Goal: Task Accomplishment & Management: Use online tool/utility

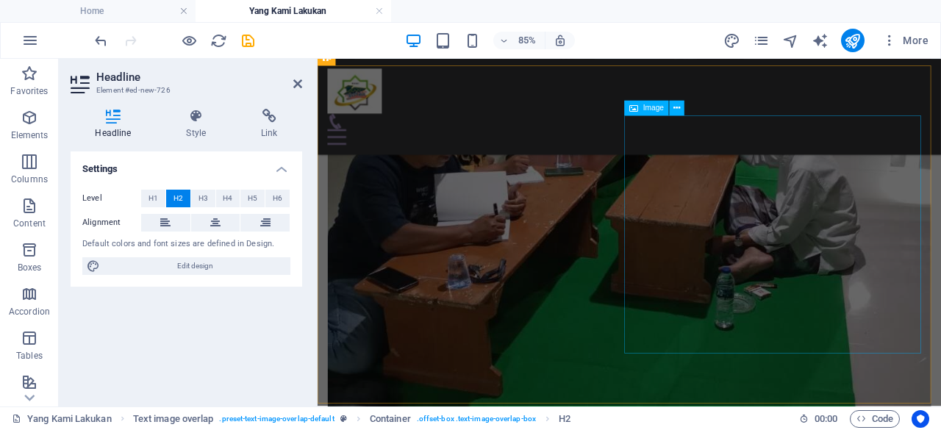
scroll to position [1549, 0]
click at [298, 82] on icon at bounding box center [297, 84] width 9 height 12
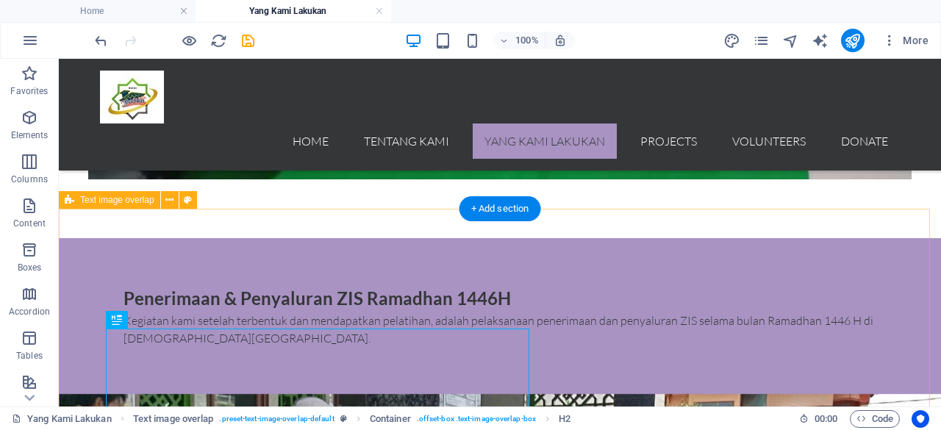
scroll to position [1738, 0]
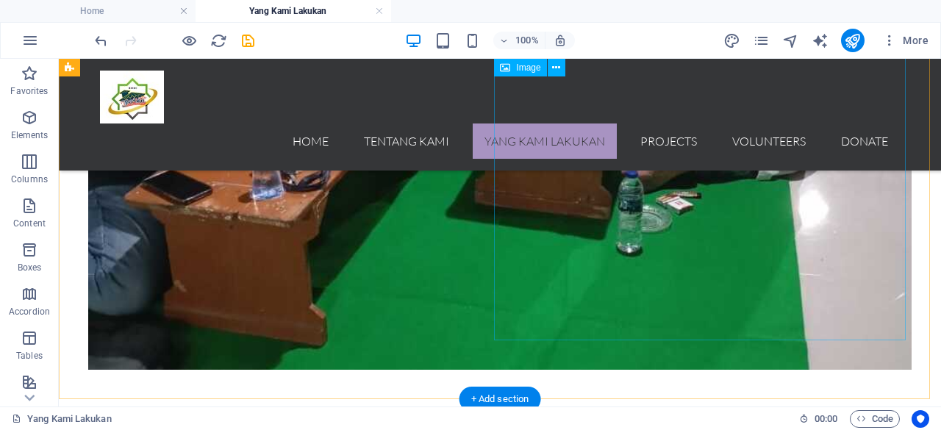
select select "px"
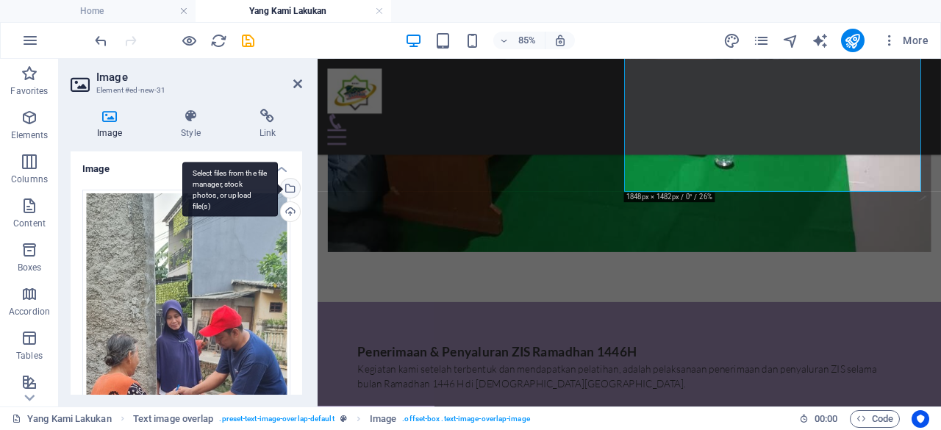
click at [278, 189] on div "Select files from the file manager, stock photos, or upload file(s)" at bounding box center [230, 189] width 96 height 55
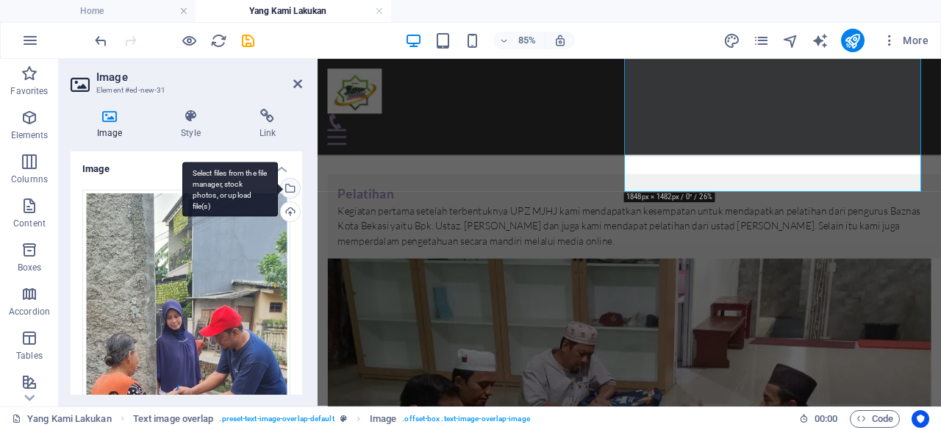
scroll to position [1756, 0]
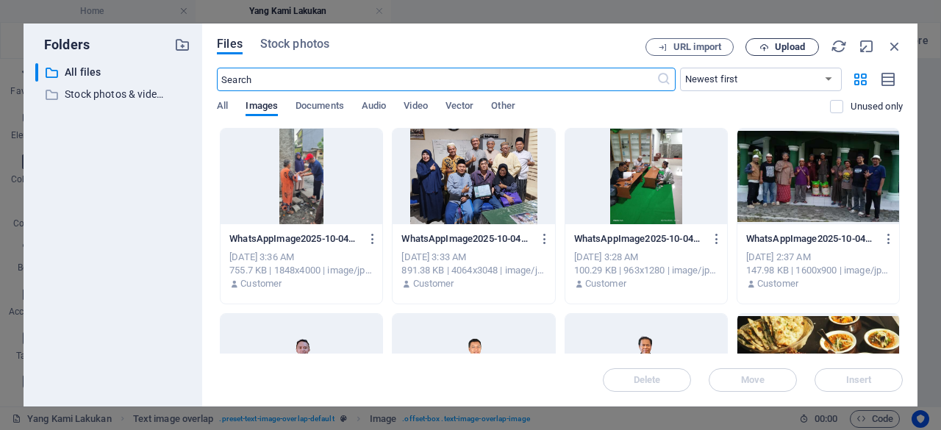
click at [760, 46] on icon "button" at bounding box center [765, 48] width 10 height 10
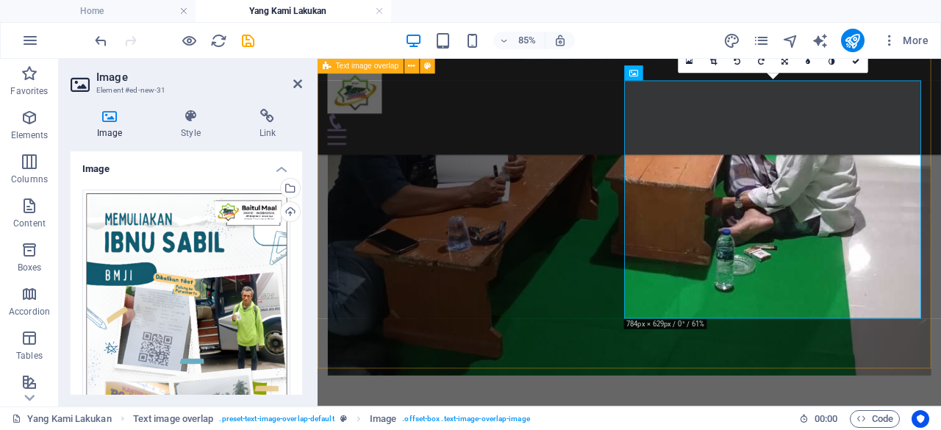
scroll to position [1597, 0]
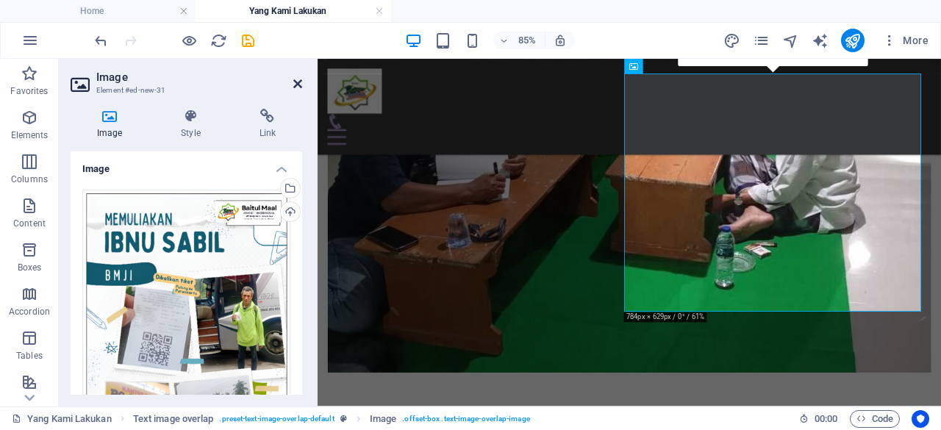
drag, startPoint x: 240, startPoint y: 25, endPoint x: 299, endPoint y: 84, distance: 83.2
click at [299, 84] on icon at bounding box center [297, 84] width 9 height 12
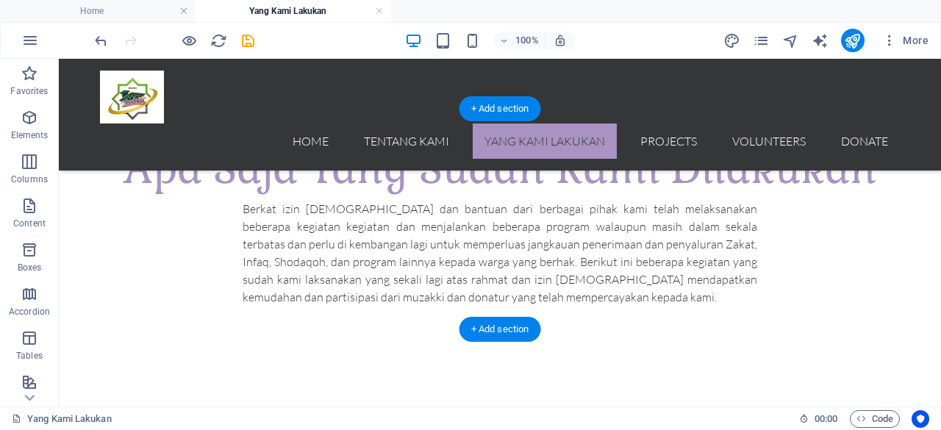
scroll to position [953, 0]
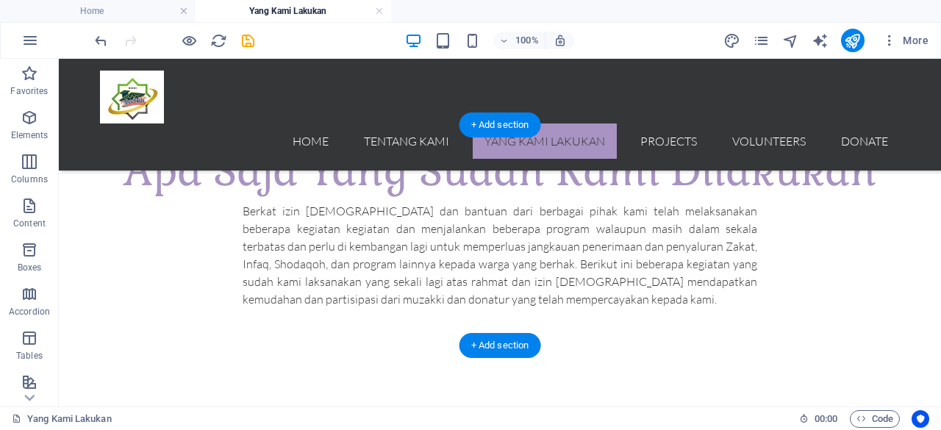
select select "px"
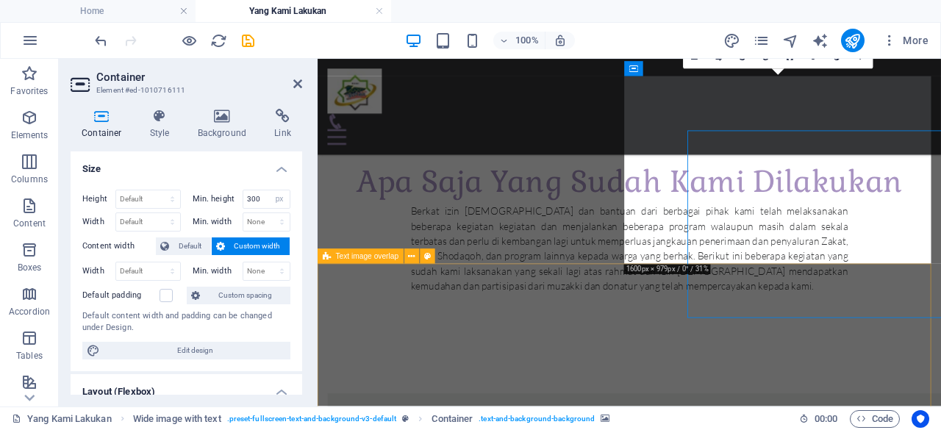
scroll to position [935, 0]
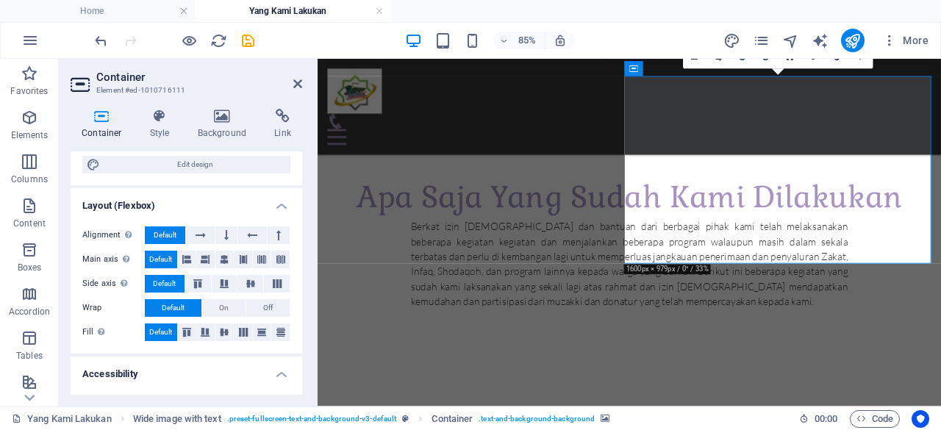
scroll to position [185, 0]
click at [221, 126] on h4 "Background" at bounding box center [225, 124] width 77 height 31
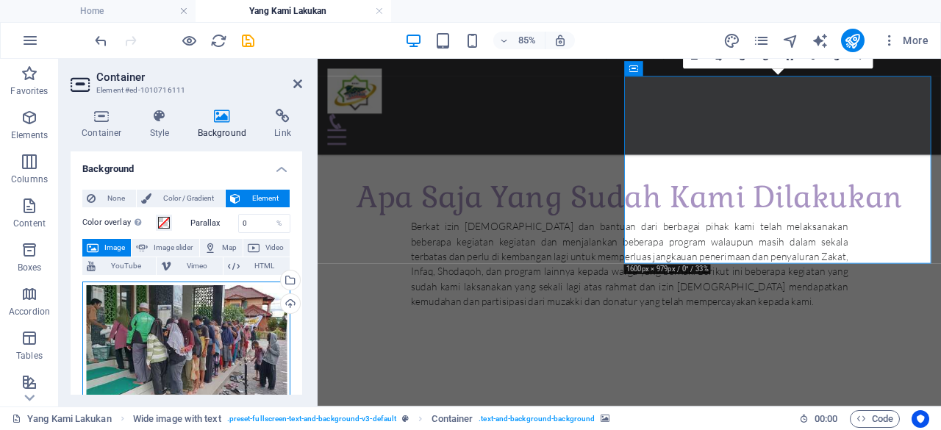
click at [209, 321] on div "Drag files here, click to choose files or select files from Files or our free s…" at bounding box center [186, 342] width 208 height 120
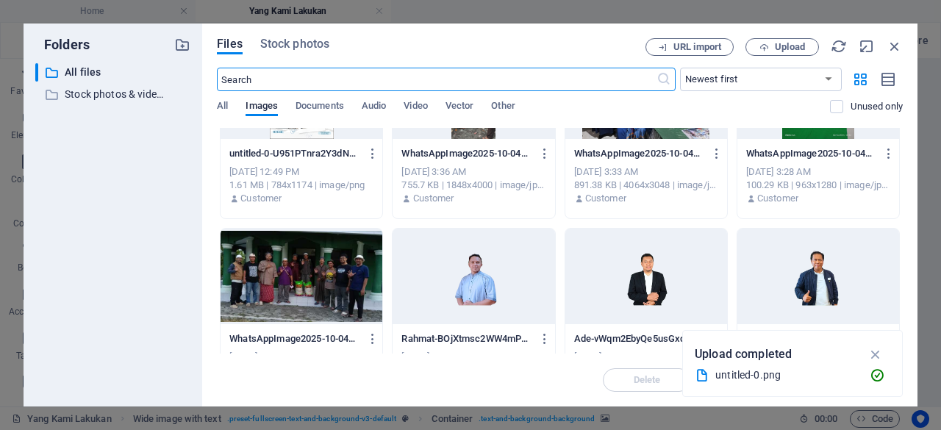
scroll to position [0, 0]
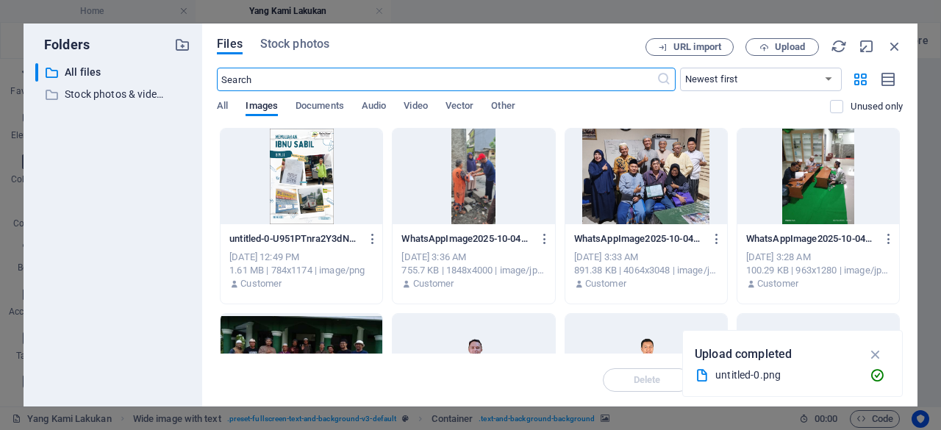
click at [475, 171] on div at bounding box center [474, 177] width 162 height 96
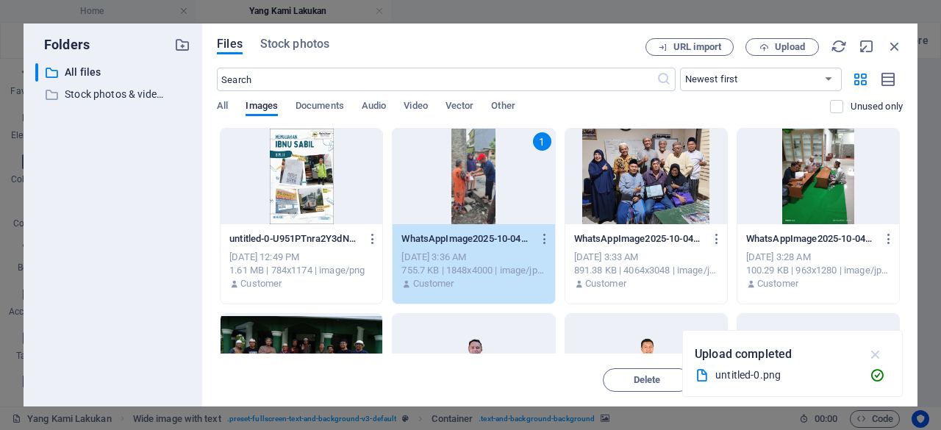
click at [876, 355] on icon "button" at bounding box center [876, 354] width 17 height 16
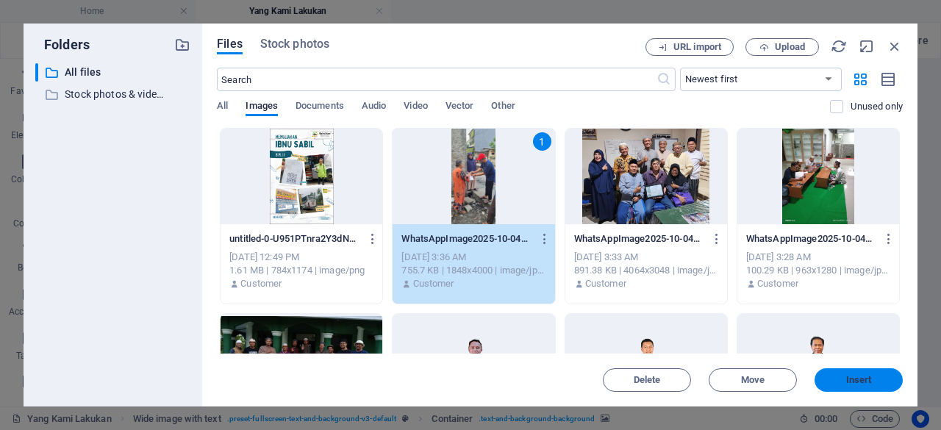
click at [865, 376] on span "Insert" at bounding box center [859, 380] width 26 height 9
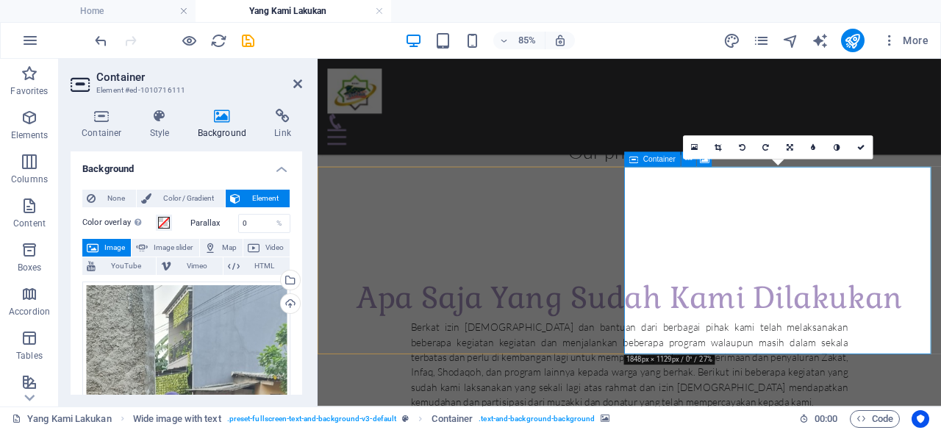
scroll to position [816, 0]
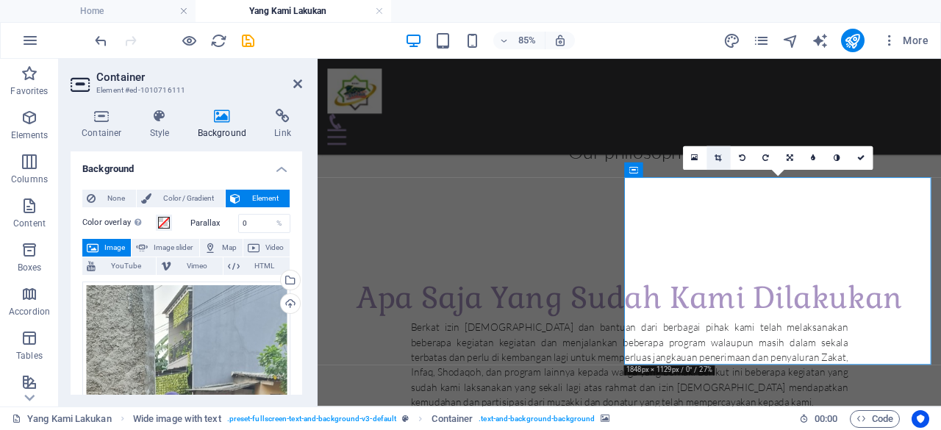
click at [719, 160] on icon at bounding box center [718, 157] width 7 height 7
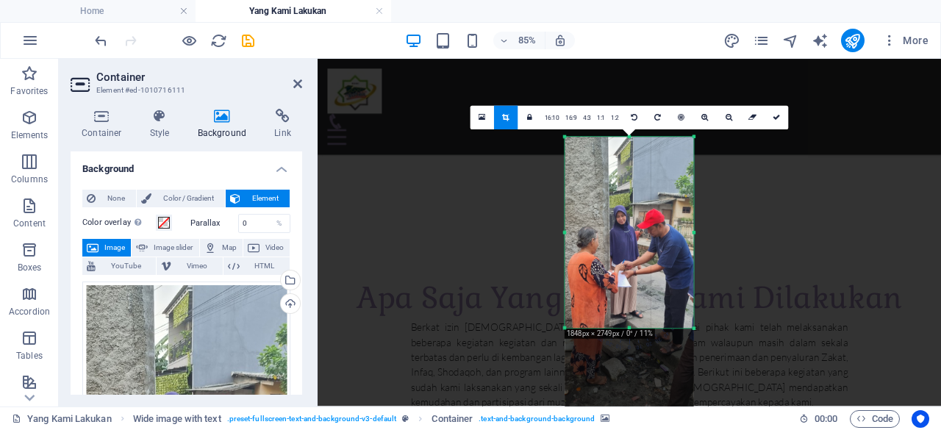
drag, startPoint x: 629, startPoint y: 371, endPoint x: 622, endPoint y: 265, distance: 106.1
click at [622, 265] on div "180 170 160 150 140 130 120 110 100 90 80 70 60 50 40 30 20 10 0 -10 -20 -30 -4…" at bounding box center [629, 233] width 129 height 191
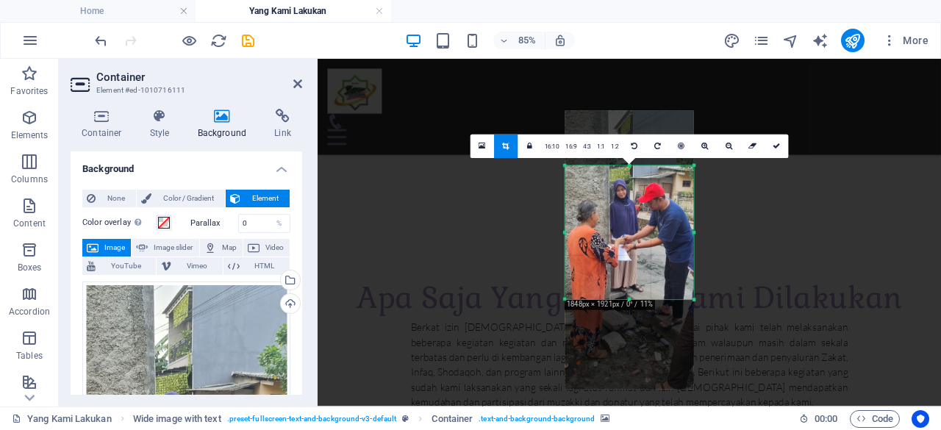
drag, startPoint x: 632, startPoint y: 139, endPoint x: 638, endPoint y: 204, distance: 65.0
click at [638, 204] on div "180 170 160 150 140 130 120 110 100 90 80 70 60 50 40 30 20 10 0 -10 -20 -30 -4…" at bounding box center [629, 232] width 129 height 133
click at [771, 146] on link at bounding box center [777, 147] width 24 height 24
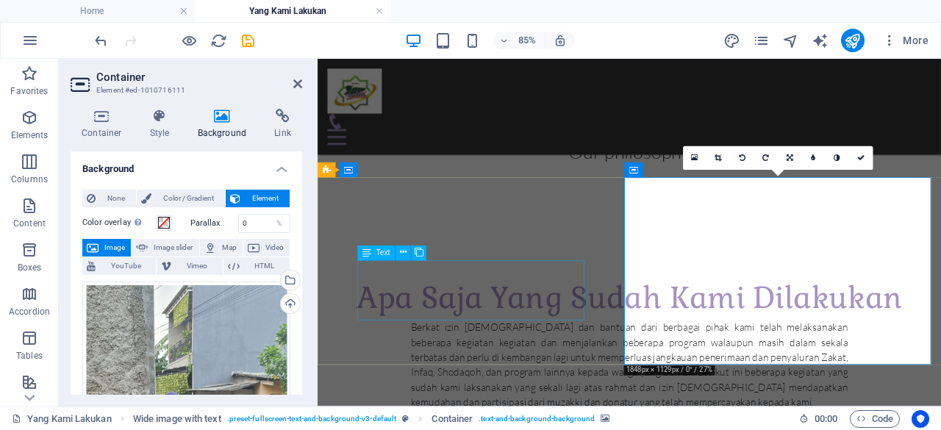
scroll to position [875, 0]
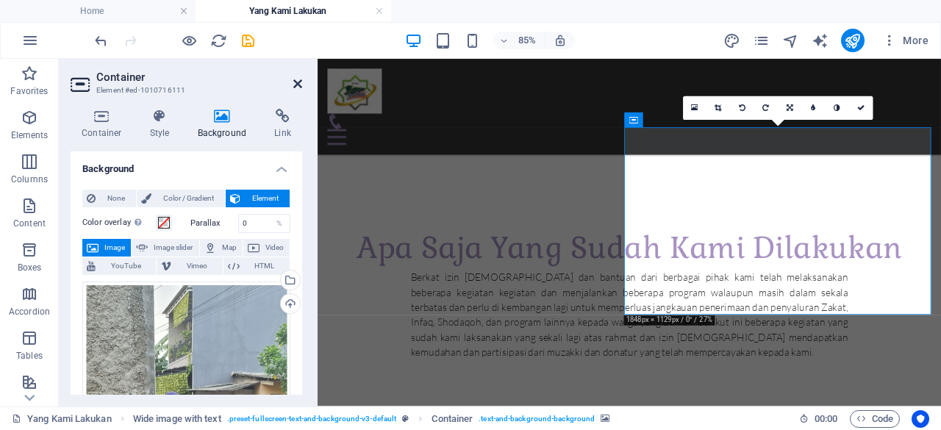
click at [297, 88] on icon at bounding box center [297, 84] width 9 height 12
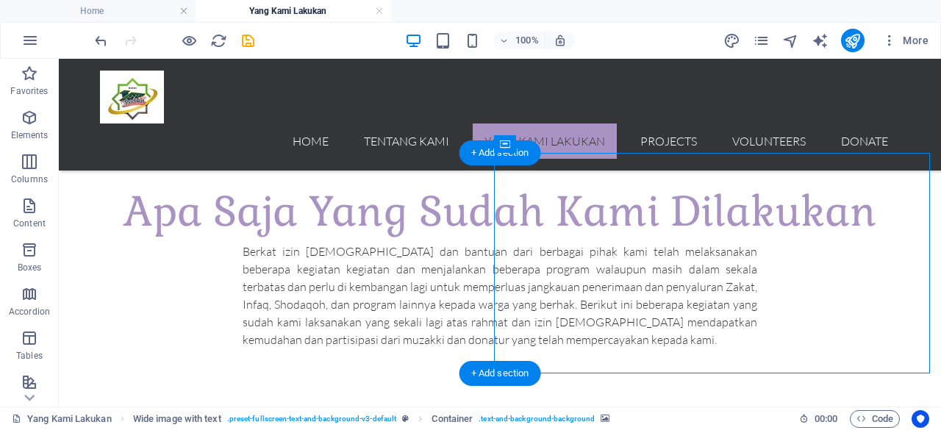
scroll to position [912, 0]
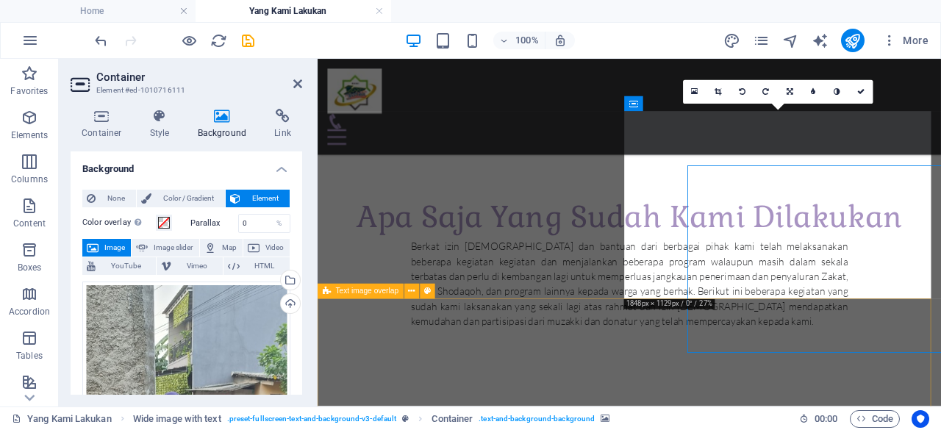
scroll to position [894, 0]
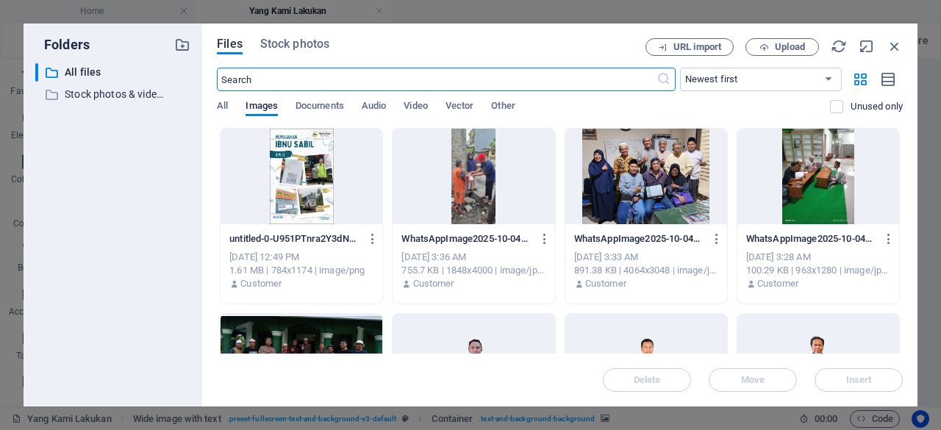
click at [478, 177] on div at bounding box center [474, 177] width 162 height 96
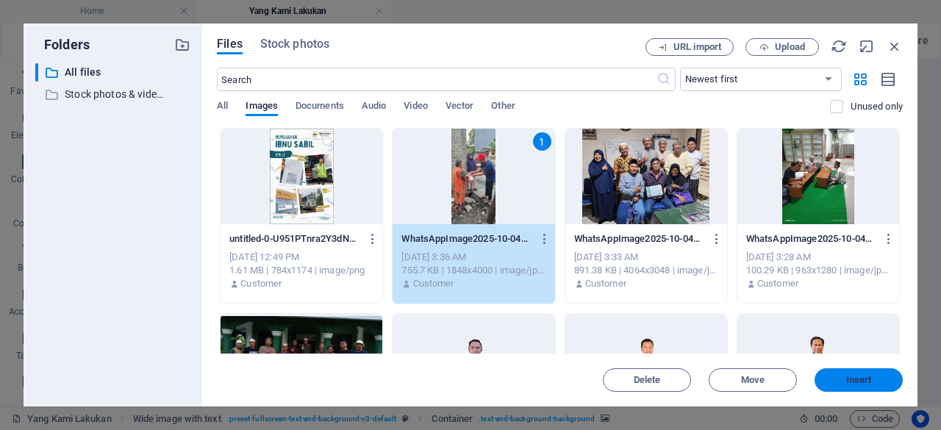
click at [853, 380] on span "Insert" at bounding box center [859, 380] width 26 height 9
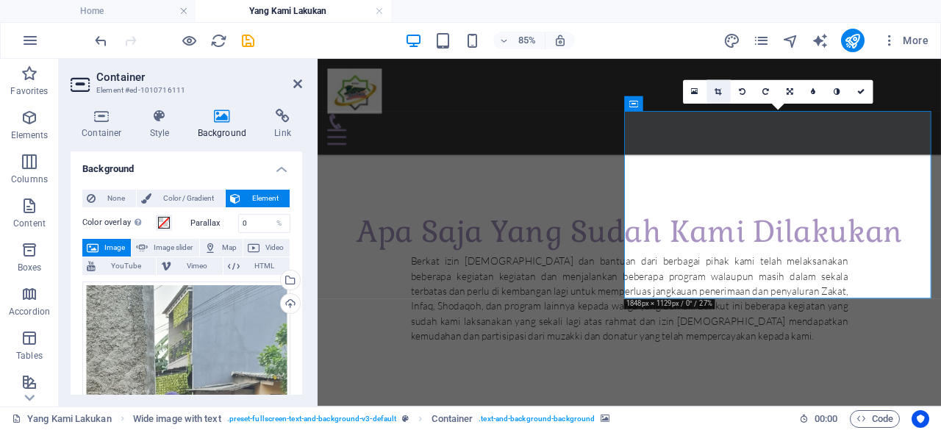
click at [712, 89] on link at bounding box center [719, 92] width 24 height 24
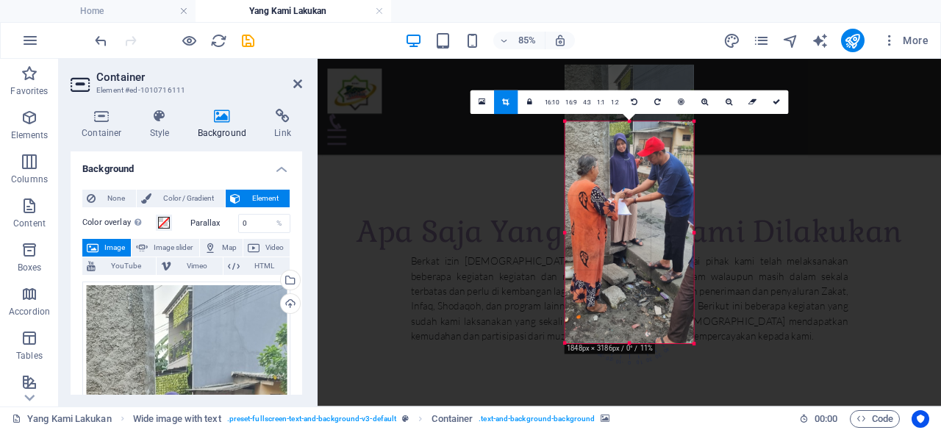
drag, startPoint x: 629, startPoint y: 93, endPoint x: 635, endPoint y: 160, distance: 67.2
click at [635, 160] on div "180 170 160 150 140 130 120 110 100 90 80 70 60 50 40 30 20 10 0 -10 -20 -30 -4…" at bounding box center [629, 232] width 129 height 221
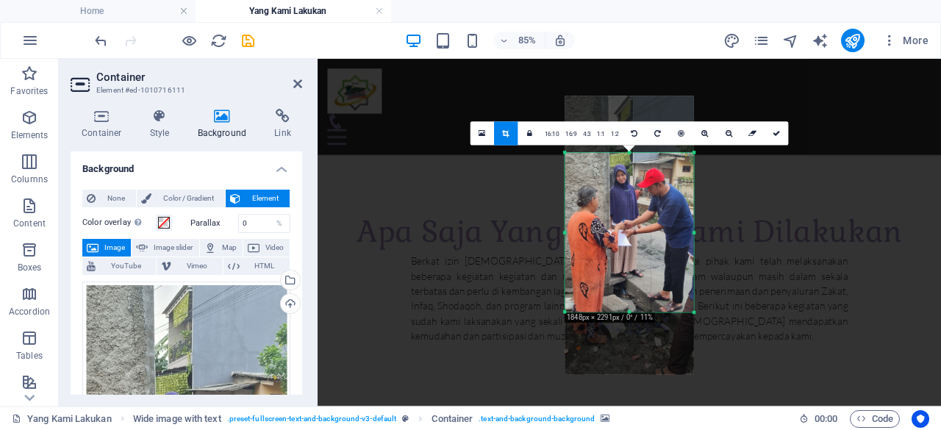
drag, startPoint x: 629, startPoint y: 343, endPoint x: 626, endPoint y: 270, distance: 72.9
click at [626, 270] on div "180 170 160 150 140 130 120 110 100 90 80 70 60 50 40 30 20 10 0 -10 -20 -30 -4…" at bounding box center [629, 232] width 129 height 159
click at [779, 132] on link at bounding box center [777, 134] width 24 height 24
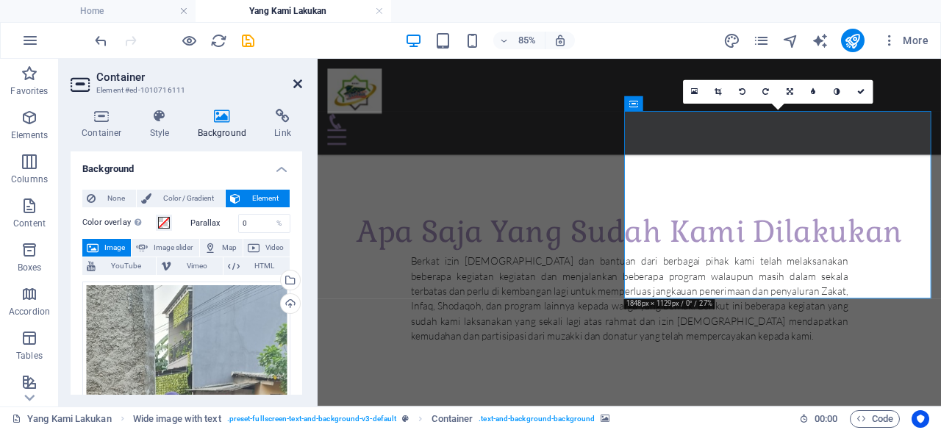
click at [298, 83] on icon at bounding box center [297, 84] width 9 height 12
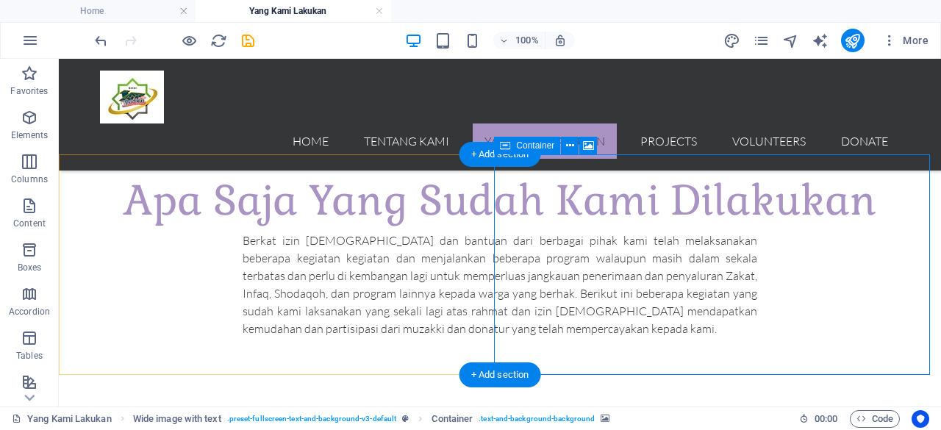
scroll to position [857, 0]
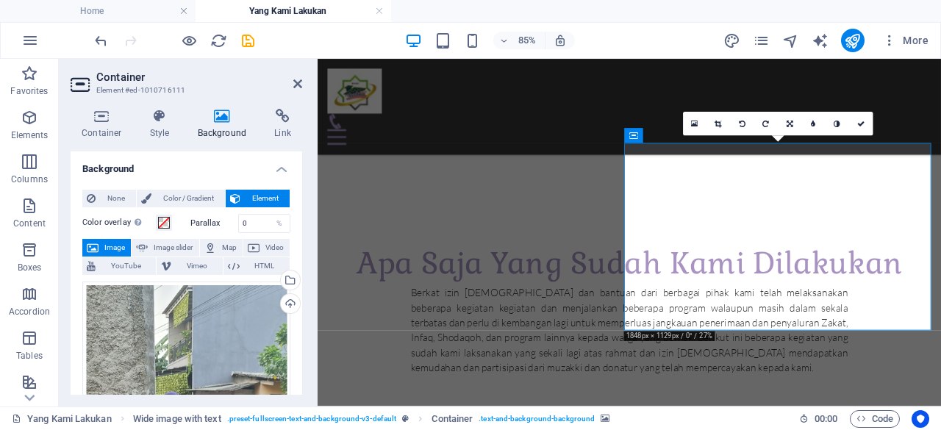
drag, startPoint x: 788, startPoint y: 333, endPoint x: 791, endPoint y: 367, distance: 34.0
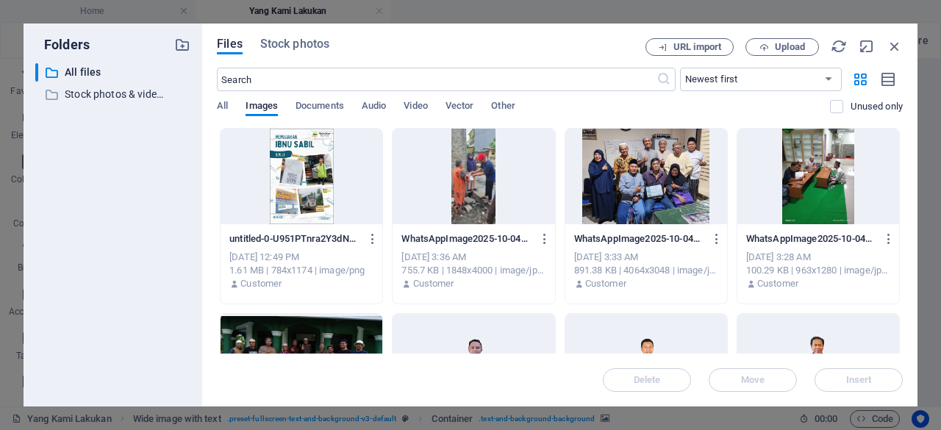
click at [456, 163] on div at bounding box center [474, 177] width 162 height 96
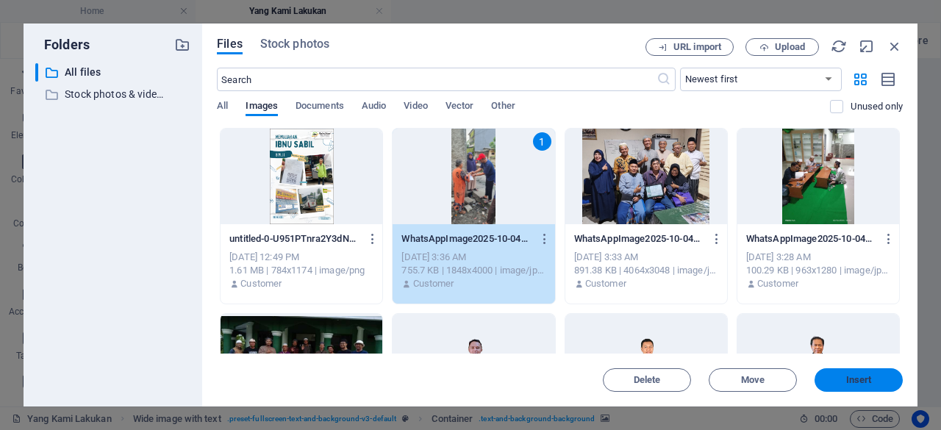
click at [839, 383] on span "Insert" at bounding box center [859, 380] width 76 height 9
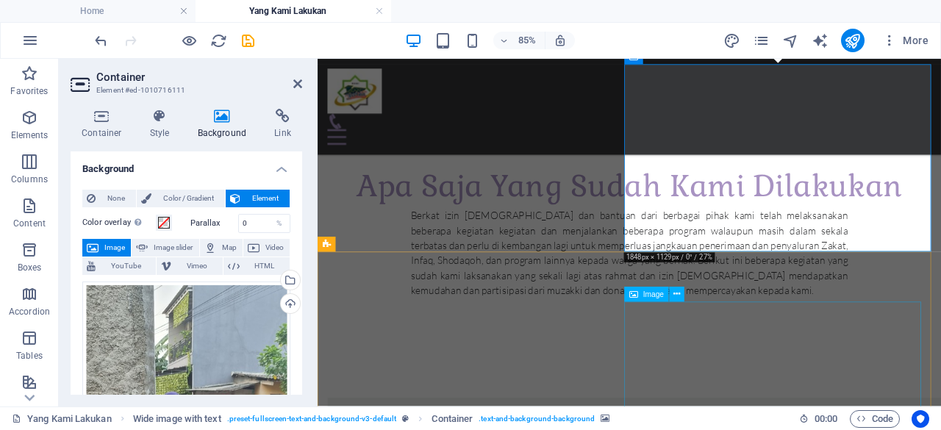
scroll to position [949, 0]
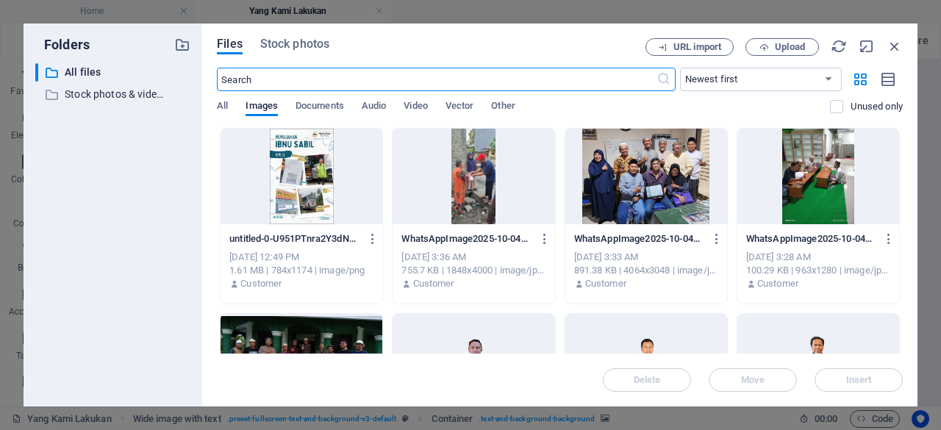
click at [630, 179] on div at bounding box center [646, 177] width 162 height 96
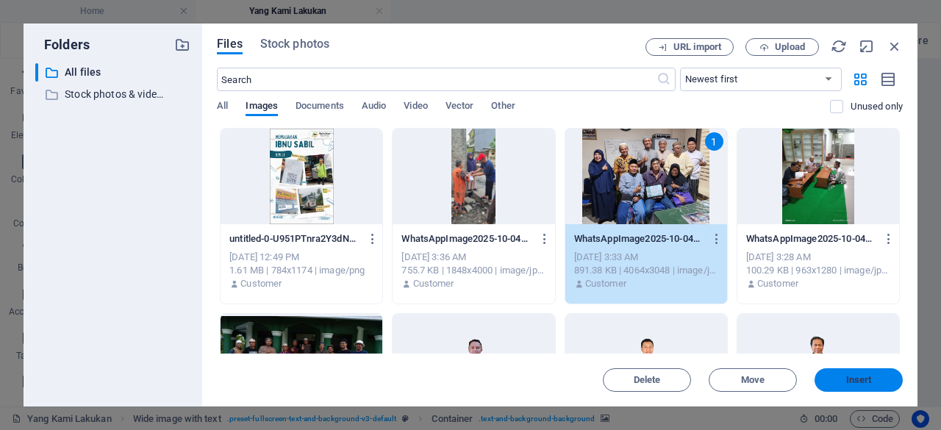
click at [857, 376] on span "Insert" at bounding box center [859, 380] width 26 height 9
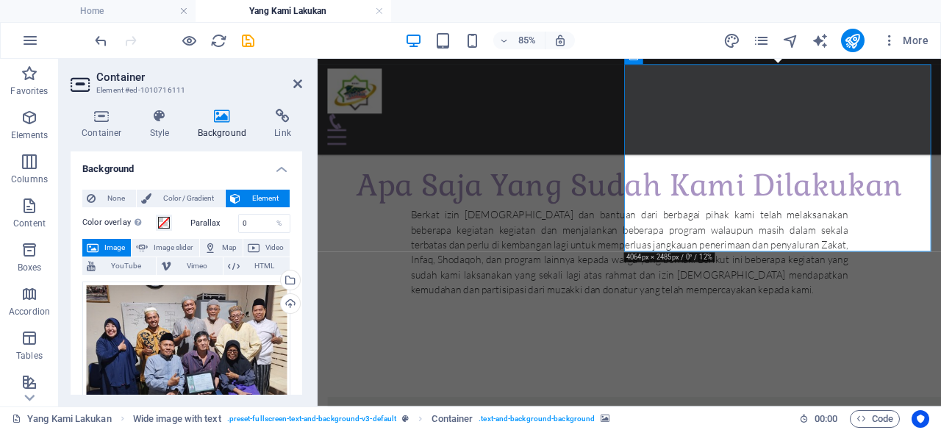
scroll to position [858, 0]
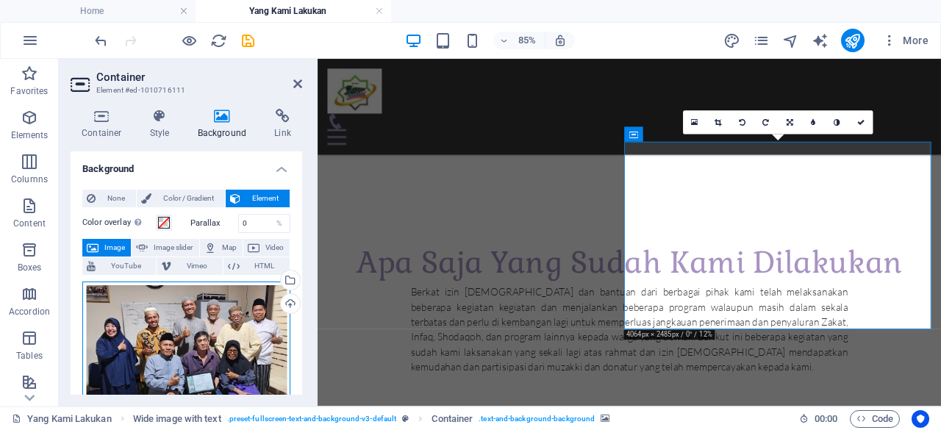
click at [215, 314] on div "Drag files here, click to choose files or select files from Files or our free s…" at bounding box center [186, 361] width 208 height 158
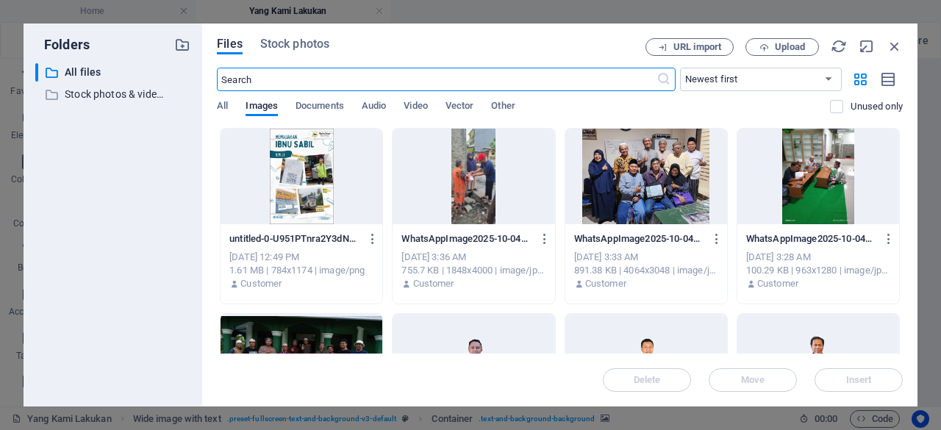
click at [490, 190] on div at bounding box center [474, 177] width 162 height 96
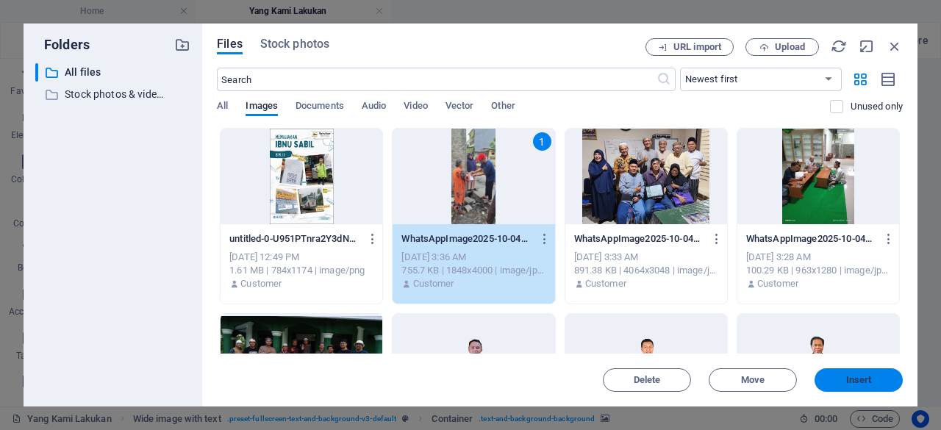
click at [888, 380] on span "Insert" at bounding box center [859, 380] width 76 height 9
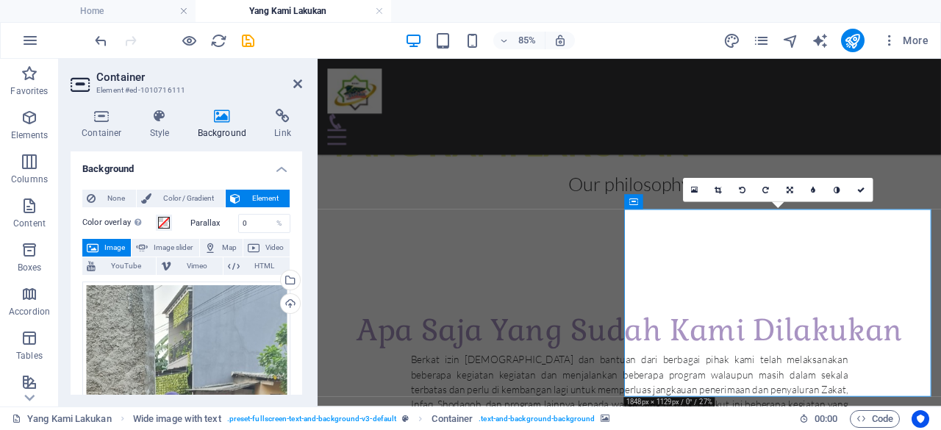
scroll to position [792, 0]
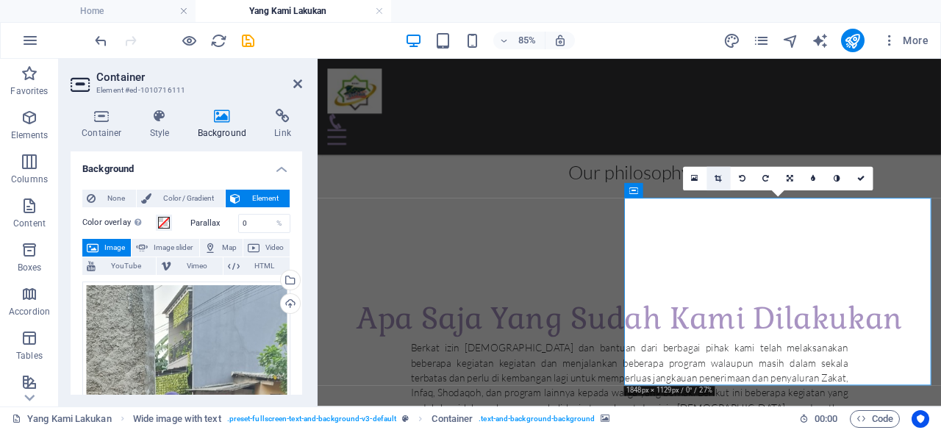
click at [720, 182] on link at bounding box center [719, 179] width 24 height 24
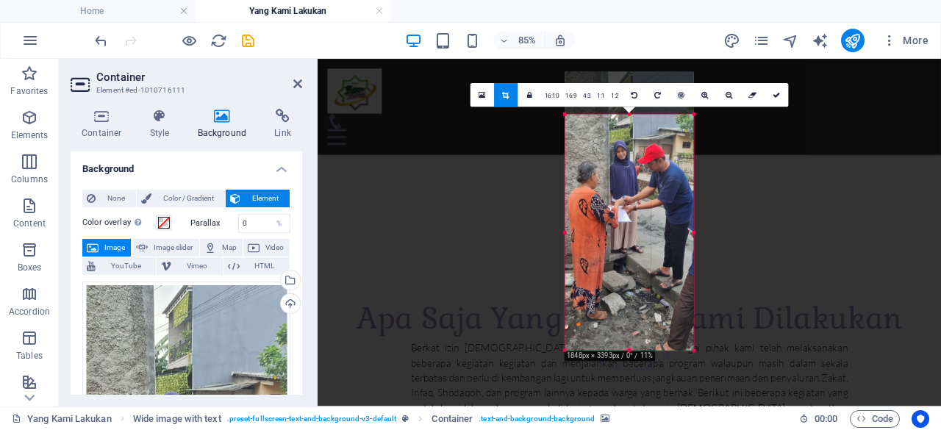
drag, startPoint x: 629, startPoint y: 91, endPoint x: 640, endPoint y: 141, distance: 51.2
click at [640, 141] on div "180 170 160 150 140 130 120 110 100 90 80 70 60 50 40 30 20 10 0 -10 -20 -30 -4…" at bounding box center [629, 233] width 129 height 236
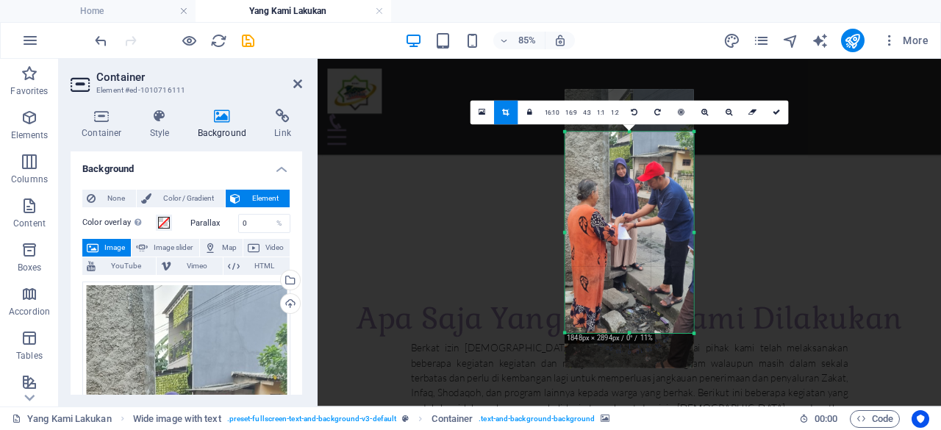
drag, startPoint x: 630, startPoint y: 349, endPoint x: 625, endPoint y: 309, distance: 40.8
click at [625, 309] on div "180 170 160 150 140 130 120 110 100 90 80 70 60 50 40 30 20 10 0 -10 -20 -30 -4…" at bounding box center [629, 232] width 129 height 201
click at [778, 113] on icon at bounding box center [776, 112] width 7 height 7
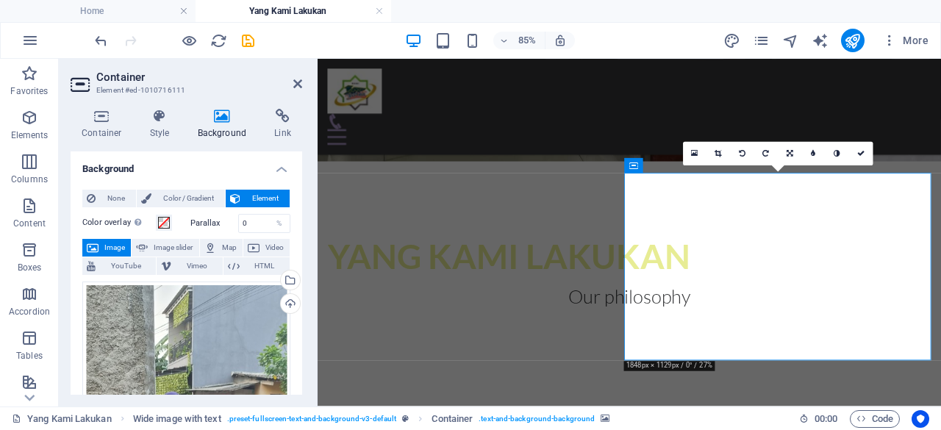
scroll to position [634, 0]
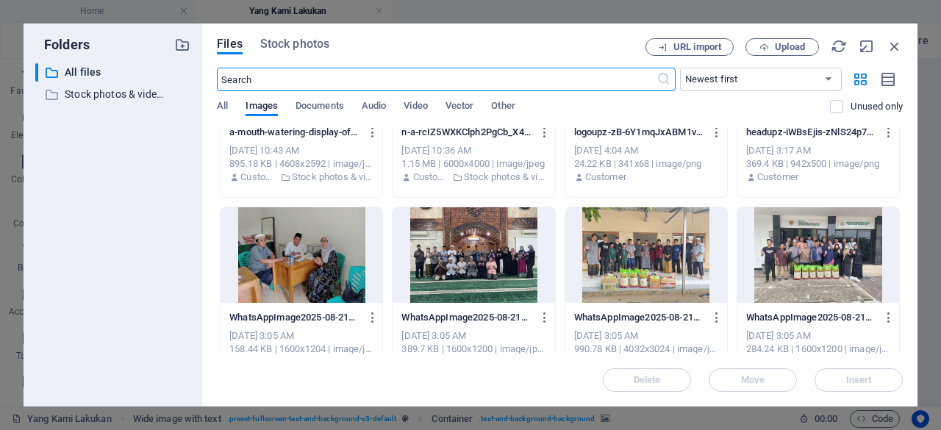
scroll to position [478, 0]
click at [899, 42] on icon "button" at bounding box center [895, 46] width 16 height 16
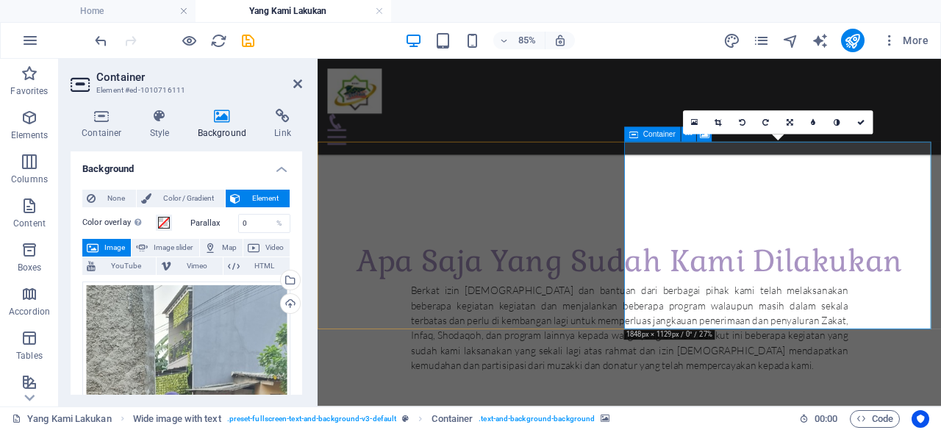
scroll to position [860, 0]
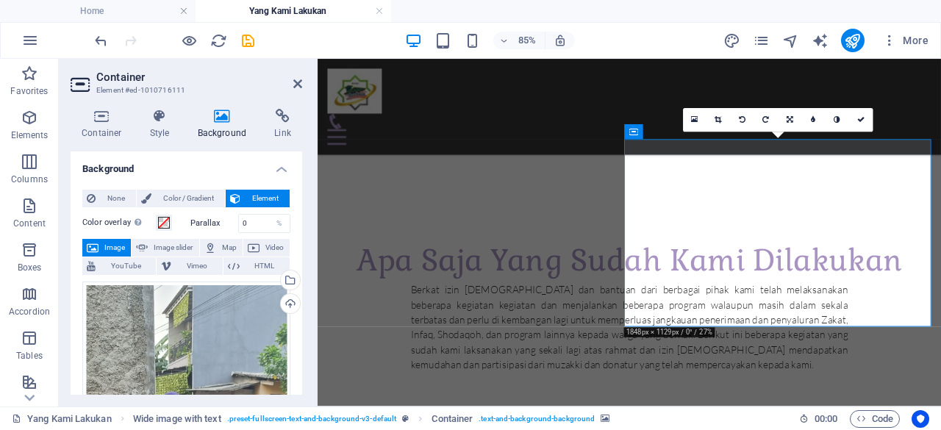
drag, startPoint x: 850, startPoint y: 281, endPoint x: 852, endPoint y: 310, distance: 29.5
click at [787, 121] on icon at bounding box center [790, 120] width 7 height 7
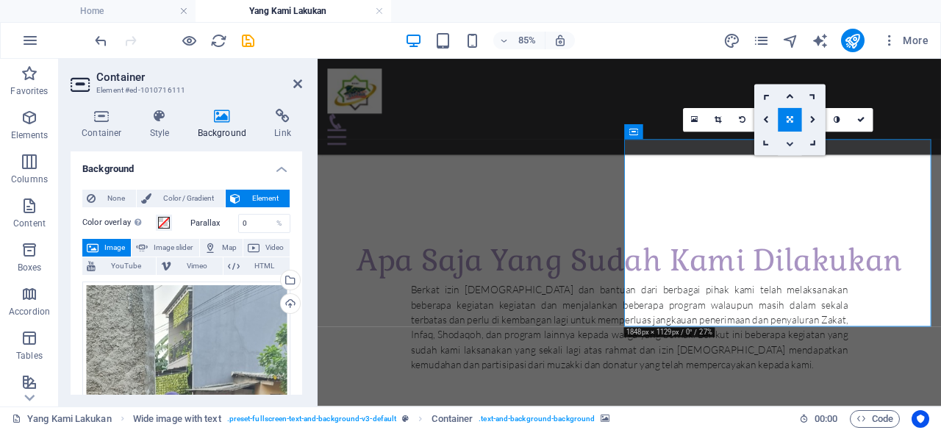
click at [788, 140] on icon at bounding box center [789, 143] width 7 height 7
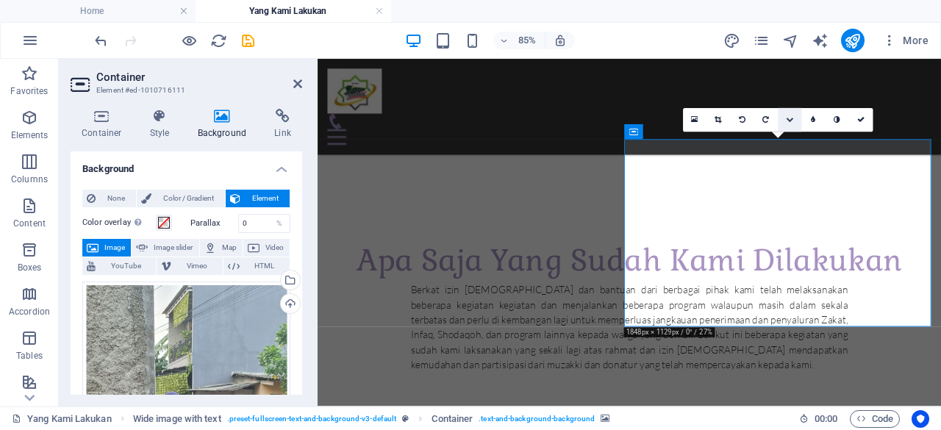
click at [787, 121] on icon at bounding box center [789, 120] width 7 height 7
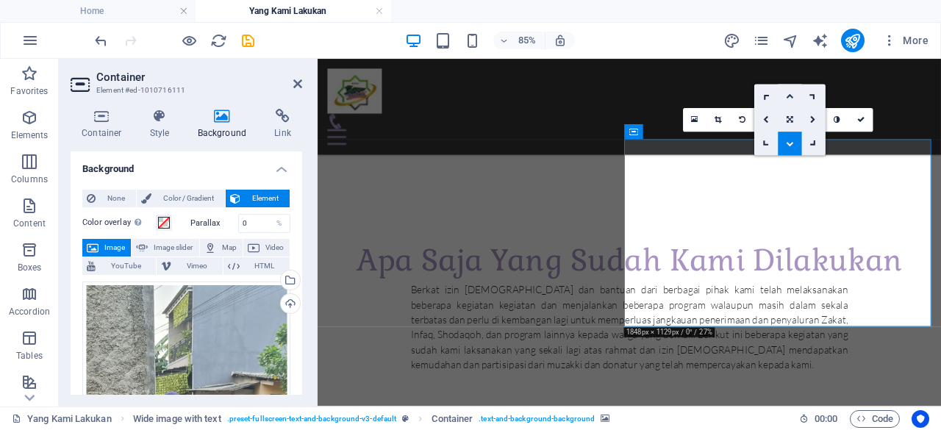
click at [790, 90] on link at bounding box center [790, 97] width 24 height 24
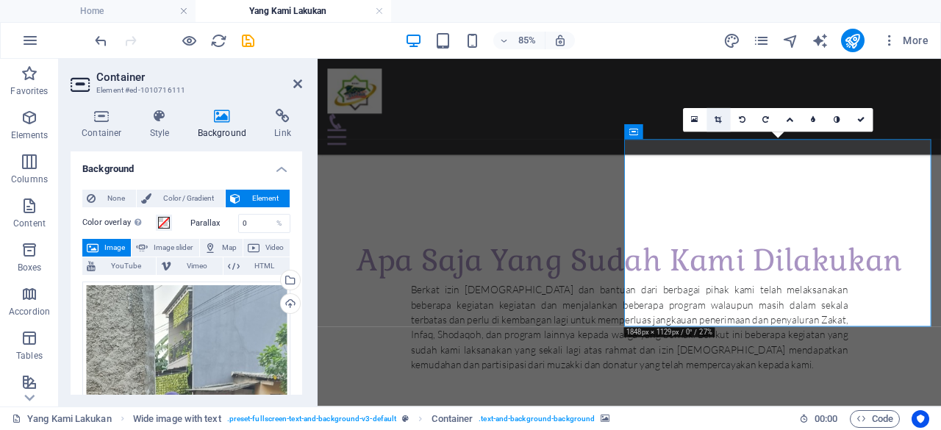
click at [718, 122] on icon at bounding box center [718, 120] width 7 height 7
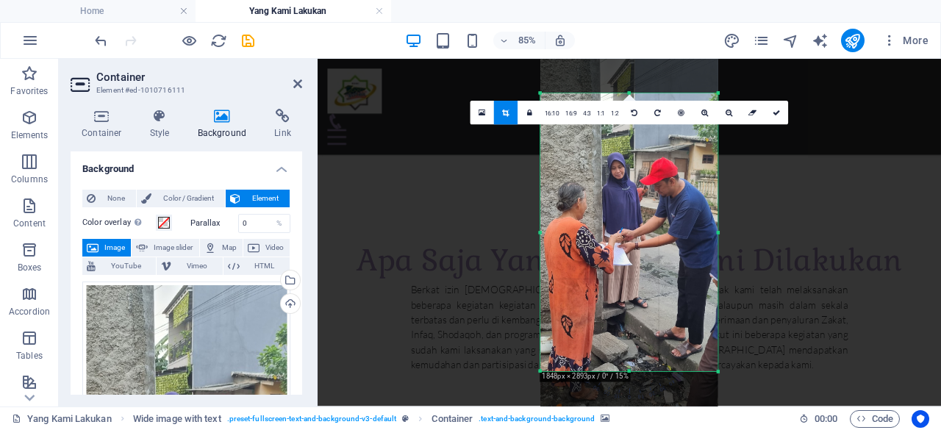
drag, startPoint x: 630, startPoint y: 93, endPoint x: 628, endPoint y: 65, distance: 28.0
click at [628, 93] on div "180 170 160 150 140 130 120 110 100 90 80 70 60 50 40 30 20 10 0 -10 -20 -30 -4…" at bounding box center [629, 232] width 178 height 278
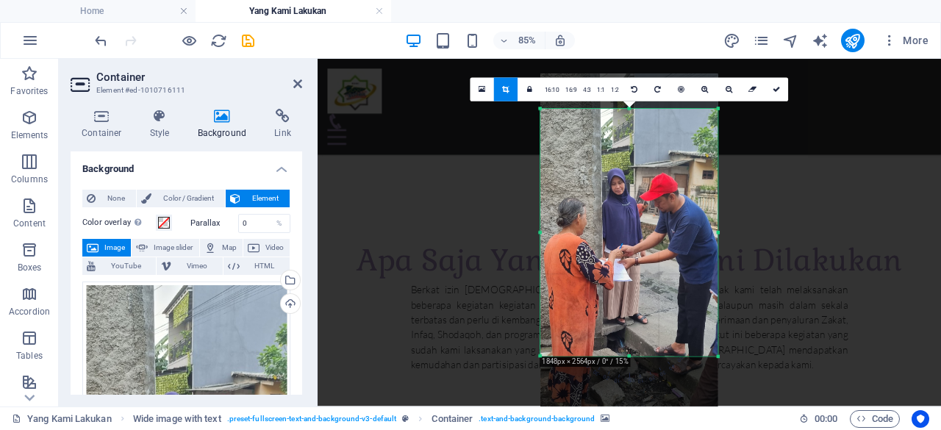
drag, startPoint x: 631, startPoint y: 373, endPoint x: 626, endPoint y: 333, distance: 40.0
click at [626, 333] on div "180 170 160 150 140 130 120 110 100 90 80 70 60 50 40 30 20 10 0 -10 -20 -30 -4…" at bounding box center [629, 232] width 178 height 247
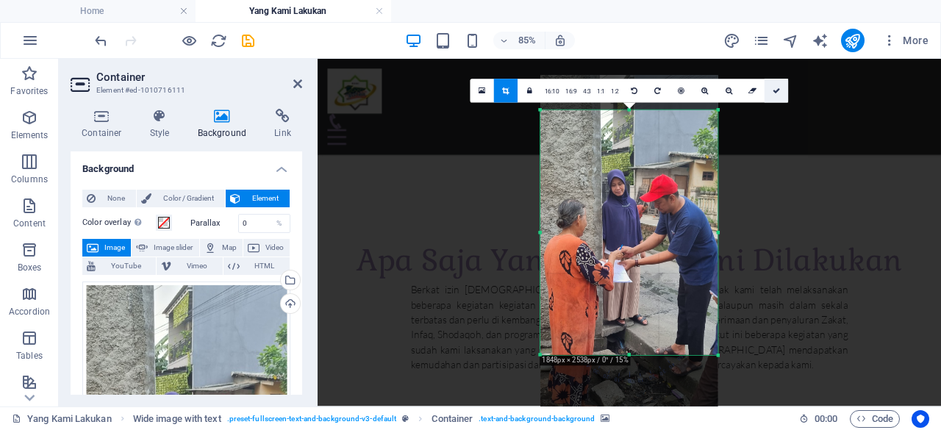
click at [775, 90] on icon at bounding box center [776, 91] width 7 height 7
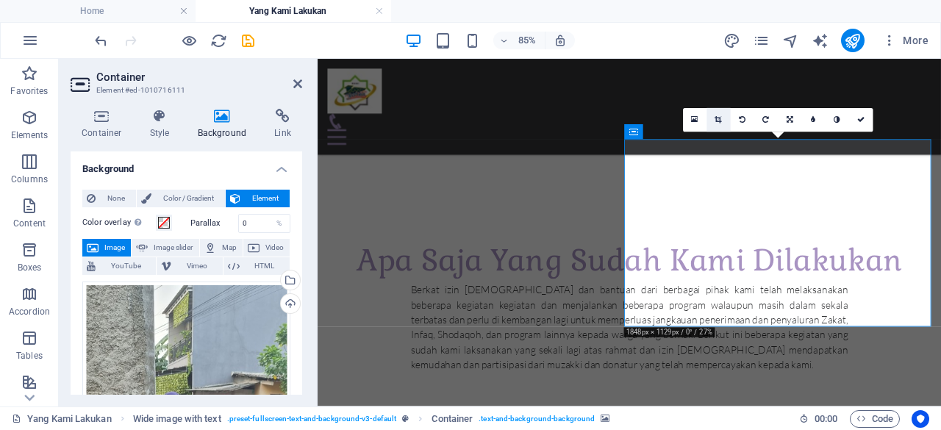
click at [718, 117] on icon at bounding box center [718, 120] width 7 height 7
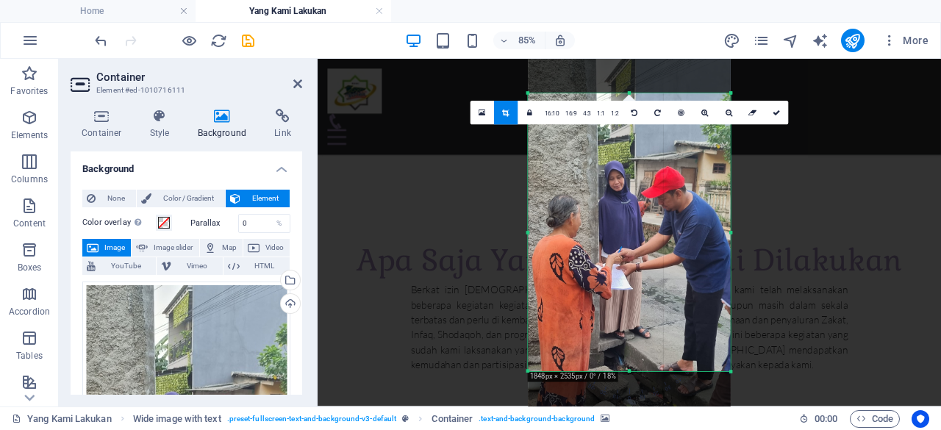
drag, startPoint x: 630, startPoint y: 371, endPoint x: 632, endPoint y: 410, distance: 39.7
click at [632, 407] on section "Favorites Elements Columns Content Boxes Accordion Tables Features Images Slide…" at bounding box center [470, 233] width 941 height 348
click at [775, 113] on icon at bounding box center [776, 113] width 7 height 7
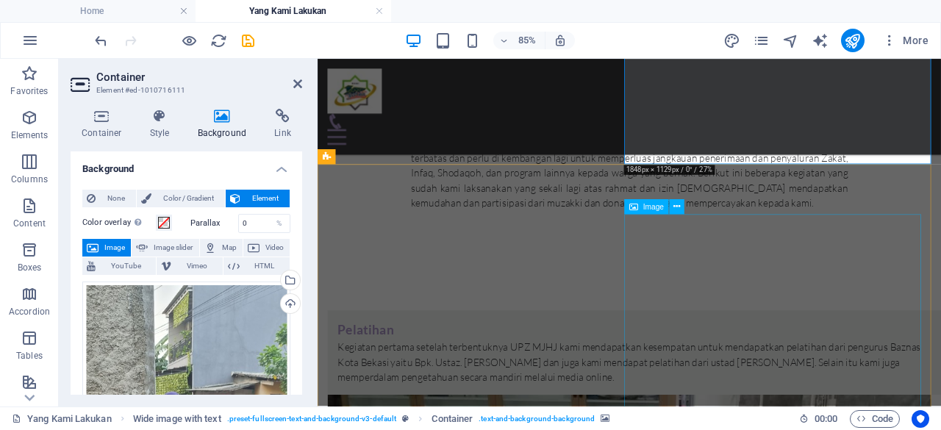
scroll to position [1052, 0]
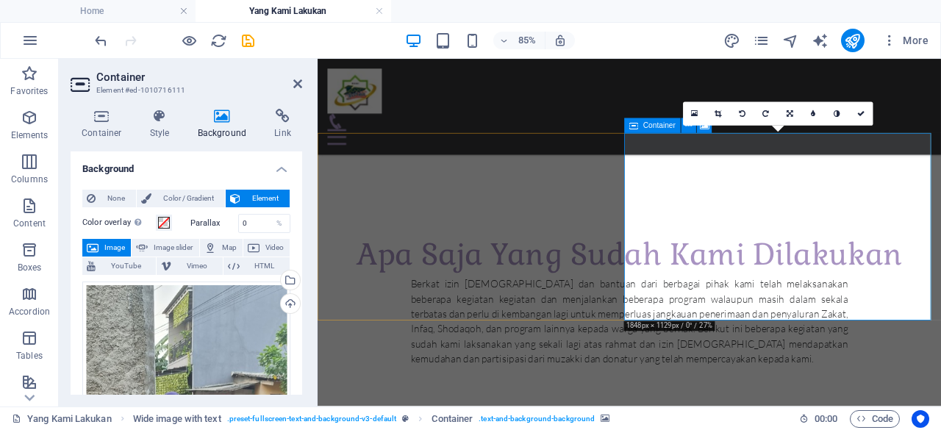
scroll to position [841, 0]
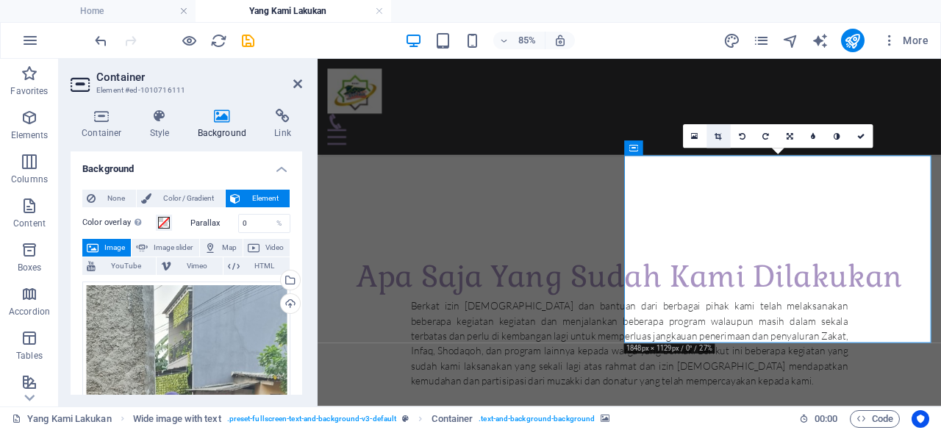
click at [718, 136] on icon at bounding box center [718, 136] width 7 height 7
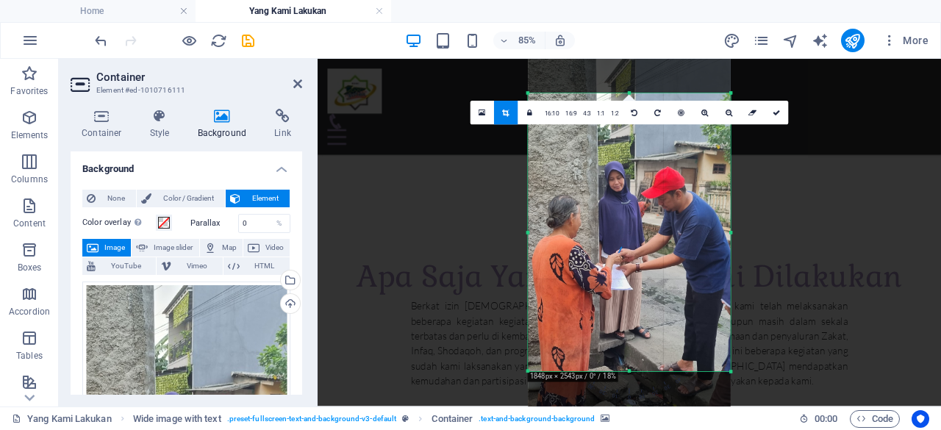
drag, startPoint x: 628, startPoint y: 373, endPoint x: 633, endPoint y: 413, distance: 40.8
click at [633, 407] on section "Favorites Elements Columns Content Boxes Accordion Tables Features Images Slide…" at bounding box center [470, 233] width 941 height 348
click at [507, 114] on icon at bounding box center [505, 113] width 7 height 7
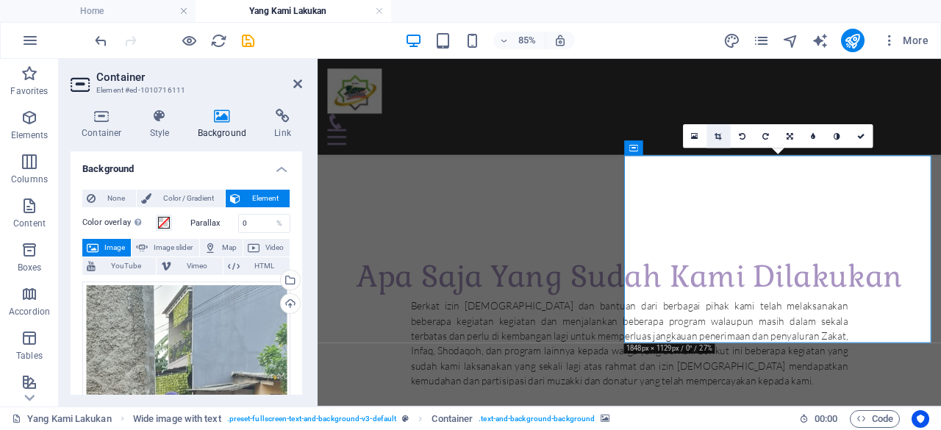
click at [719, 140] on icon at bounding box center [718, 136] width 7 height 7
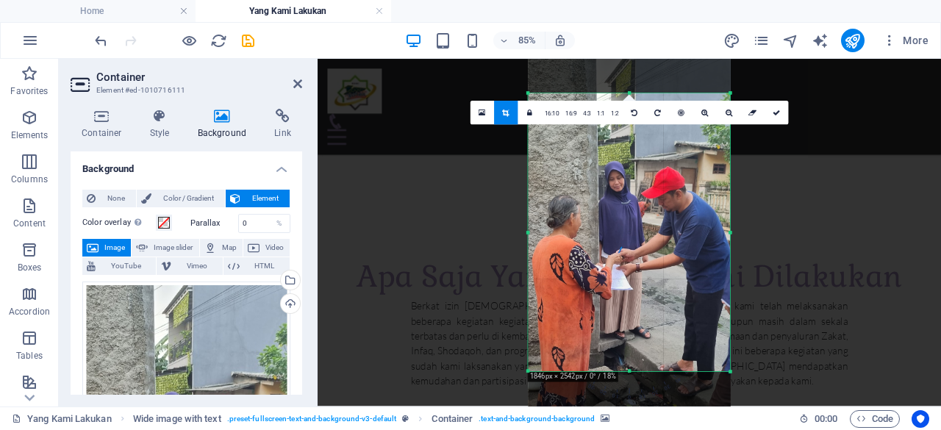
click at [628, 96] on div at bounding box center [629, 273] width 202 height 438
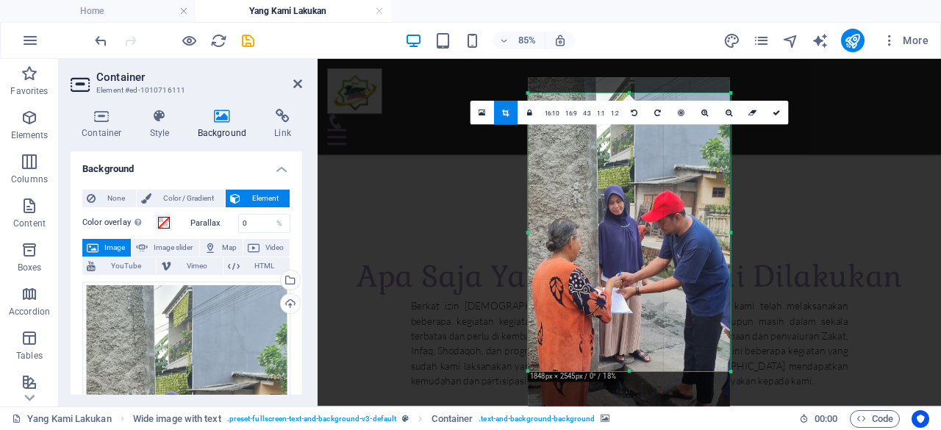
drag, startPoint x: 631, startPoint y: 93, endPoint x: 628, endPoint y: 65, distance: 28.1
click at [628, 93] on div "180 170 160 150 140 130 120 110 100 90 80 70 60 50 40 30 20 10 0 -10 -20 -30 -4…" at bounding box center [629, 232] width 202 height 278
drag, startPoint x: 629, startPoint y: 374, endPoint x: 637, endPoint y: 405, distance: 31.7
click at [637, 371] on div "180 170 160 150 140 130 120 110 100 90 80 70 60 50 40 30 20 10 0 -10 -20 -30 -4…" at bounding box center [629, 232] width 202 height 278
drag, startPoint x: 937, startPoint y: 182, endPoint x: 940, endPoint y: 214, distance: 32.5
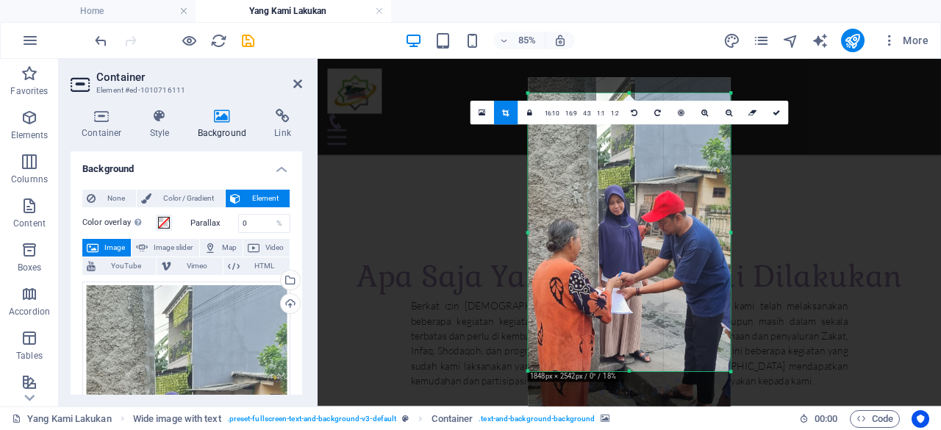
click at [778, 107] on link at bounding box center [777, 113] width 24 height 24
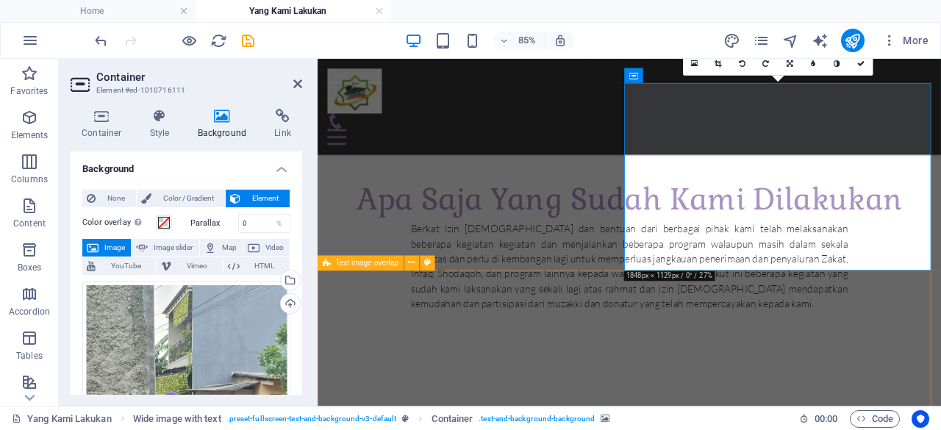
scroll to position [919, 0]
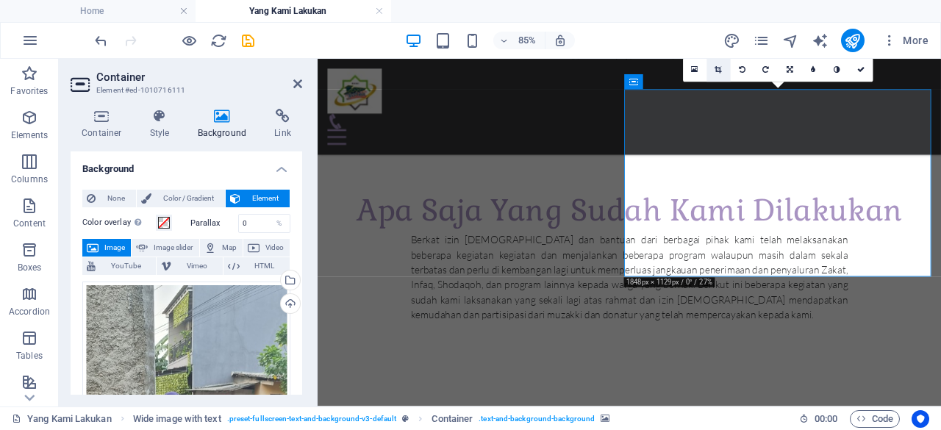
click at [721, 74] on link at bounding box center [719, 71] width 24 height 24
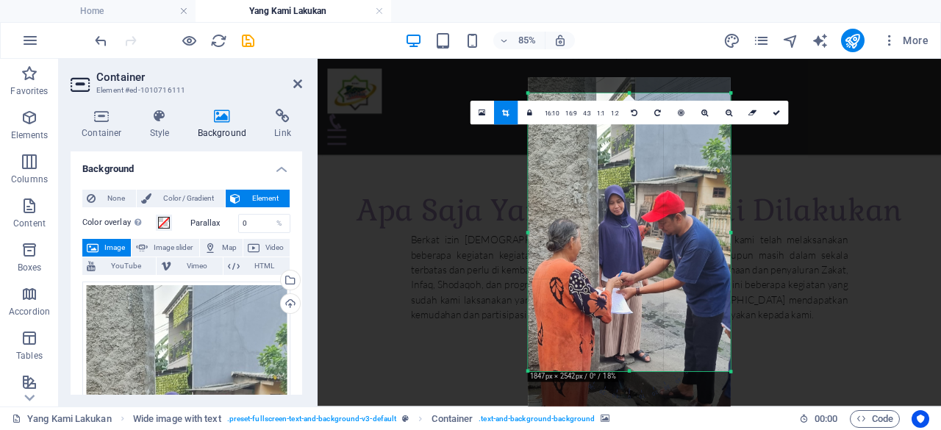
drag, startPoint x: 631, startPoint y: 371, endPoint x: 637, endPoint y: 416, distance: 45.2
click at [637, 407] on section "Favorites Elements Columns Content Boxes Accordion Tables Features Images Slide…" at bounding box center [470, 233] width 941 height 348
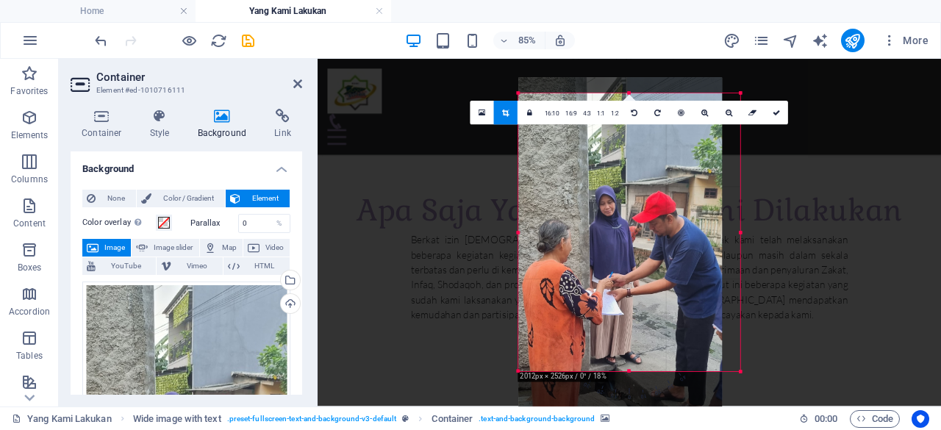
drag, startPoint x: 730, startPoint y: 373, endPoint x: 753, endPoint y: 405, distance: 39.6
click at [753, 405] on div "Drag here to replace the existing content. Press “Ctrl” if you want to create a…" at bounding box center [630, 233] width 624 height 348
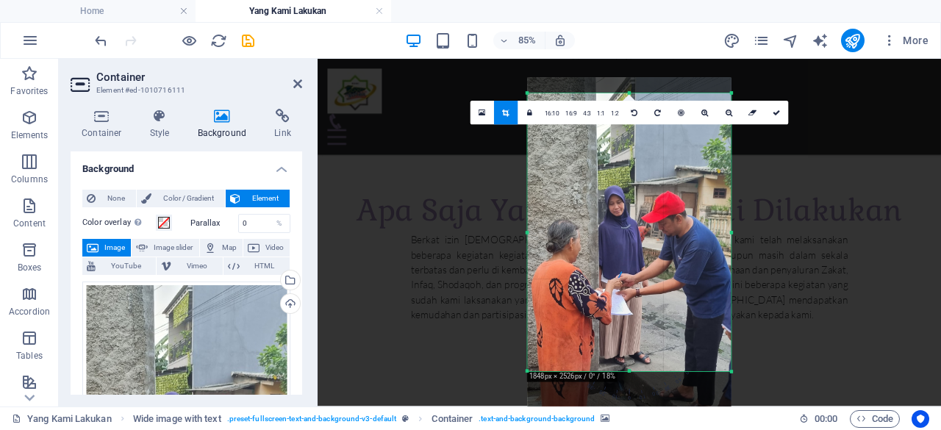
click at [303, 88] on aside "Container Element #ed-1010716111 Container Style Background Link Size Height De…" at bounding box center [188, 233] width 259 height 348
click at [299, 83] on icon at bounding box center [297, 84] width 9 height 12
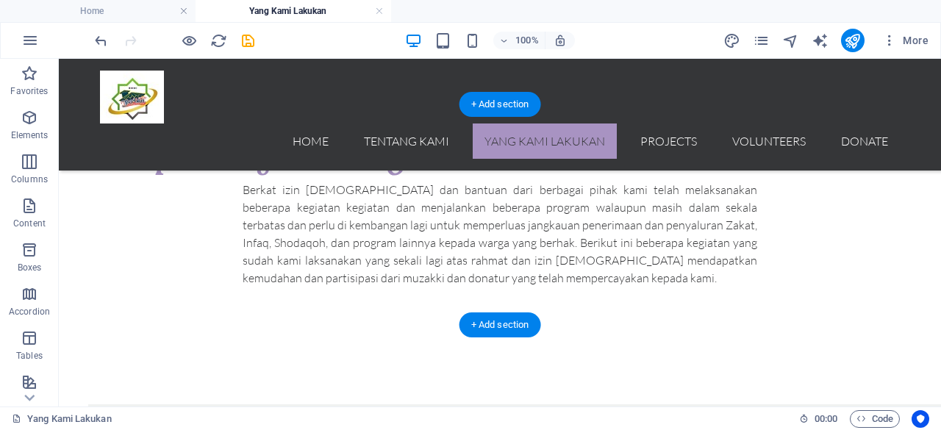
scroll to position [896, 0]
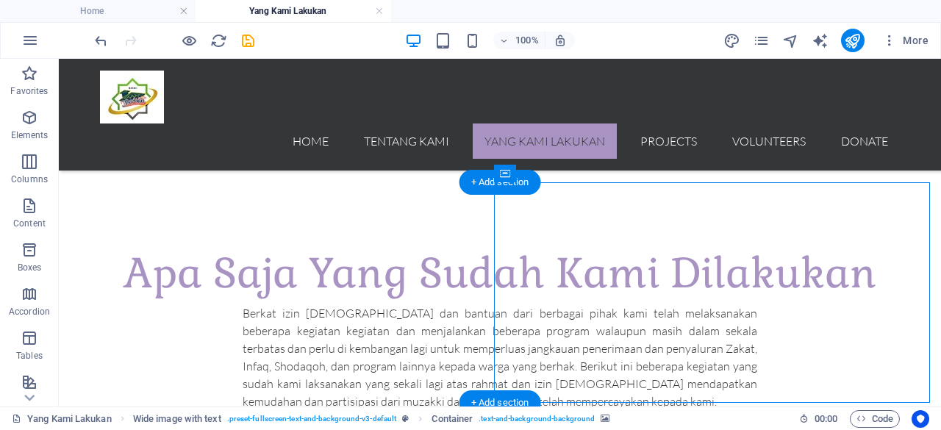
scroll to position [878, 0]
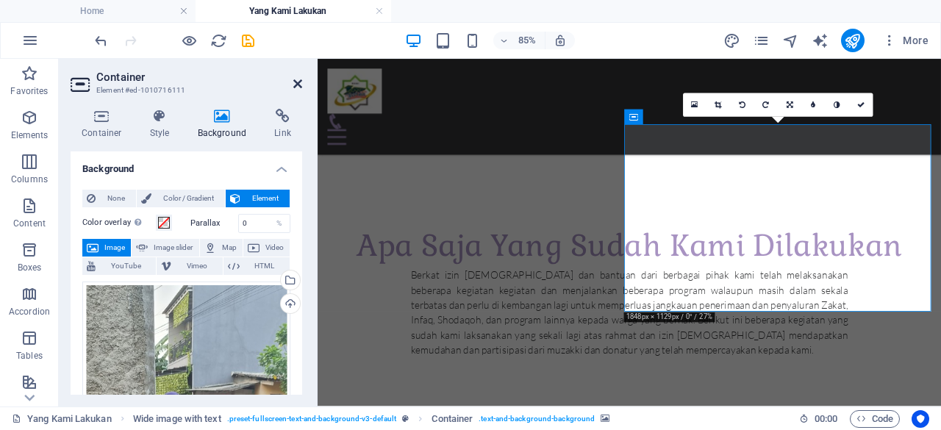
click at [296, 81] on icon at bounding box center [297, 84] width 9 height 12
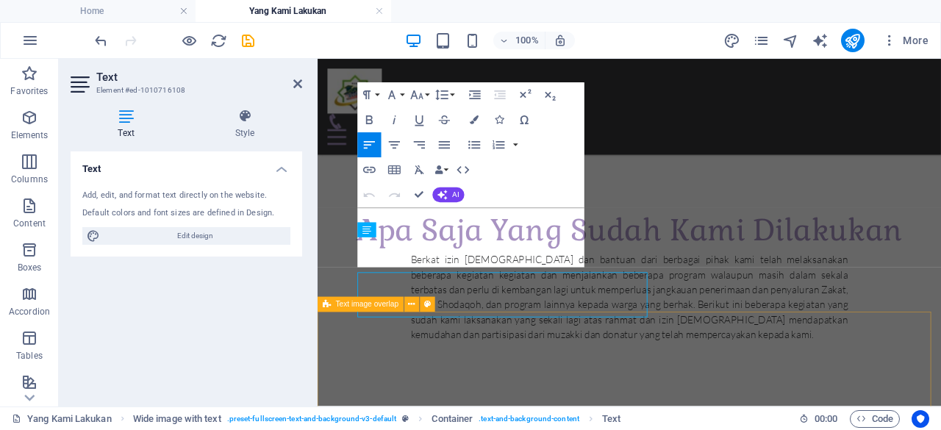
scroll to position [878, 0]
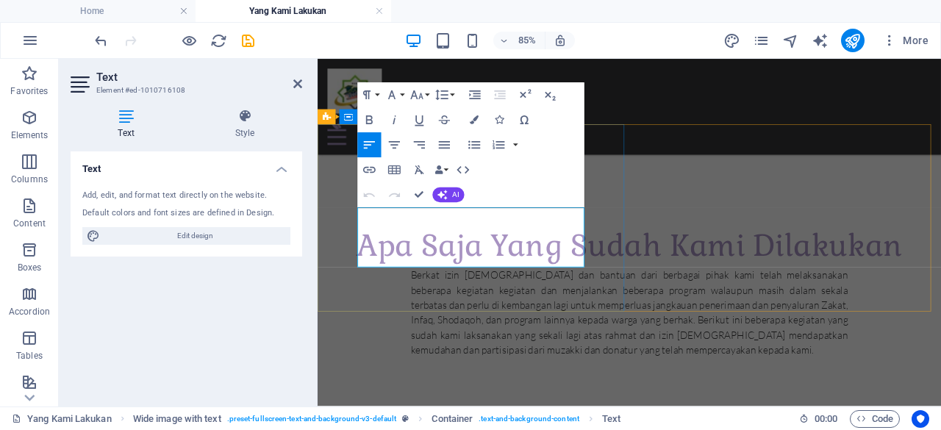
drag, startPoint x: 508, startPoint y: 303, endPoint x: 343, endPoint y: 244, distance: 174.9
copy p "Kegiatan kami setelah terbentuk dan mendapatkan pelatihan, adalah pelaksanaan p…"
click at [301, 86] on icon at bounding box center [297, 84] width 9 height 12
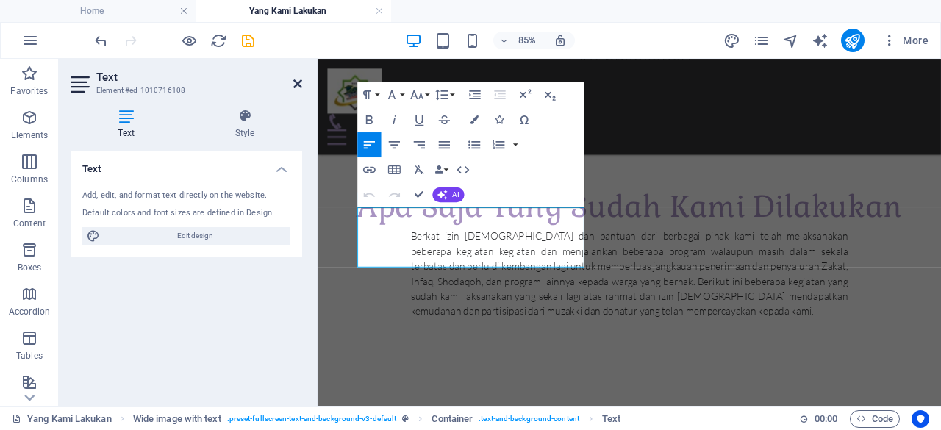
scroll to position [896, 0]
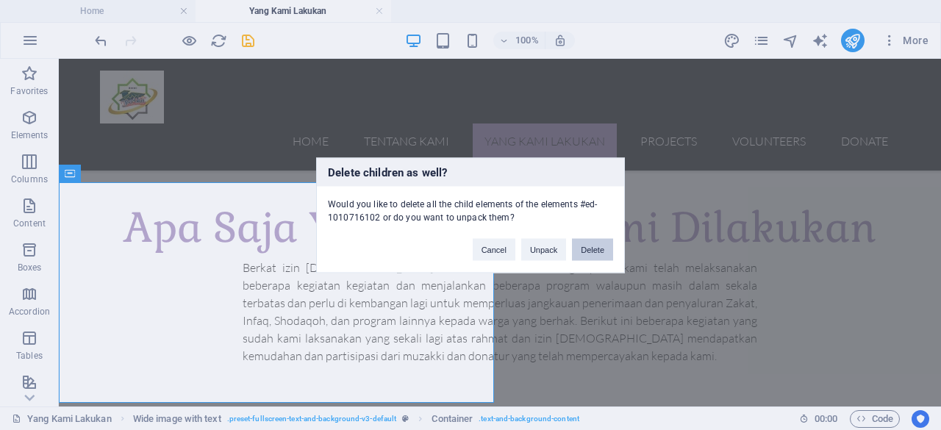
click at [596, 254] on button "Delete" at bounding box center [592, 249] width 41 height 22
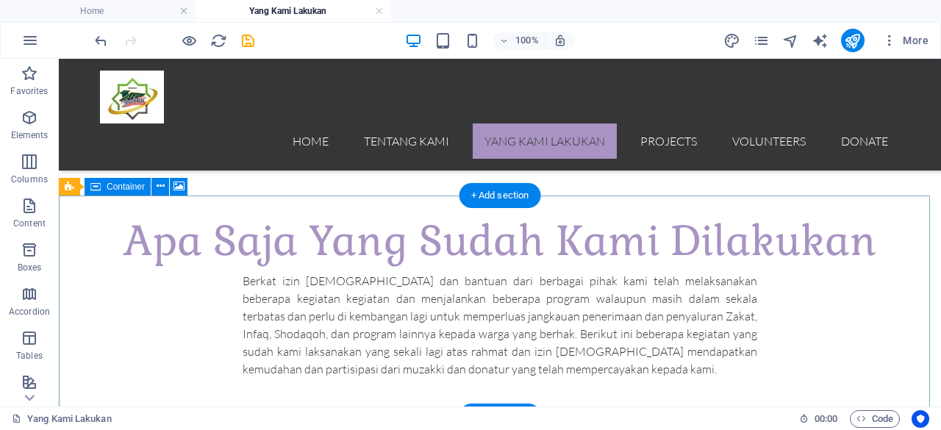
scroll to position [882, 0]
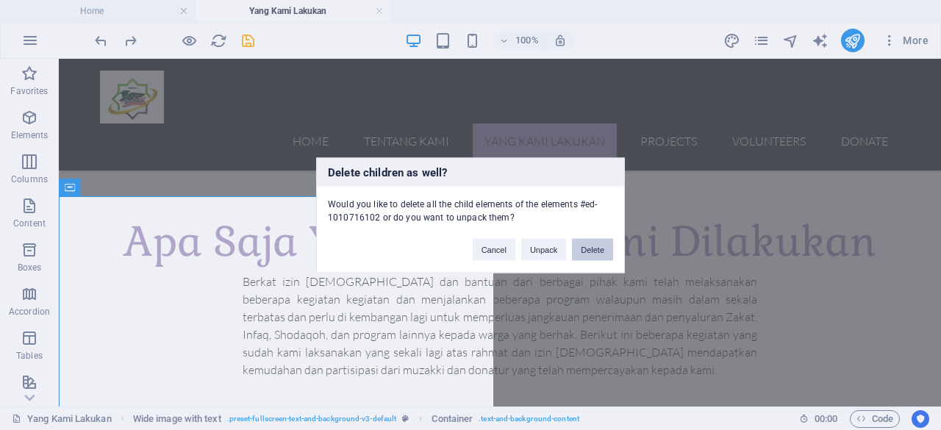
click at [585, 254] on button "Delete" at bounding box center [592, 249] width 41 height 22
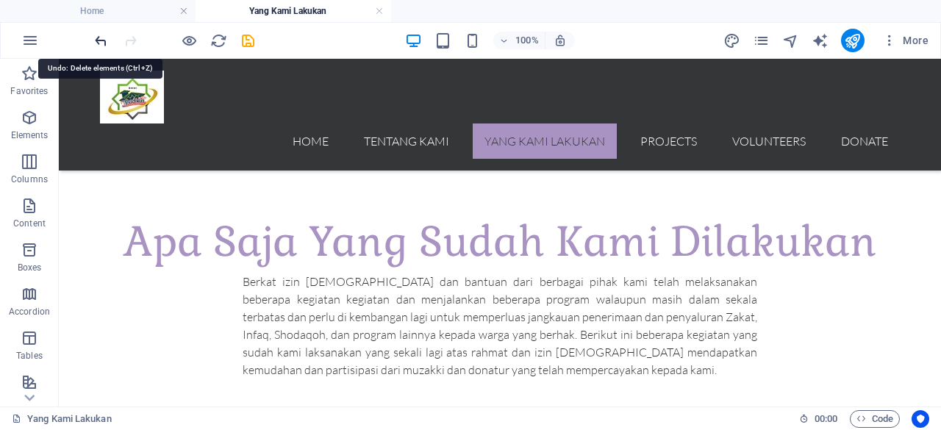
click at [94, 38] on icon "undo" at bounding box center [101, 40] width 17 height 17
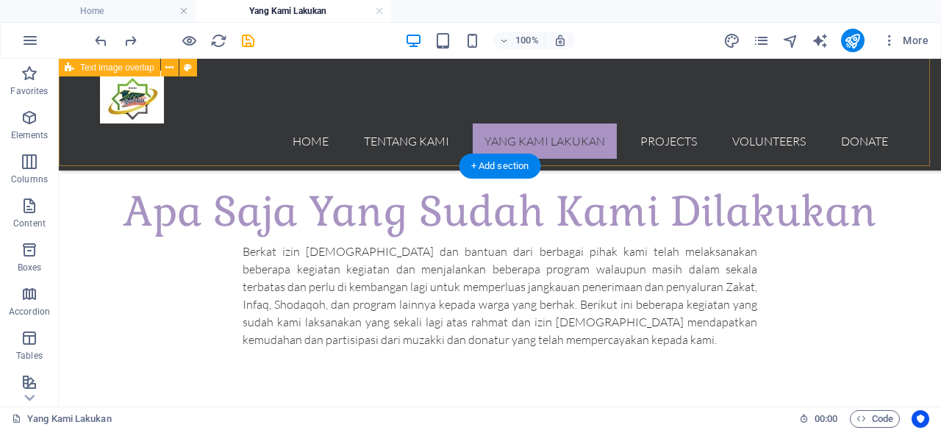
scroll to position [912, 0]
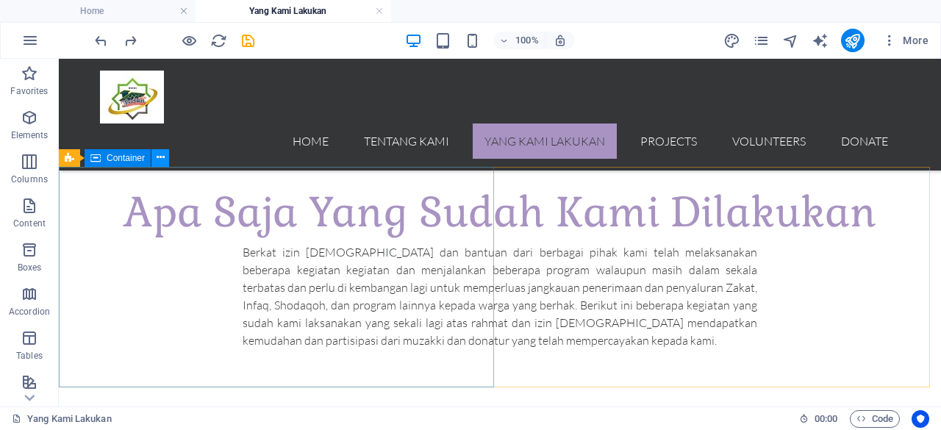
click at [162, 160] on icon at bounding box center [161, 157] width 8 height 15
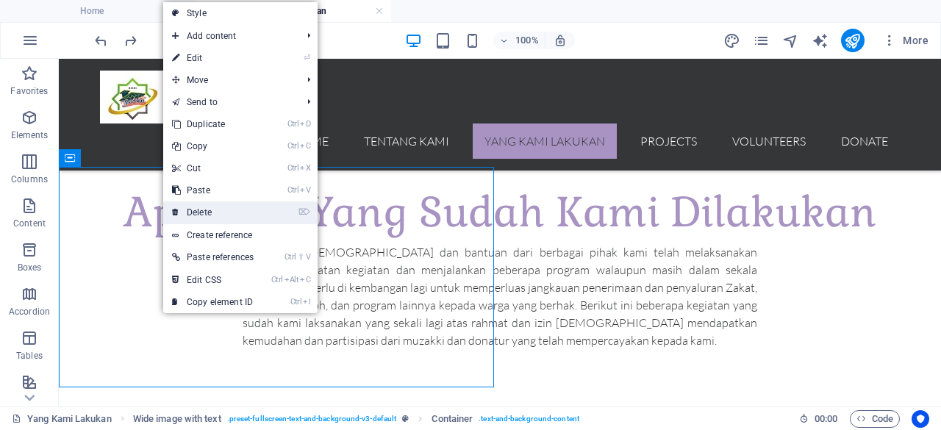
click at [206, 211] on link "⌦ Delete" at bounding box center [212, 212] width 99 height 22
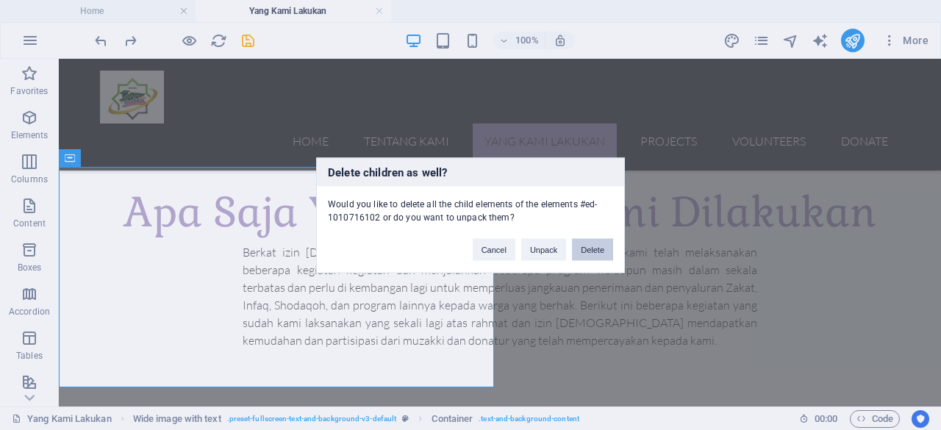
click at [588, 247] on button "Delete" at bounding box center [592, 249] width 41 height 22
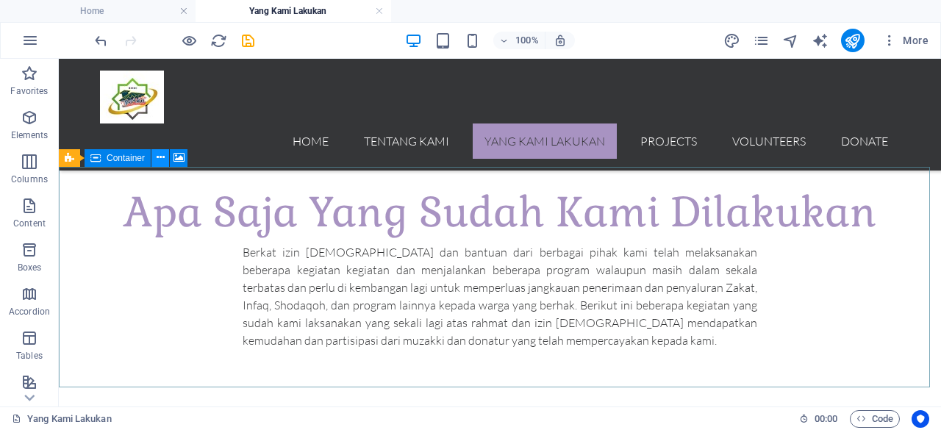
click at [164, 158] on icon at bounding box center [161, 157] width 8 height 15
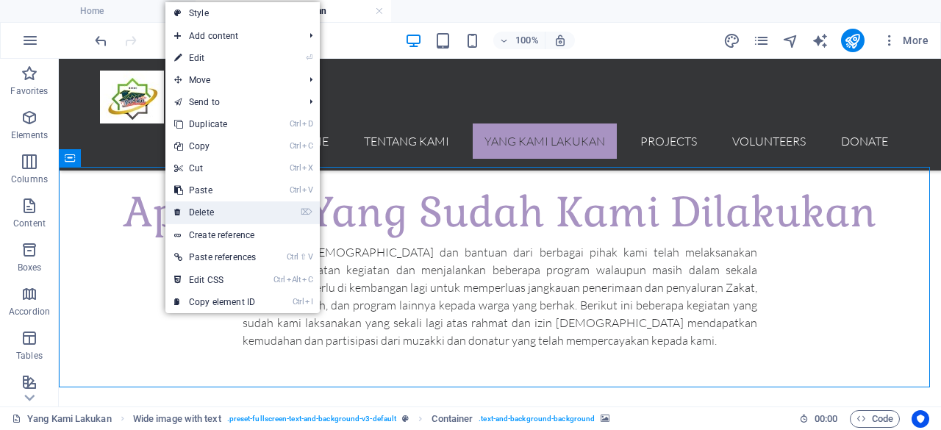
click at [222, 220] on link "⌦ Delete" at bounding box center [214, 212] width 99 height 22
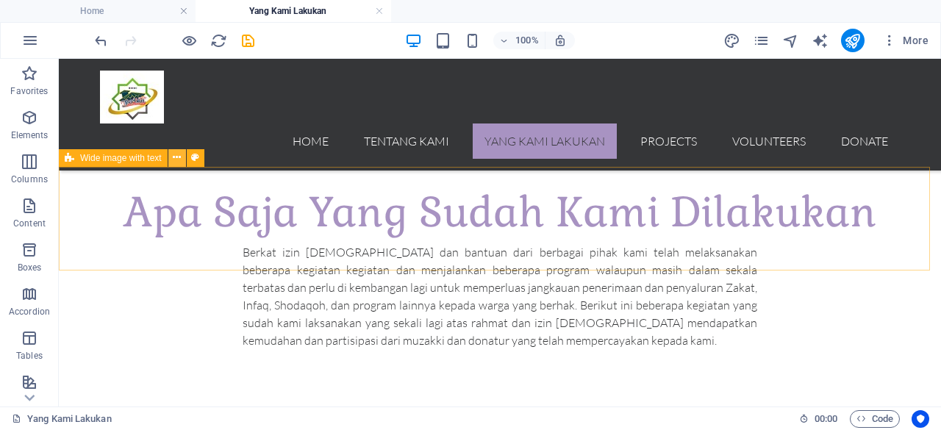
click at [177, 157] on icon at bounding box center [177, 157] width 8 height 15
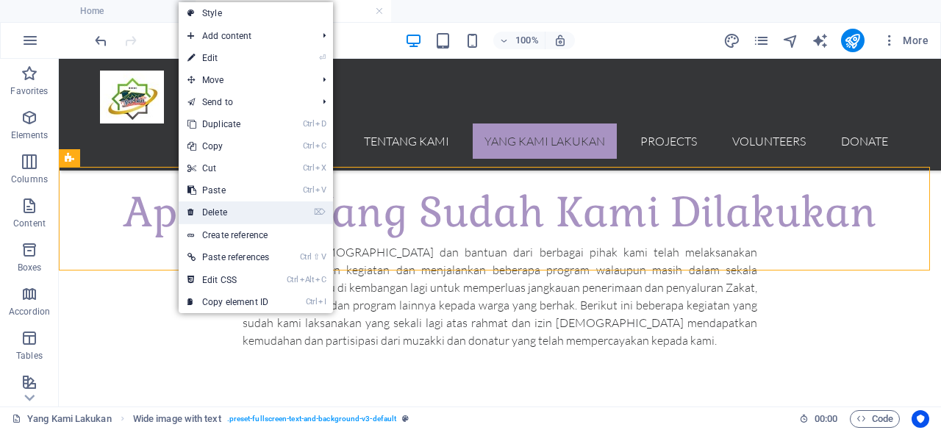
click at [210, 208] on link "⌦ Delete" at bounding box center [228, 212] width 99 height 22
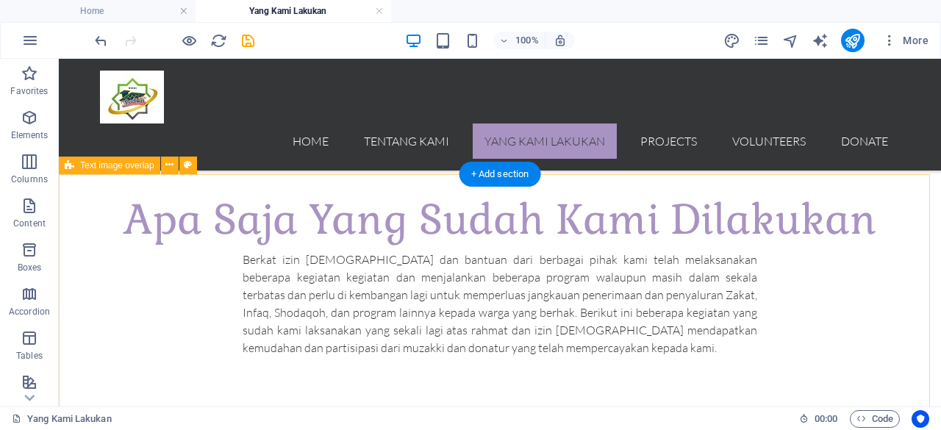
scroll to position [716, 0]
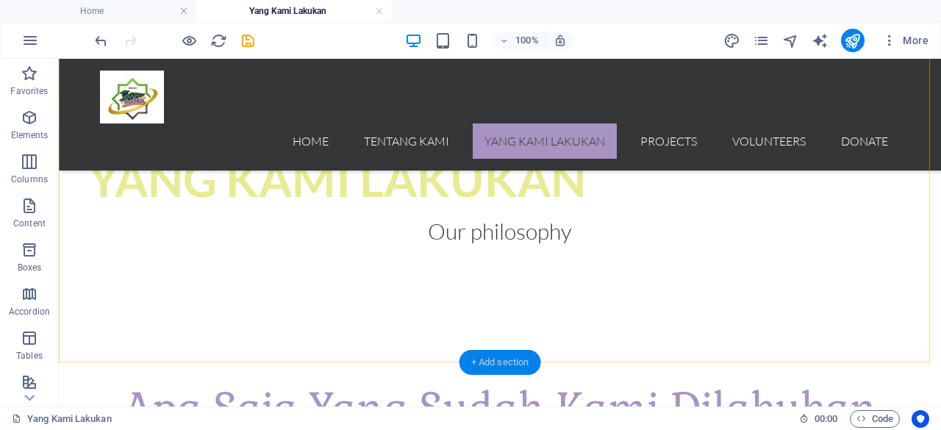
click at [491, 365] on div "+ Add section" at bounding box center [501, 362] width 82 height 25
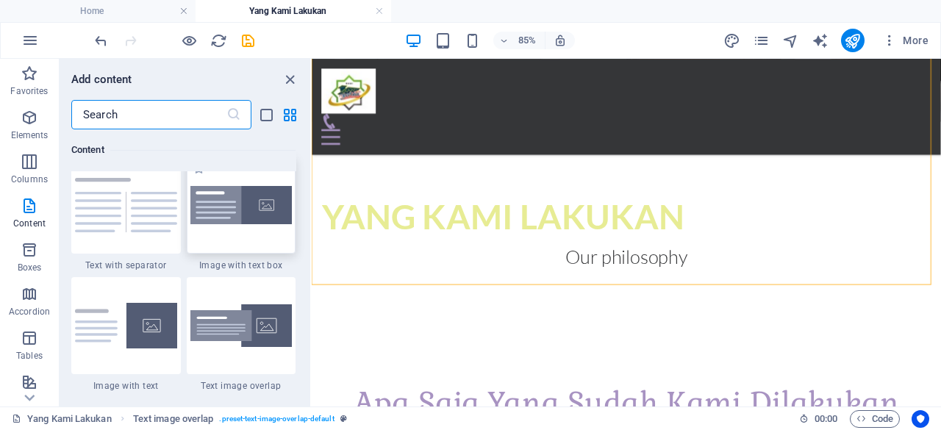
scroll to position [2713, 0]
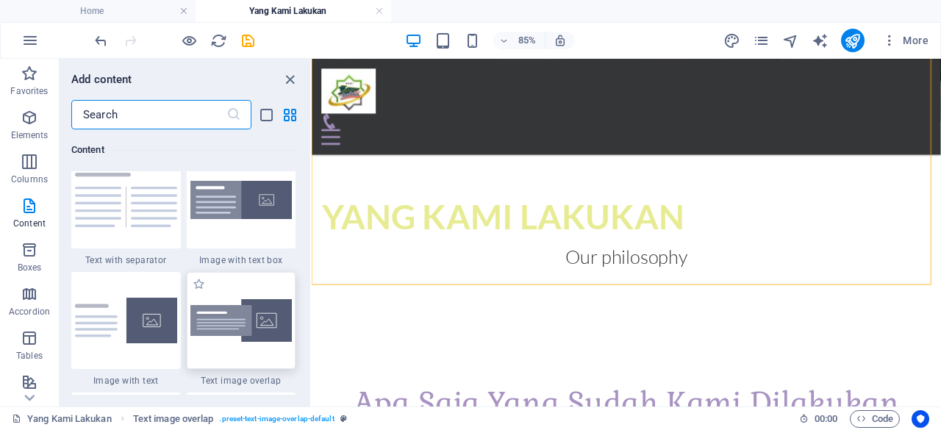
click at [232, 324] on img at bounding box center [241, 320] width 102 height 43
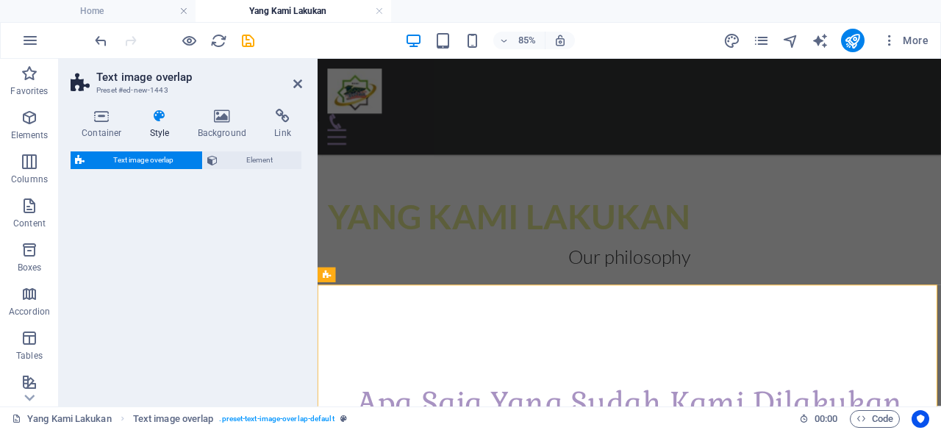
select select "rem"
select select "px"
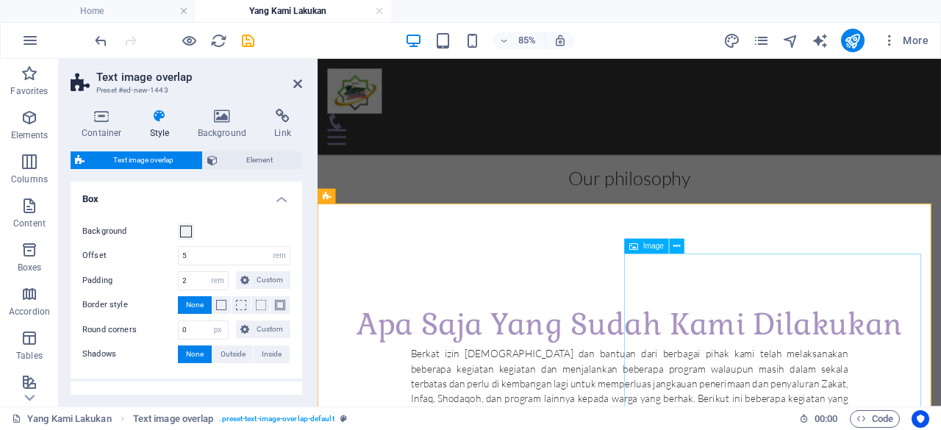
scroll to position [865, 0]
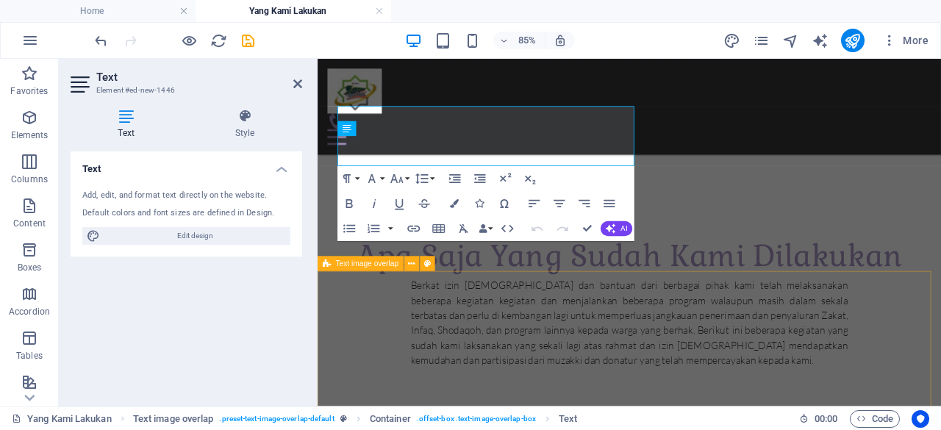
scroll to position [1076, 0]
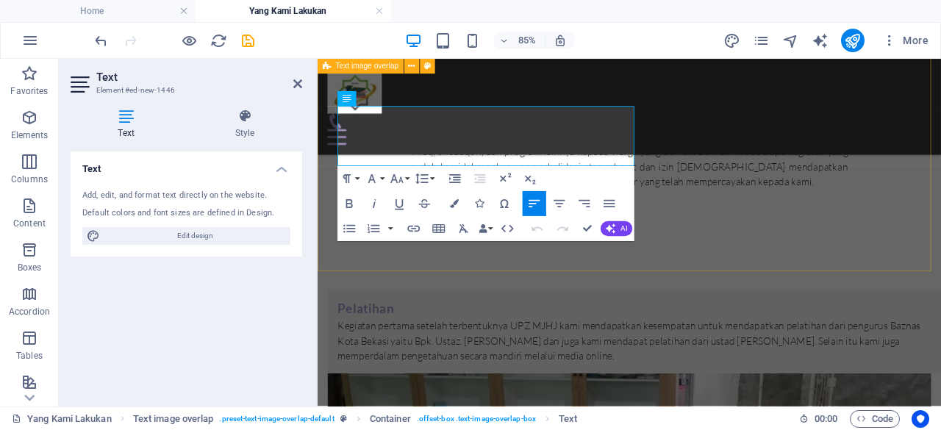
drag, startPoint x: 586, startPoint y: 180, endPoint x: 632, endPoint y: 186, distance: 46.7
click at [303, 82] on aside "Text Element #ed-new-1446 Text Style Text Add, edit, and format text directly o…" at bounding box center [188, 233] width 259 height 348
click at [298, 88] on icon at bounding box center [297, 84] width 9 height 12
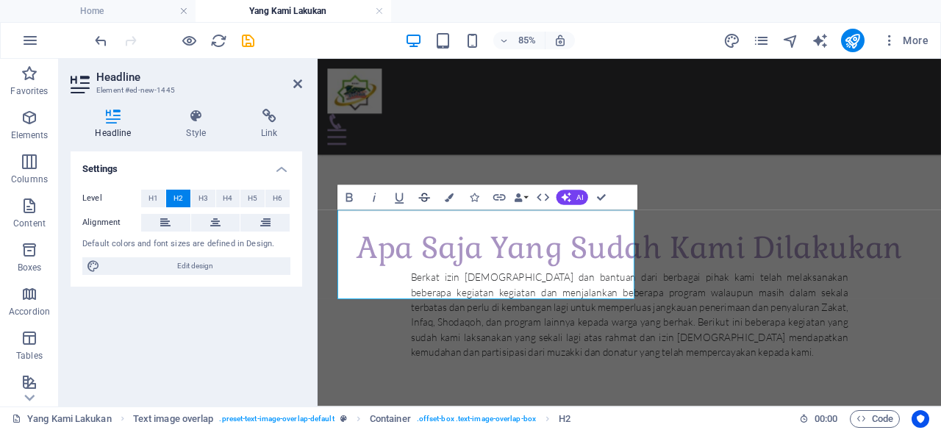
scroll to position [849, 0]
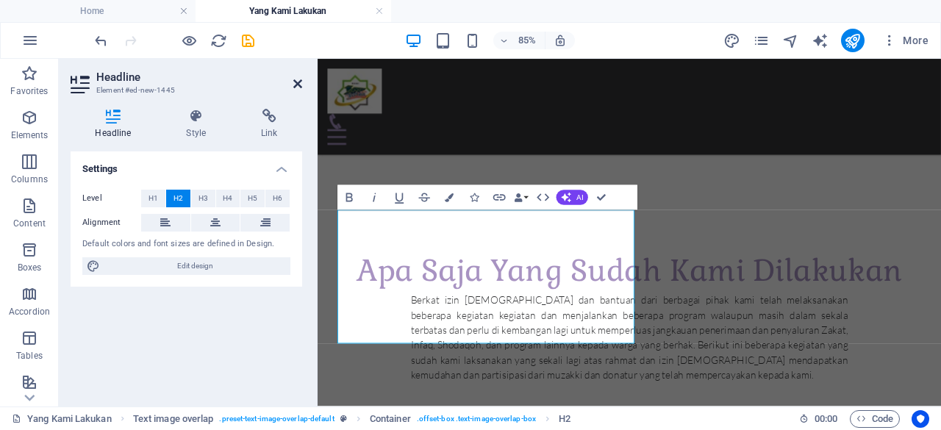
click at [297, 86] on icon at bounding box center [297, 84] width 9 height 12
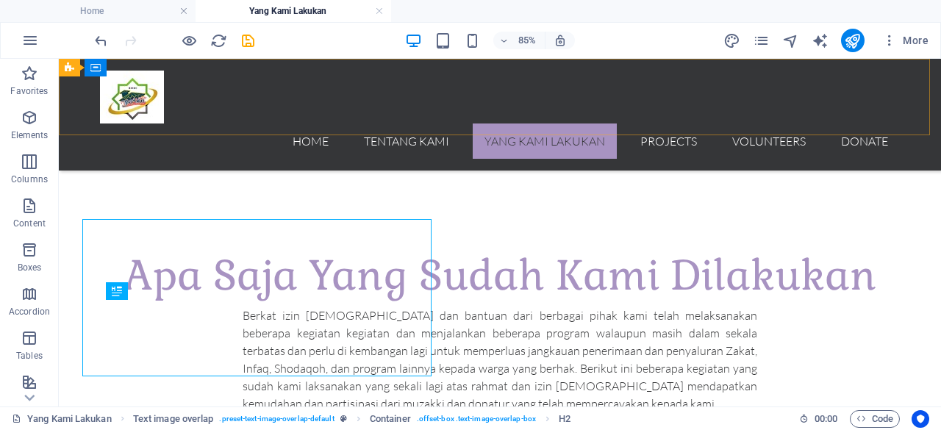
scroll to position [867, 0]
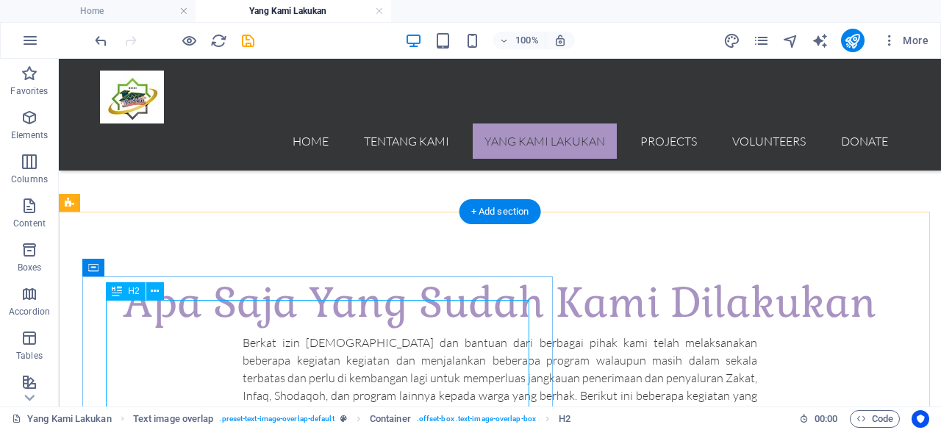
scroll to position [849, 0]
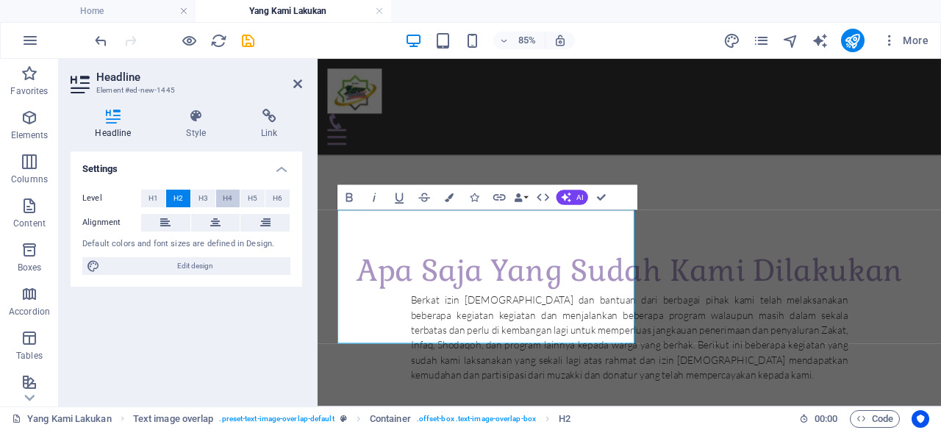
click at [234, 201] on button "H4" at bounding box center [228, 199] width 24 height 18
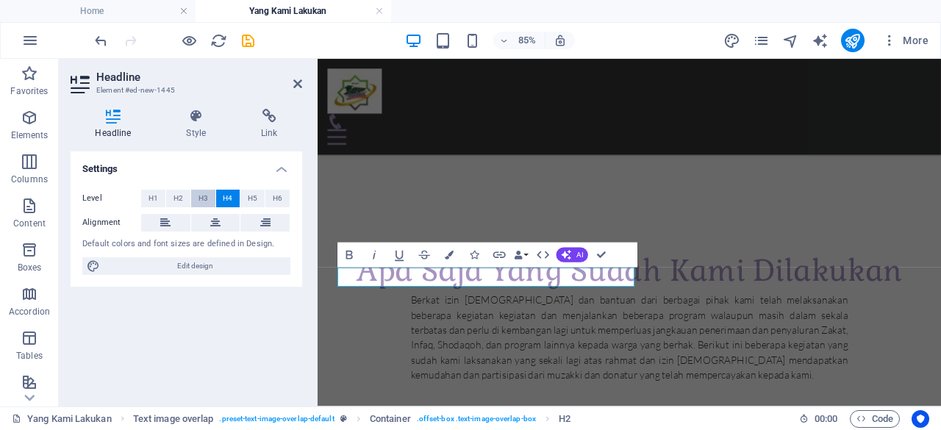
click at [206, 201] on span "H3" at bounding box center [204, 199] width 10 height 18
click at [294, 90] on header "Headline Element #ed-new-1445" at bounding box center [187, 78] width 232 height 38
click at [296, 88] on icon at bounding box center [297, 84] width 9 height 12
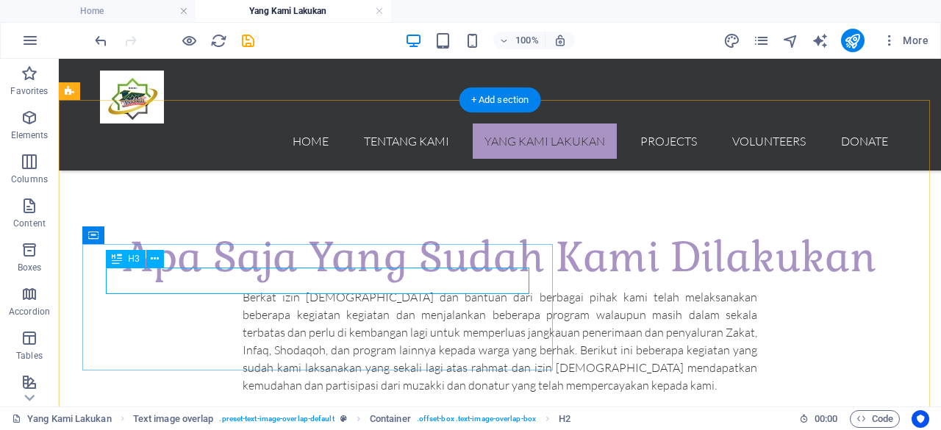
scroll to position [1040, 0]
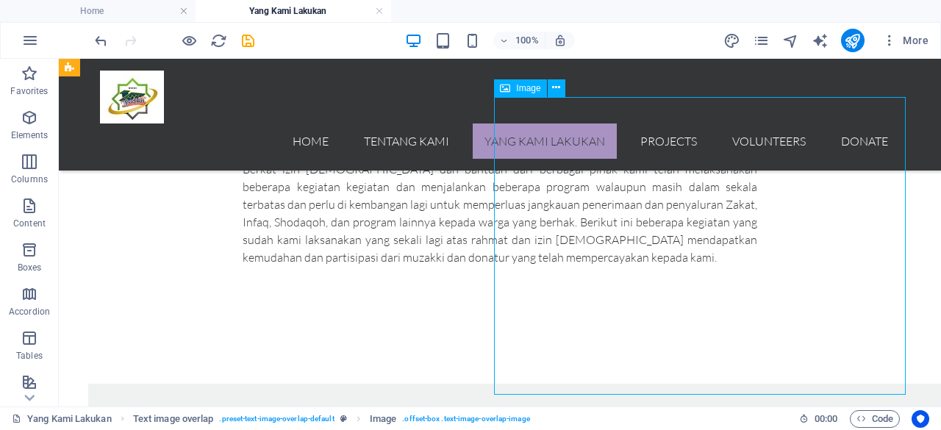
select select "%"
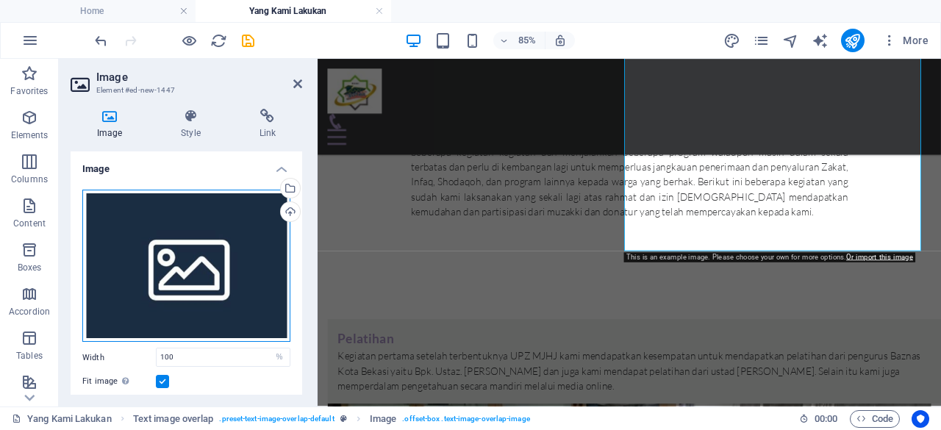
click at [244, 249] on div "Drag files here, click to choose files or select files from Files or our free s…" at bounding box center [186, 266] width 208 height 153
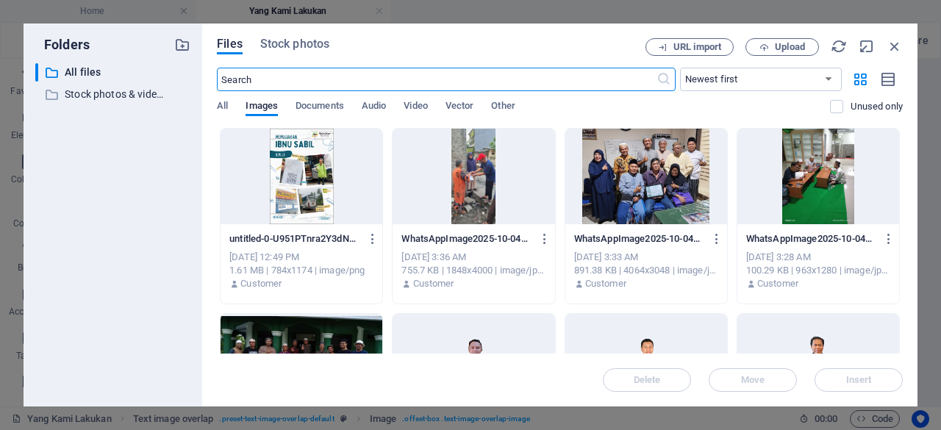
scroll to position [1051, 0]
click at [471, 190] on div at bounding box center [474, 177] width 162 height 96
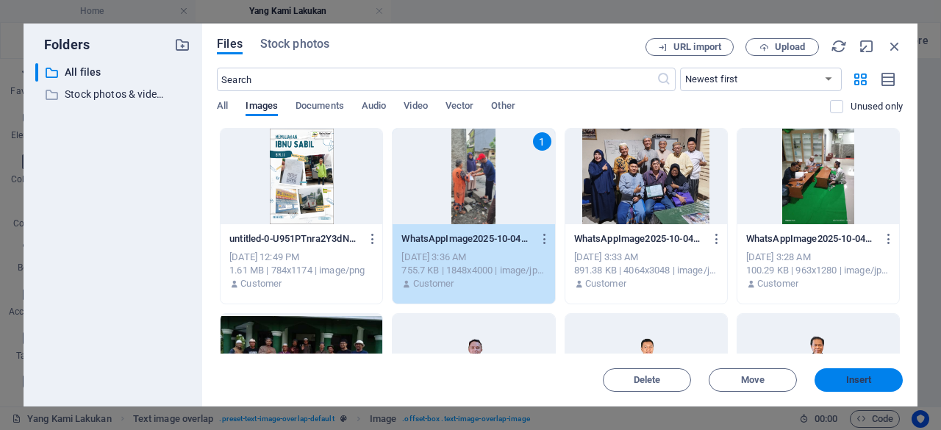
click at [854, 379] on span "Insert" at bounding box center [859, 380] width 26 height 9
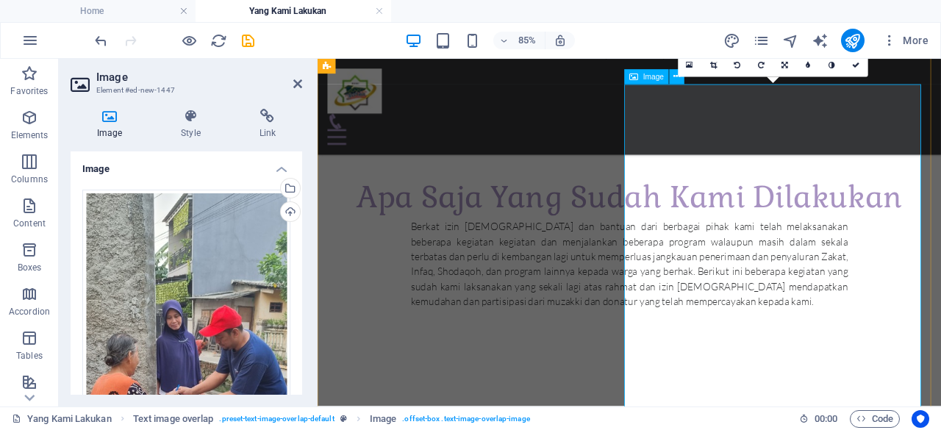
scroll to position [926, 0]
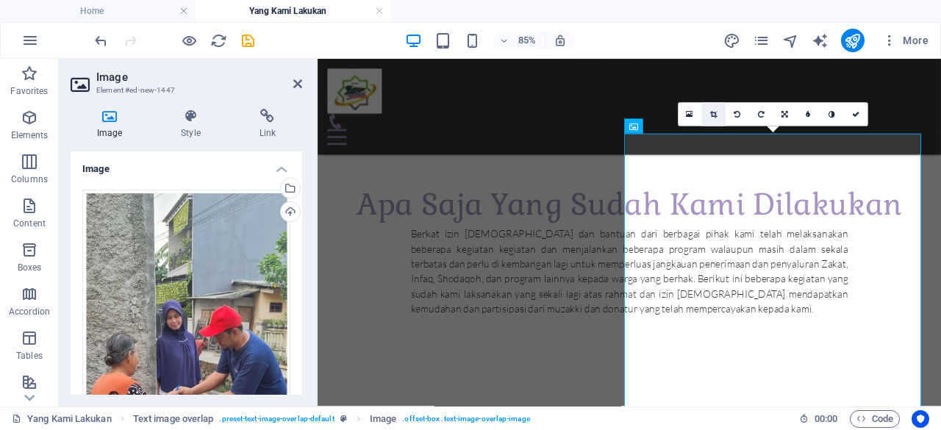
click at [716, 115] on icon at bounding box center [713, 114] width 7 height 7
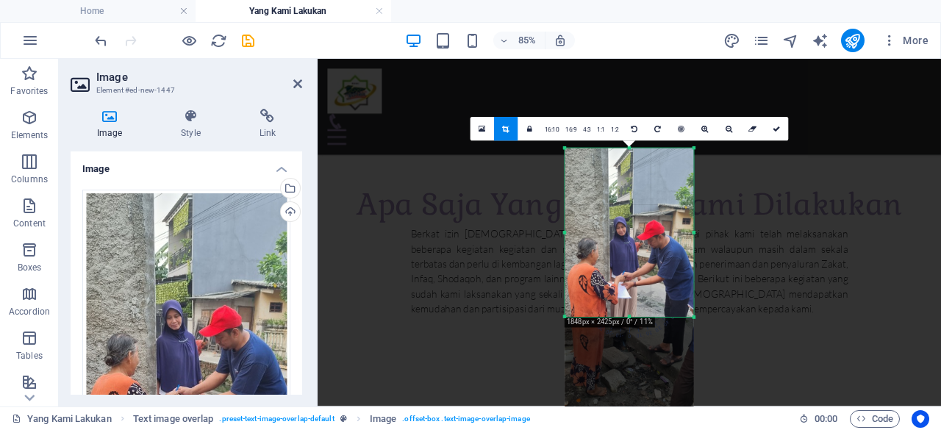
drag, startPoint x: 629, startPoint y: 371, endPoint x: 626, endPoint y: 242, distance: 129.4
click at [626, 242] on div "180 170 160 150 140 130 120 110 100 90 80 70 60 50 40 30 20 10 0 -10 -20 -30 -4…" at bounding box center [629, 233] width 129 height 168
click at [776, 126] on icon at bounding box center [776, 129] width 7 height 7
type input "205"
select select "px"
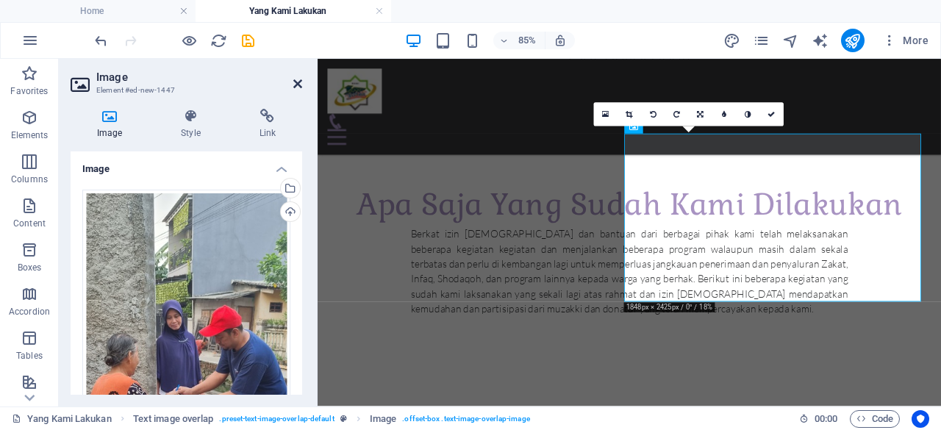
click at [296, 80] on icon at bounding box center [297, 84] width 9 height 12
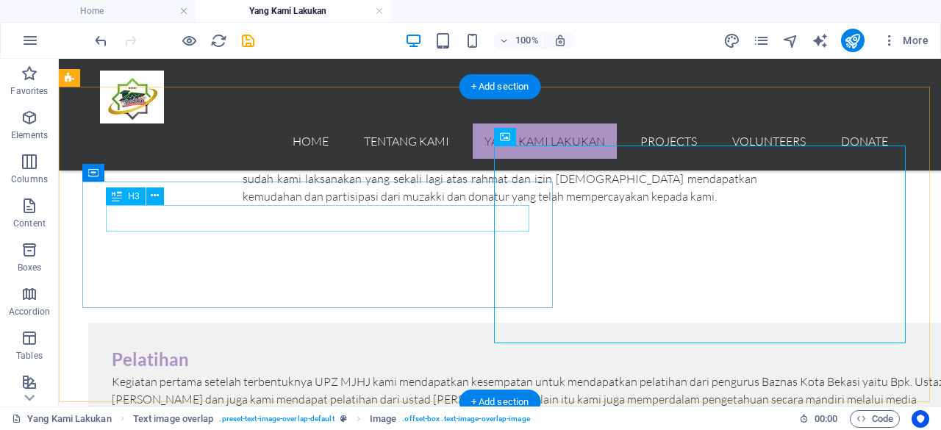
scroll to position [984, 0]
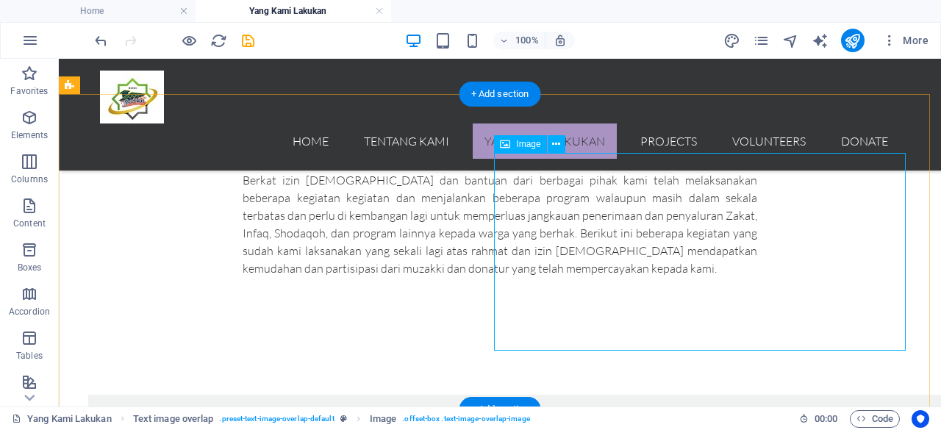
drag, startPoint x: 624, startPoint y: 243, endPoint x: 664, endPoint y: 249, distance: 40.9
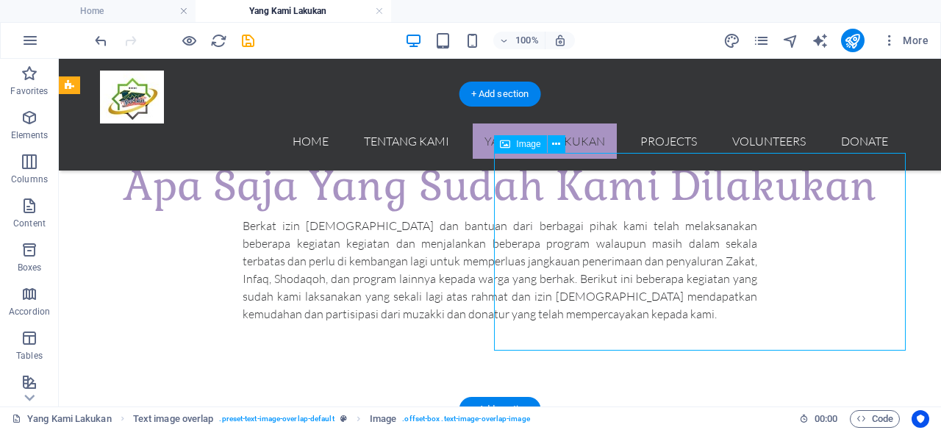
scroll to position [966, 0]
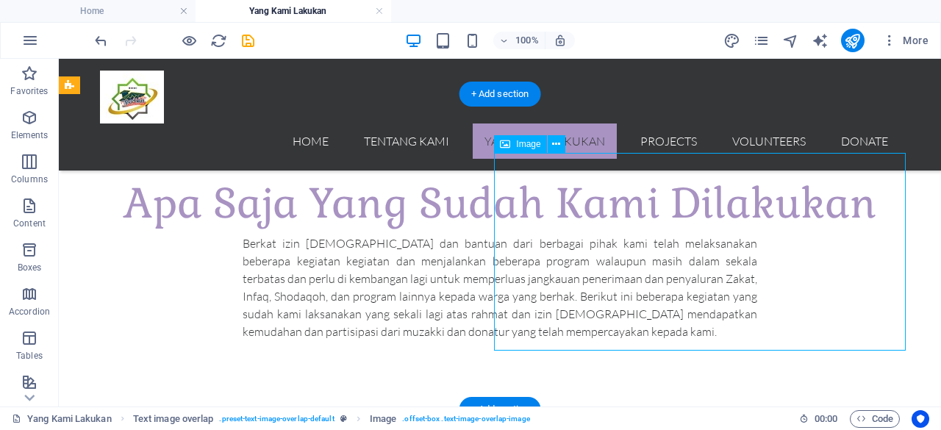
select select "px"
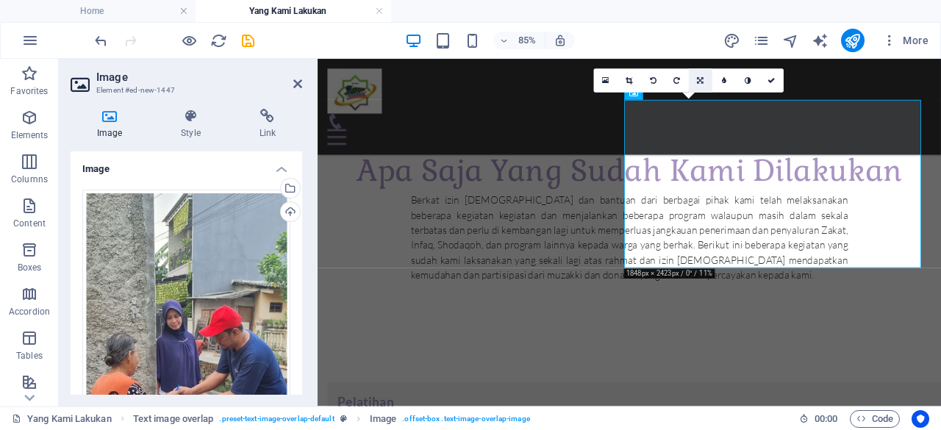
click at [704, 88] on link at bounding box center [700, 81] width 24 height 24
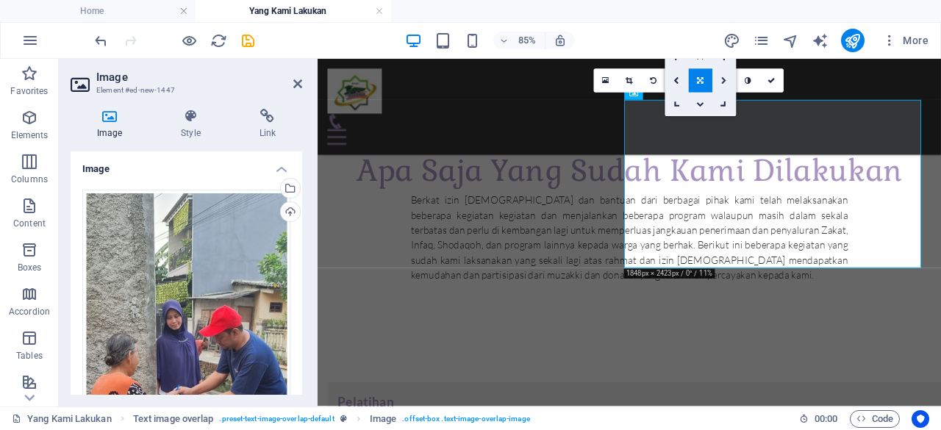
click at [724, 83] on icon at bounding box center [724, 80] width 6 height 7
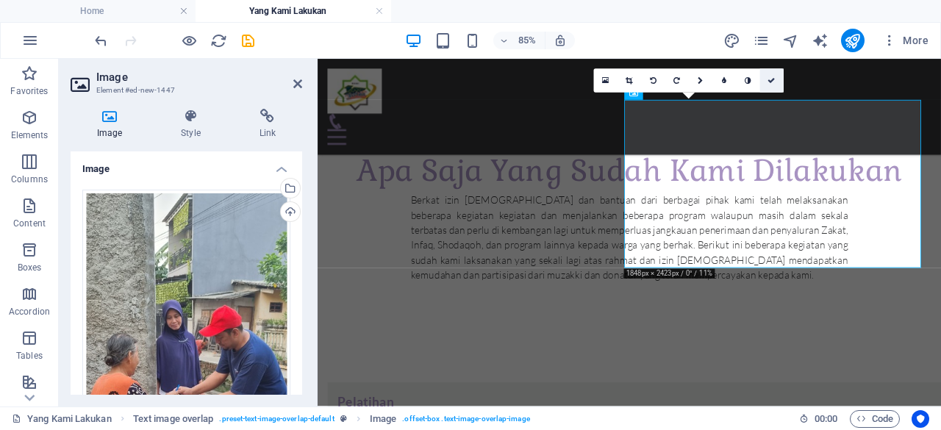
click at [772, 78] on icon at bounding box center [771, 80] width 7 height 7
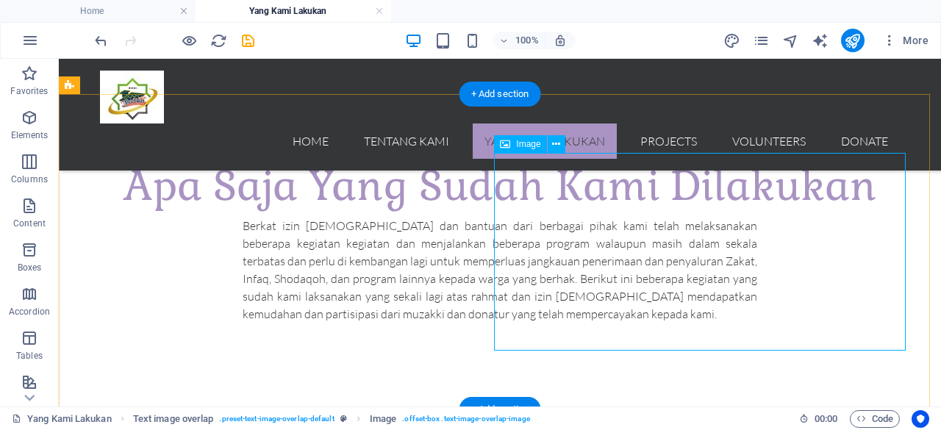
scroll to position [966, 0]
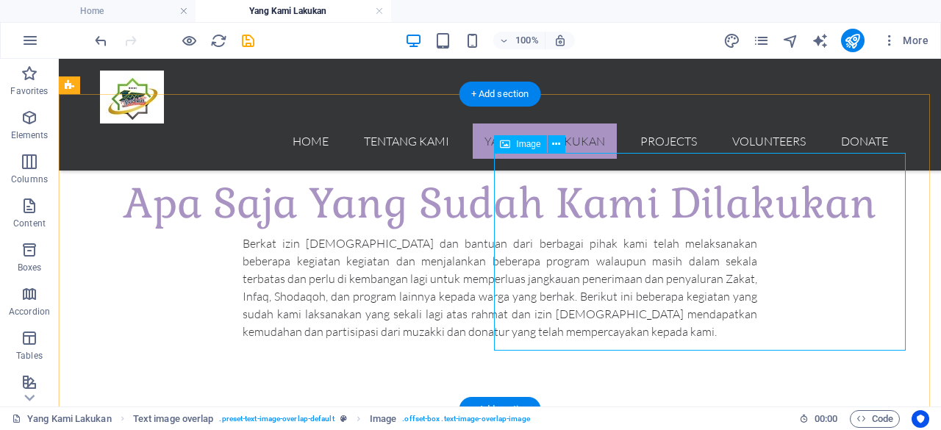
select select "px"
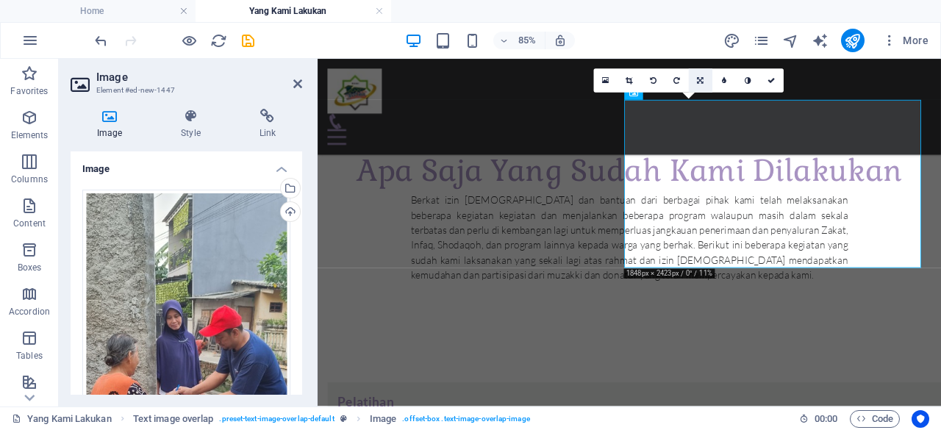
click at [699, 79] on icon at bounding box center [700, 80] width 7 height 7
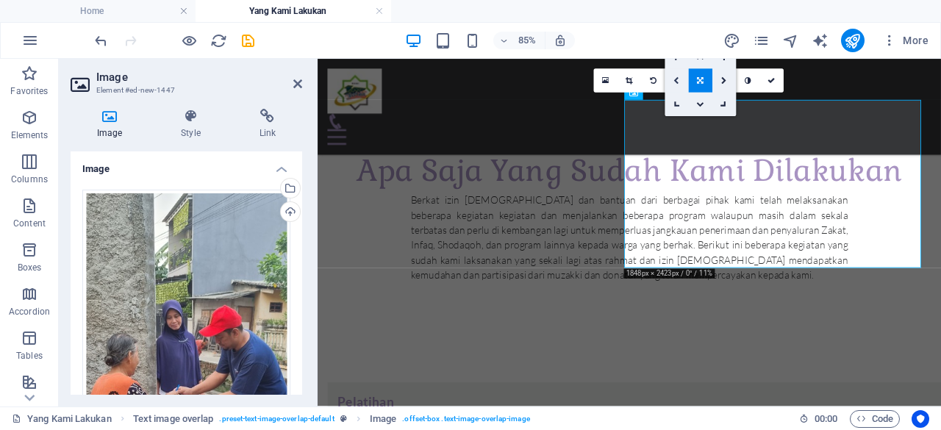
click at [676, 80] on icon at bounding box center [677, 80] width 6 height 7
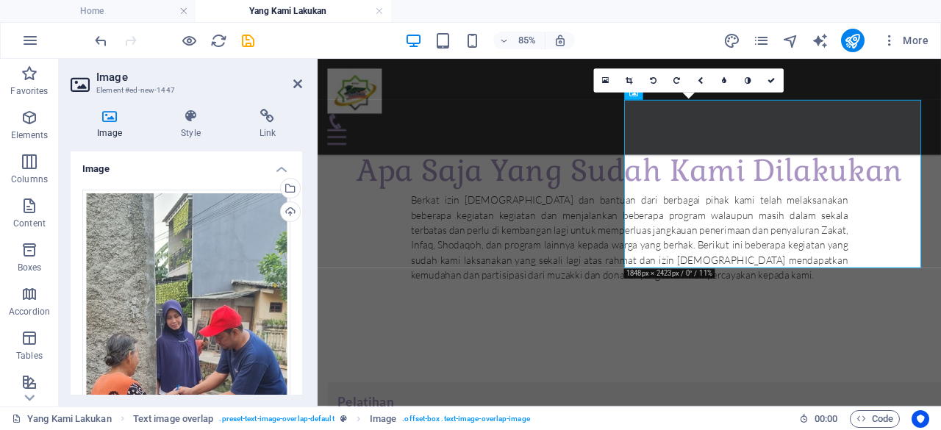
click at [297, 74] on h2 "Image" at bounding box center [199, 77] width 206 height 13
click at [298, 85] on icon at bounding box center [297, 84] width 9 height 12
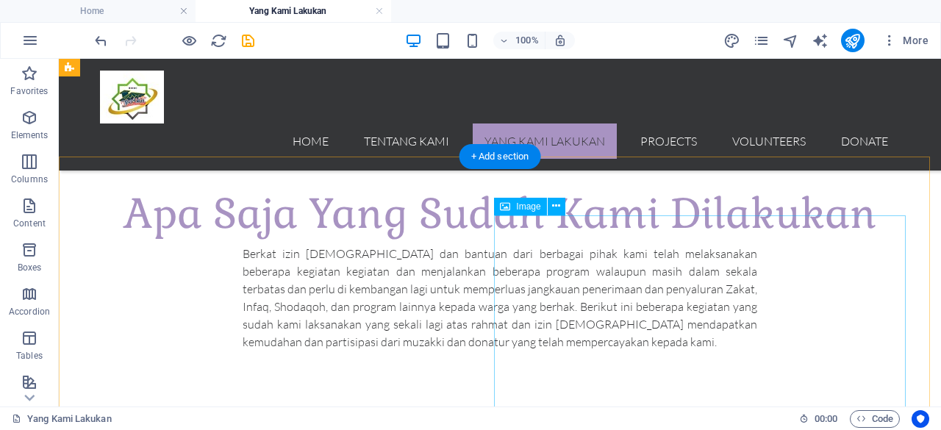
scroll to position [910, 0]
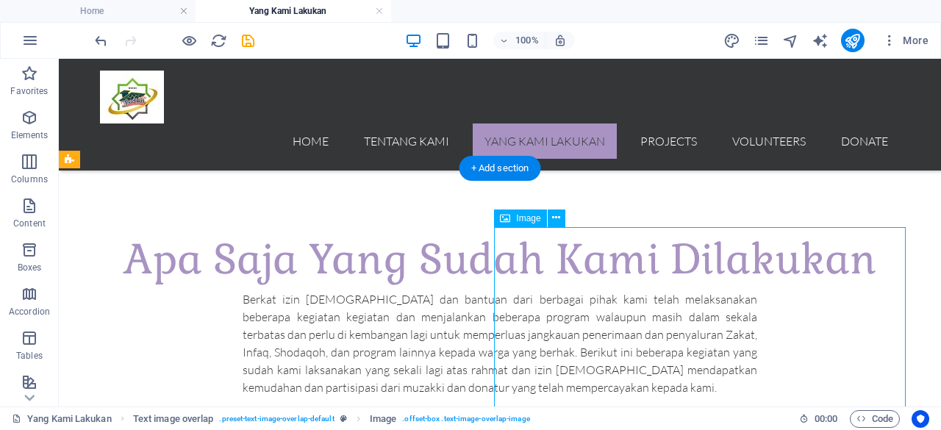
scroll to position [892, 0]
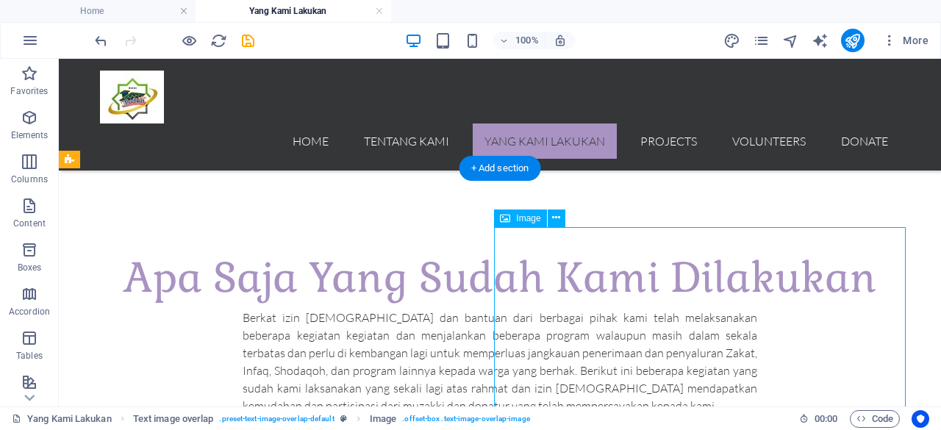
select select "px"
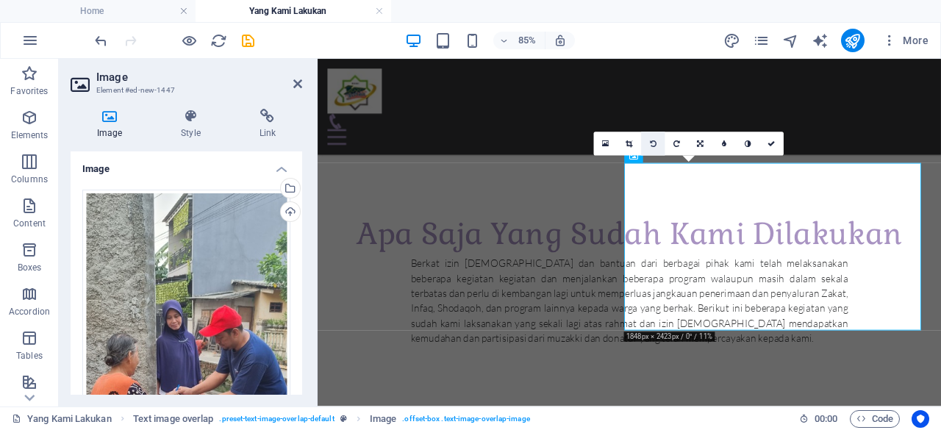
click at [657, 142] on link at bounding box center [653, 144] width 24 height 24
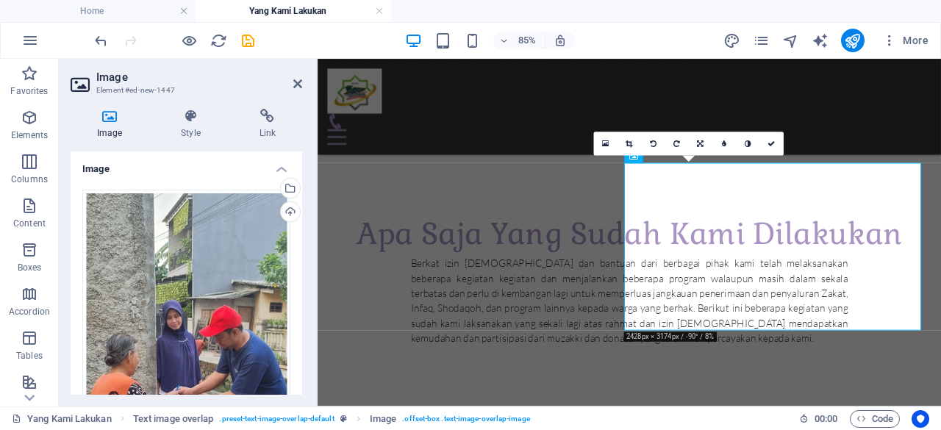
click at [657, 142] on link at bounding box center [653, 144] width 24 height 24
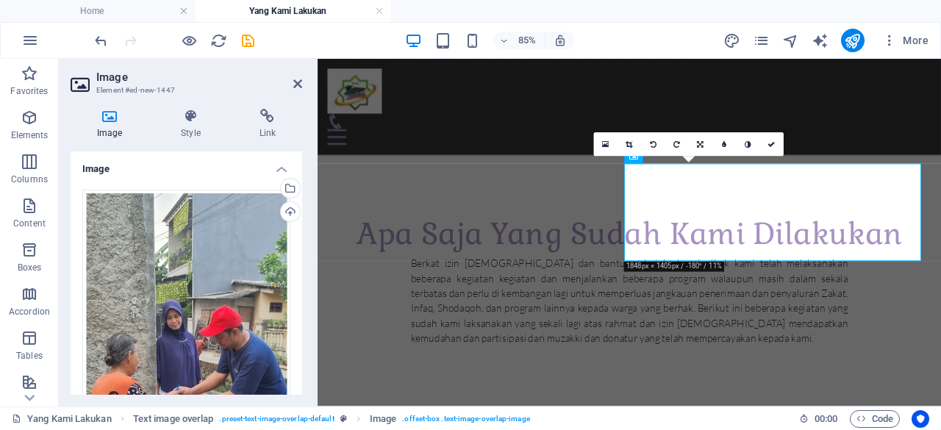
click at [657, 142] on link at bounding box center [653, 144] width 24 height 24
click at [674, 144] on icon at bounding box center [677, 143] width 7 height 7
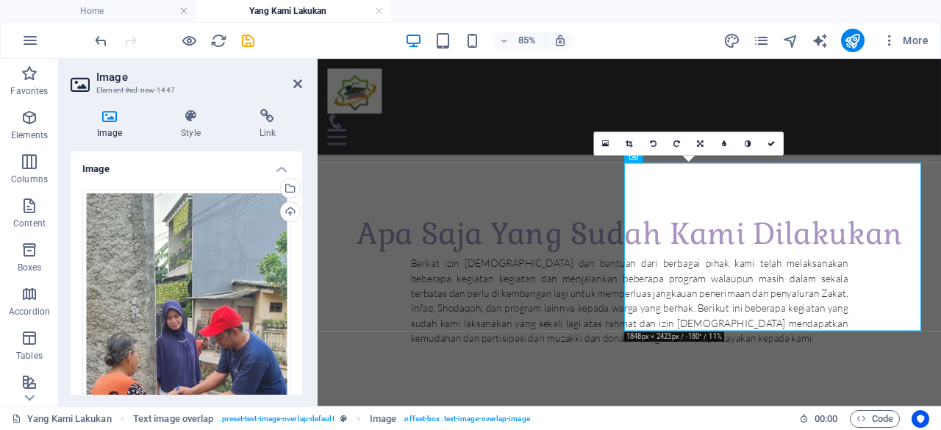
click at [674, 144] on icon at bounding box center [677, 143] width 7 height 7
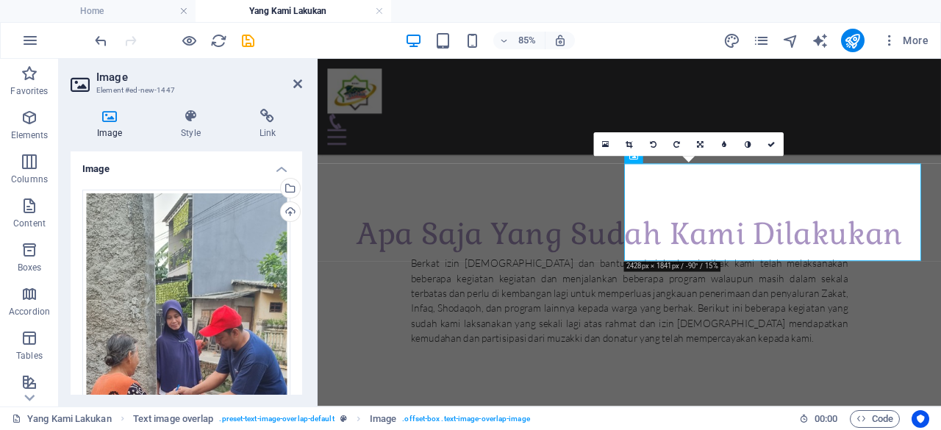
click at [674, 144] on icon at bounding box center [677, 143] width 7 height 7
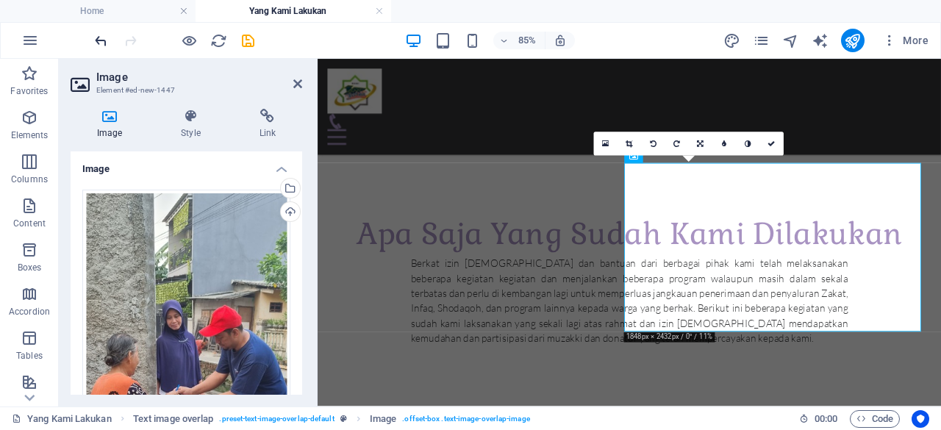
click at [100, 45] on icon "undo" at bounding box center [101, 40] width 17 height 17
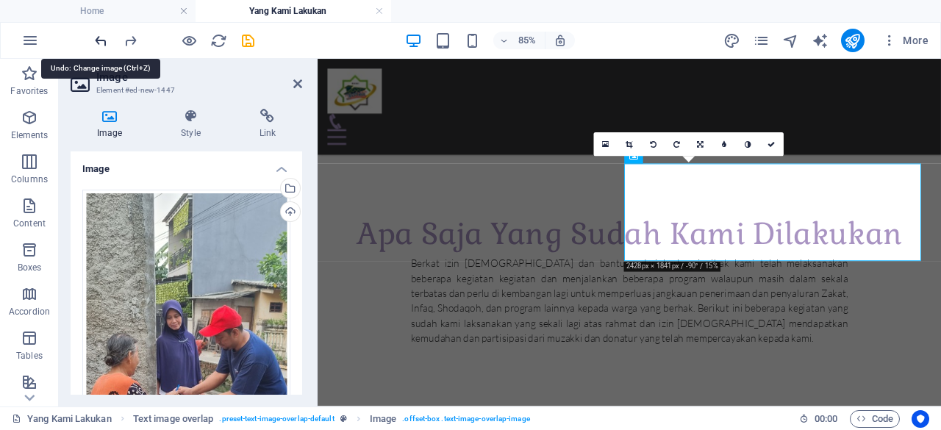
click at [100, 45] on icon "undo" at bounding box center [101, 40] width 17 height 17
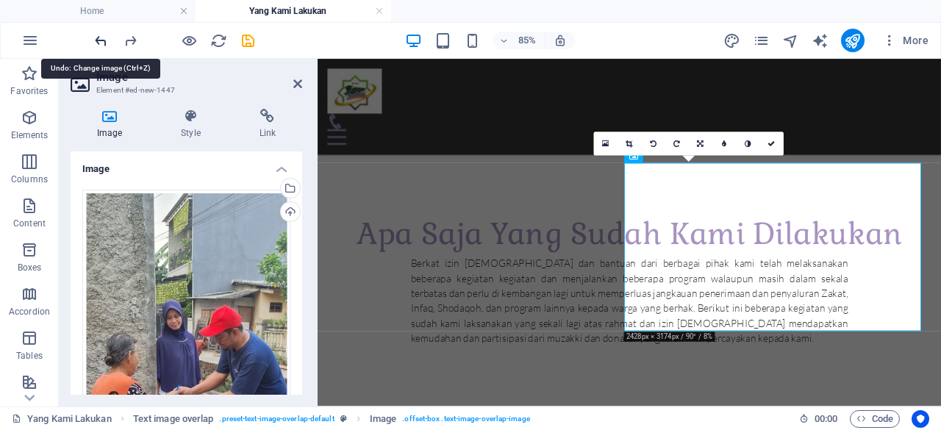
click at [100, 45] on icon "undo" at bounding box center [101, 40] width 17 height 17
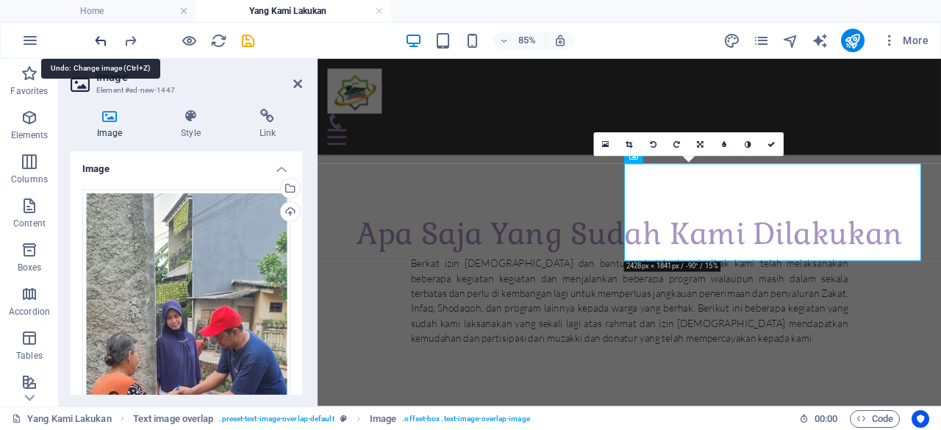
click at [100, 45] on icon "undo" at bounding box center [101, 40] width 17 height 17
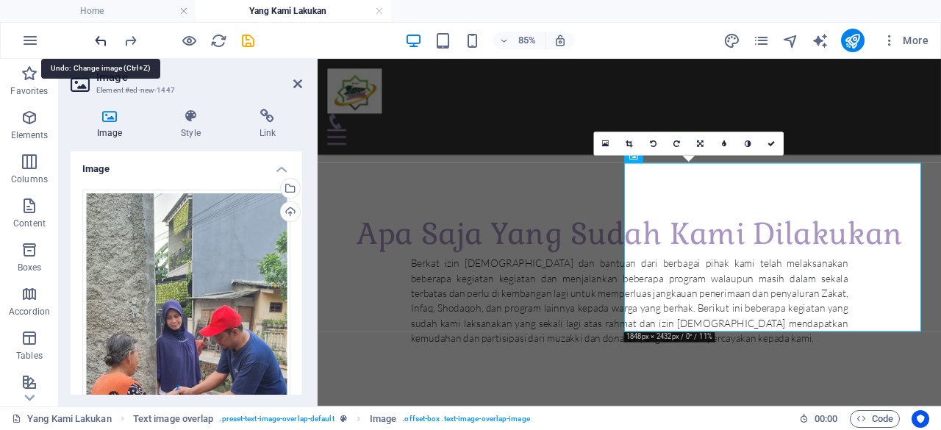
click at [100, 45] on icon "undo" at bounding box center [101, 40] width 17 height 17
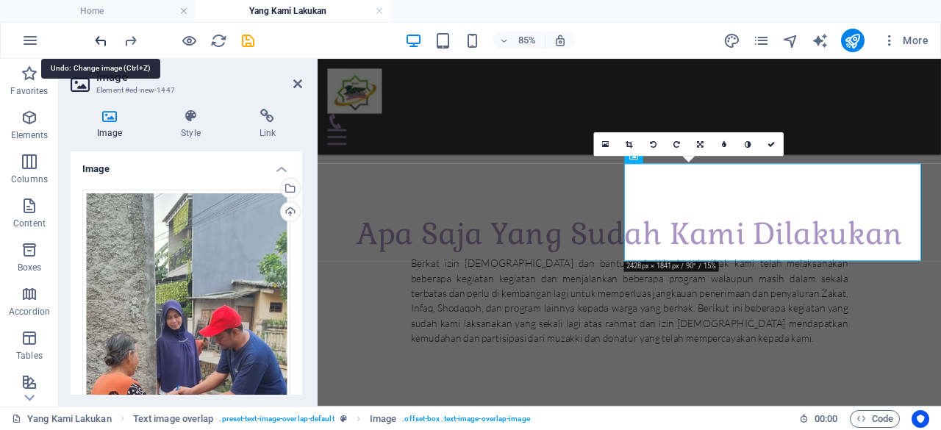
click at [100, 45] on icon "undo" at bounding box center [101, 40] width 17 height 17
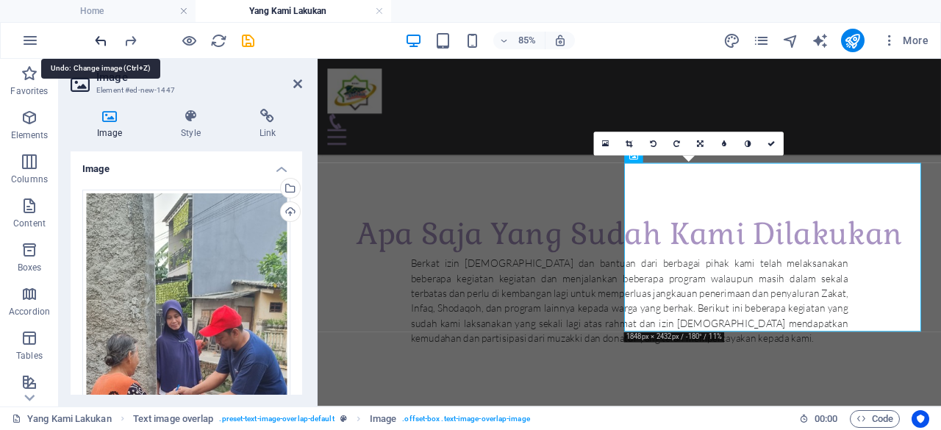
click at [100, 45] on icon "undo" at bounding box center [101, 40] width 17 height 17
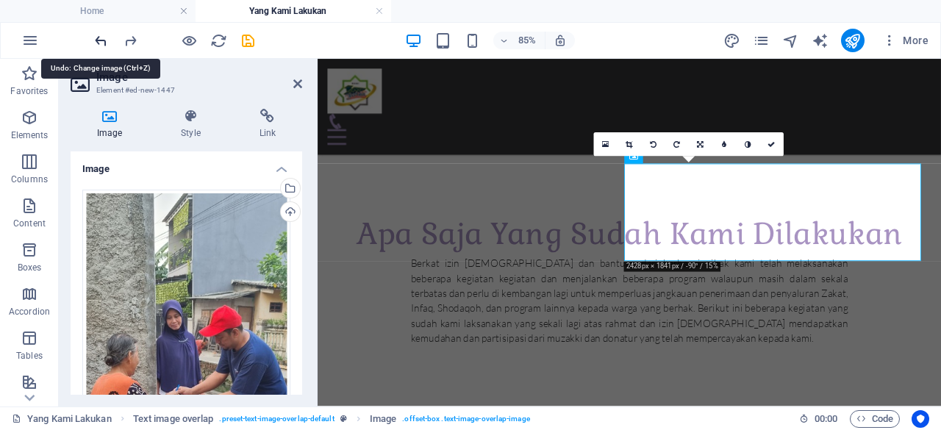
click at [100, 45] on icon "undo" at bounding box center [101, 40] width 17 height 17
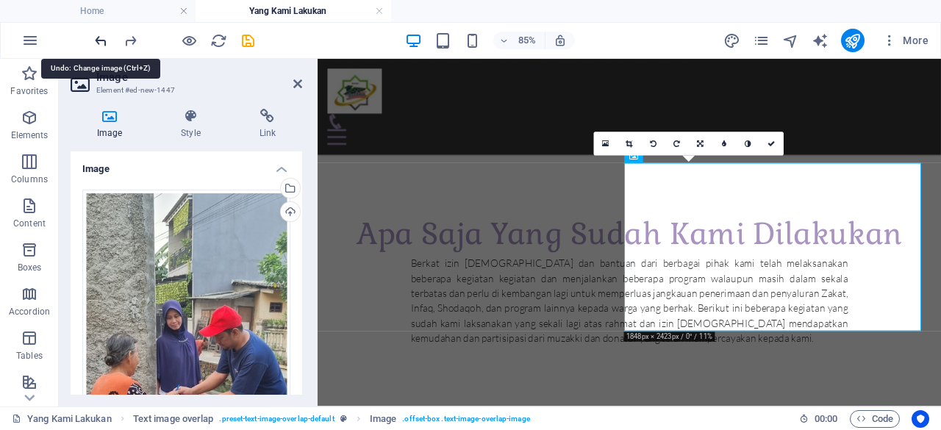
click at [100, 45] on icon "undo" at bounding box center [101, 40] width 17 height 17
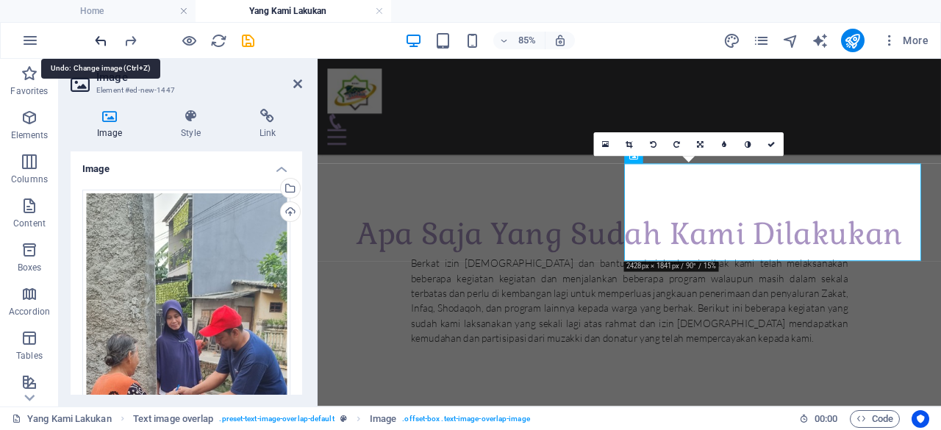
click at [100, 45] on icon "undo" at bounding box center [101, 40] width 17 height 17
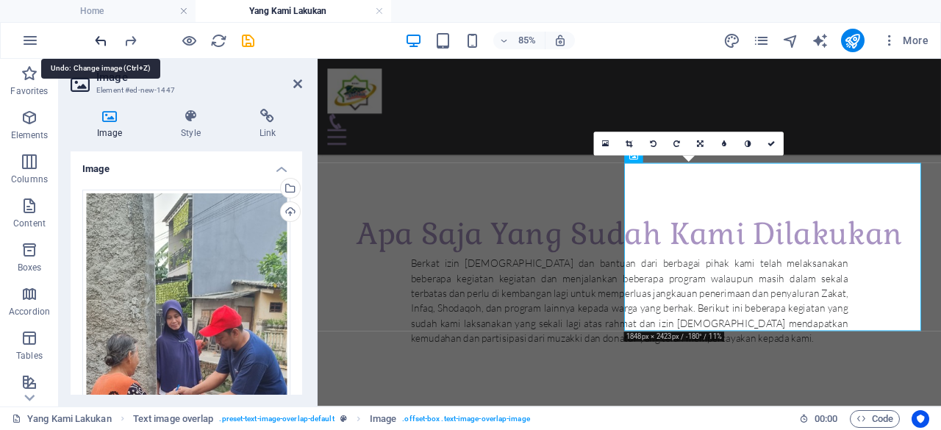
click at [100, 45] on icon "undo" at bounding box center [101, 40] width 17 height 17
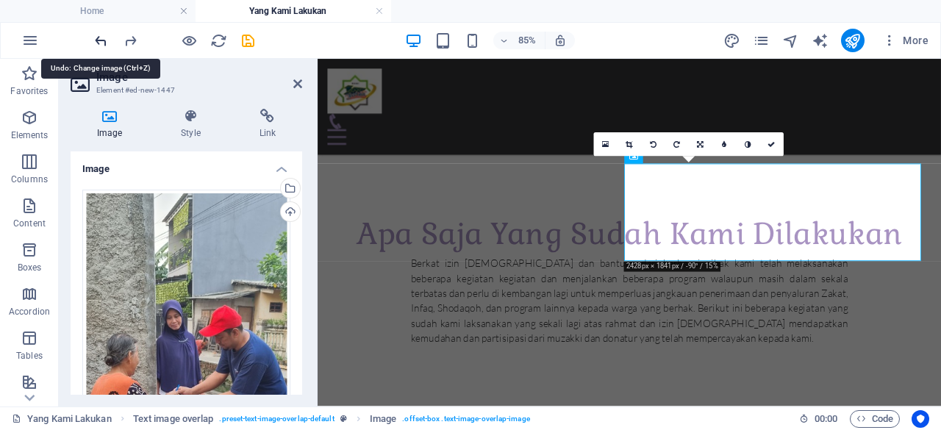
click at [100, 45] on icon "undo" at bounding box center [101, 40] width 17 height 17
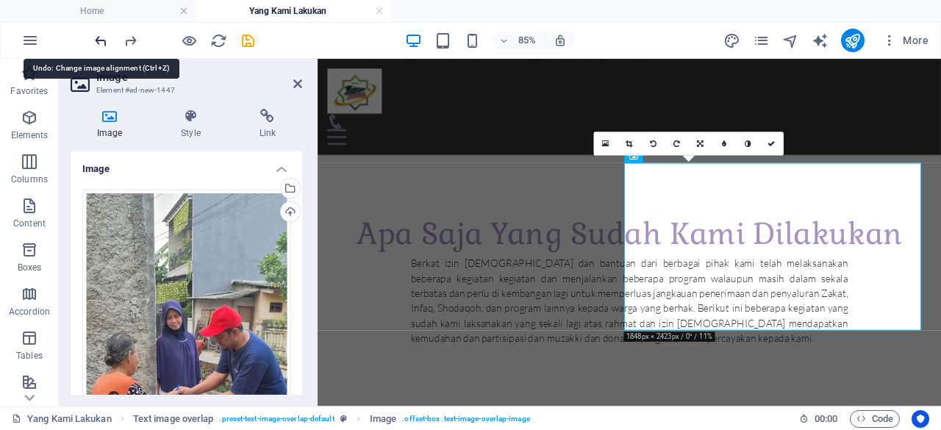
click at [100, 45] on icon "undo" at bounding box center [101, 40] width 17 height 17
type input "100"
select select "%"
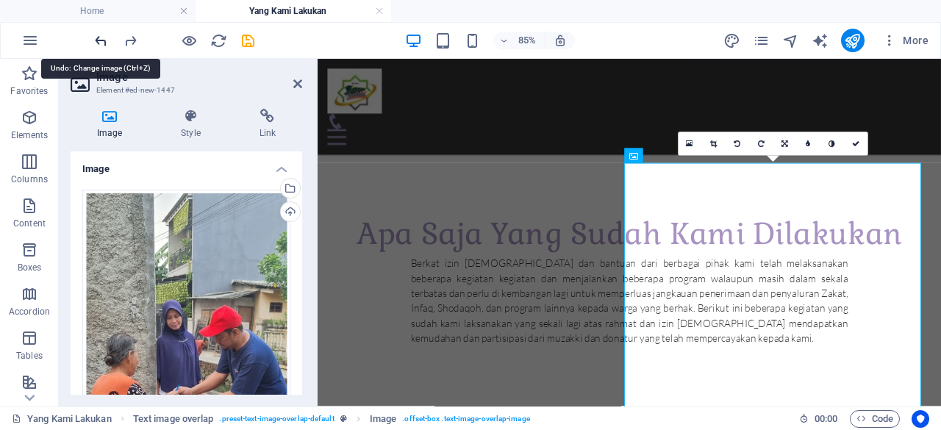
click at [100, 45] on icon "undo" at bounding box center [101, 40] width 17 height 17
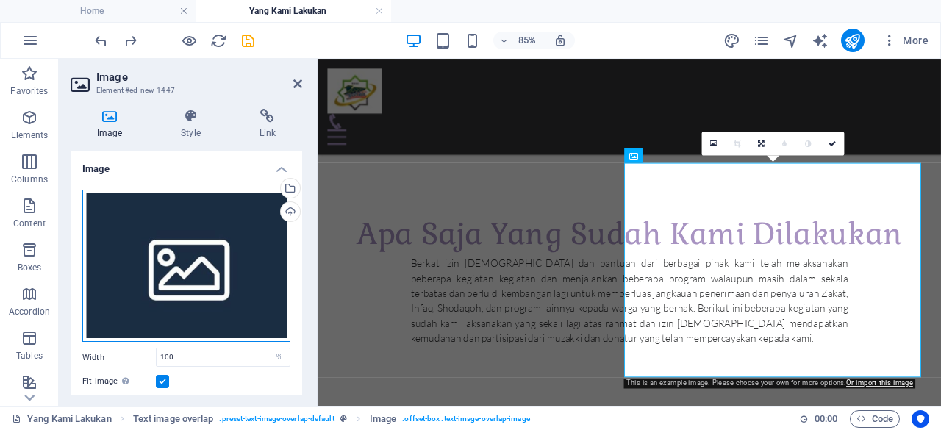
click at [182, 295] on div "Drag files here, click to choose files or select files from Files or our free s…" at bounding box center [186, 266] width 208 height 153
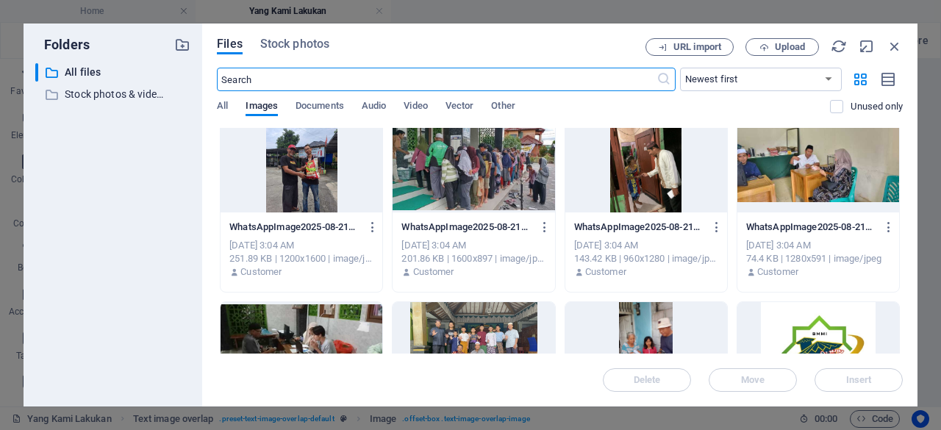
scroll to position [1125, 0]
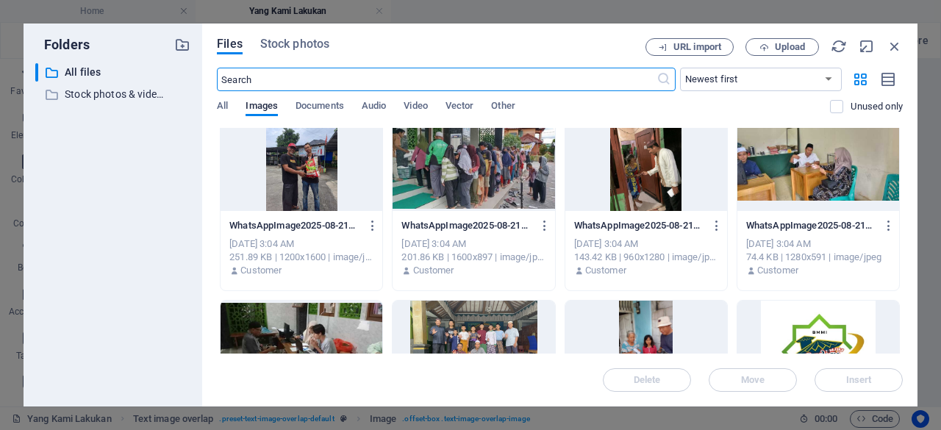
click at [505, 162] on div at bounding box center [474, 163] width 162 height 96
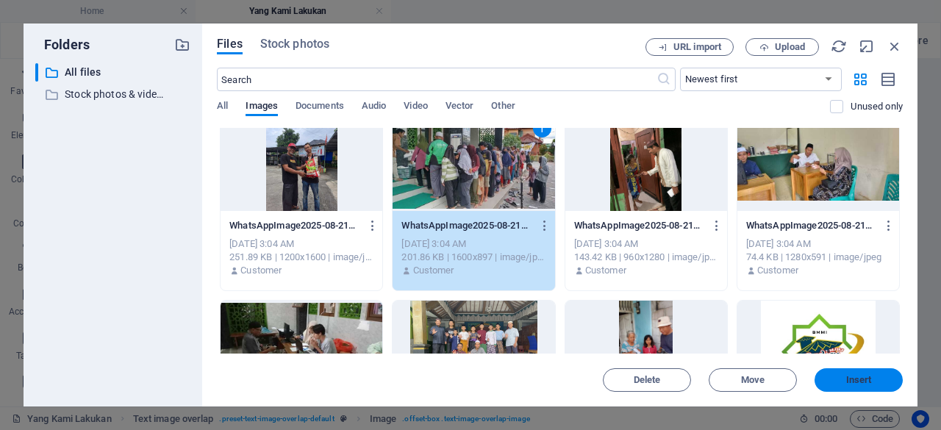
click at [848, 382] on span "Insert" at bounding box center [859, 380] width 26 height 9
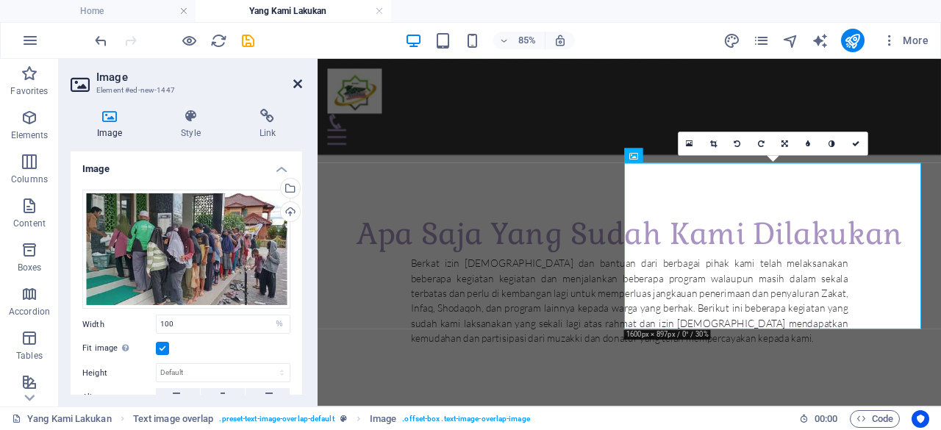
click at [298, 85] on icon at bounding box center [297, 84] width 9 height 12
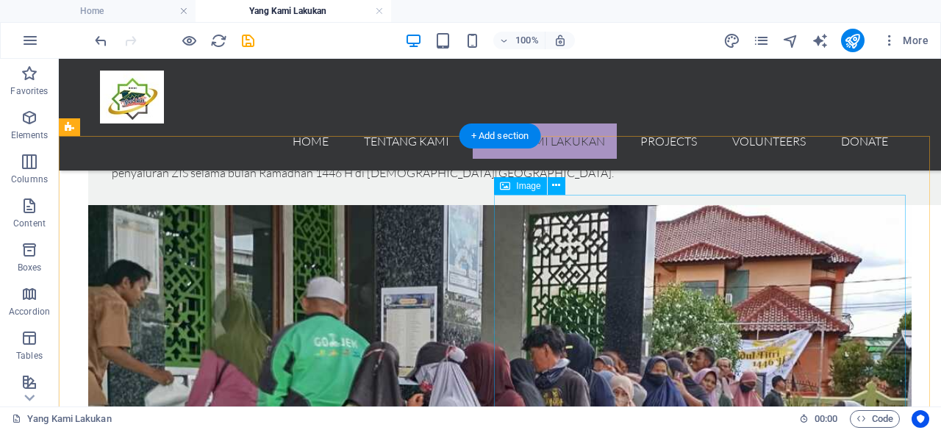
scroll to position [2249, 0]
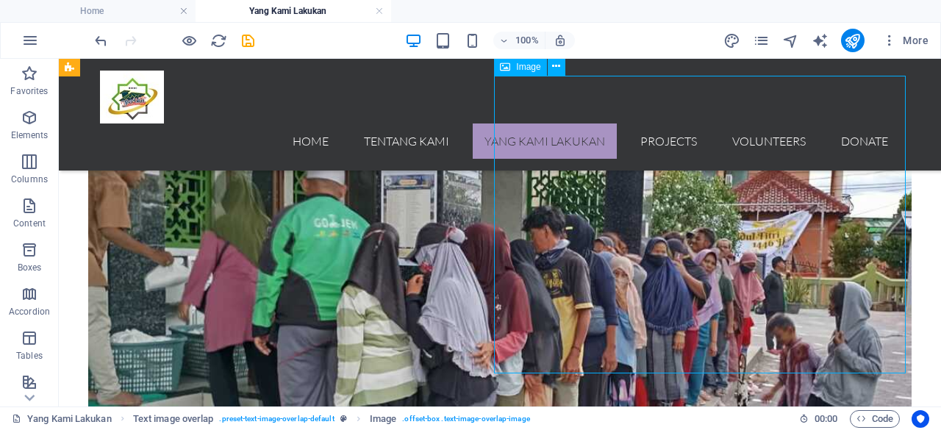
select select "%"
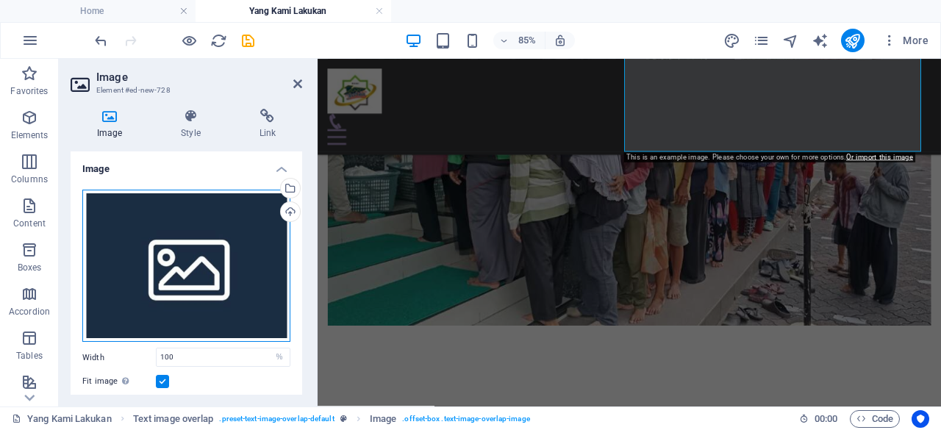
click at [210, 243] on div "Drag files here, click to choose files or select files from Files or our free s…" at bounding box center [186, 266] width 208 height 153
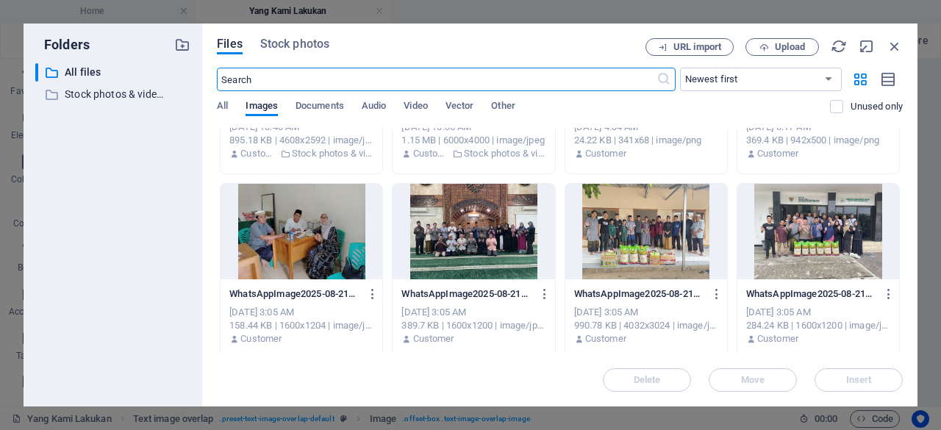
scroll to position [501, 0]
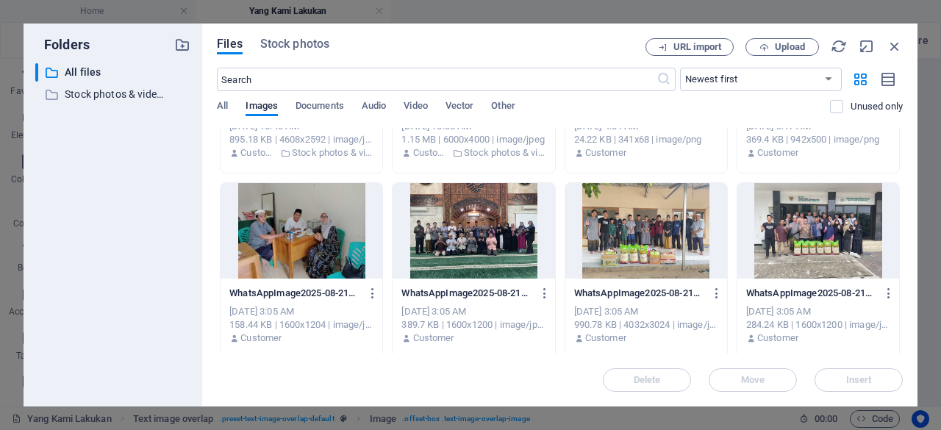
click at [624, 225] on div at bounding box center [646, 231] width 162 height 96
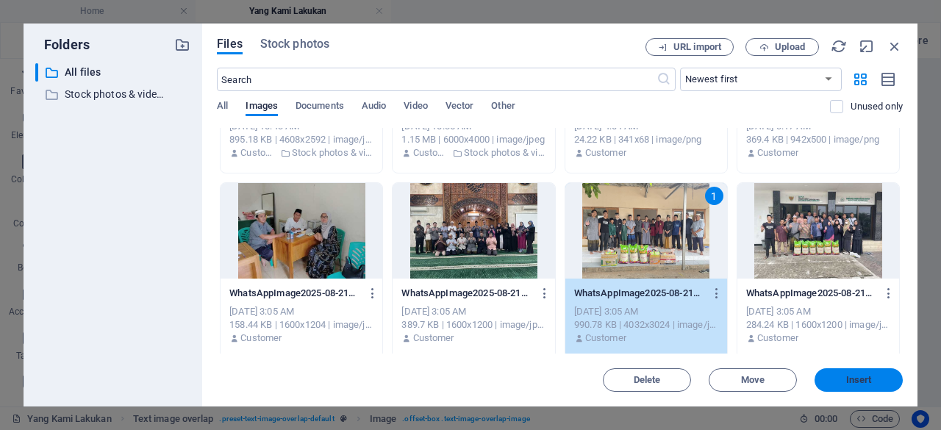
click at [838, 382] on span "Insert" at bounding box center [859, 380] width 76 height 9
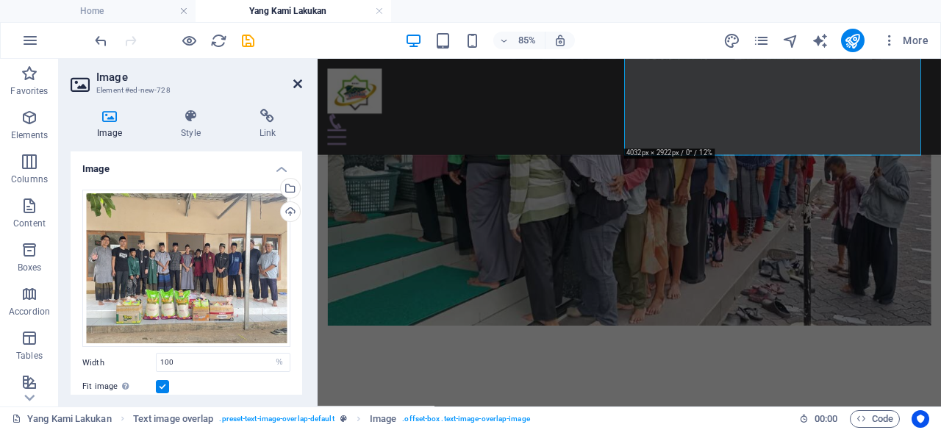
scroll to position [2253, 0]
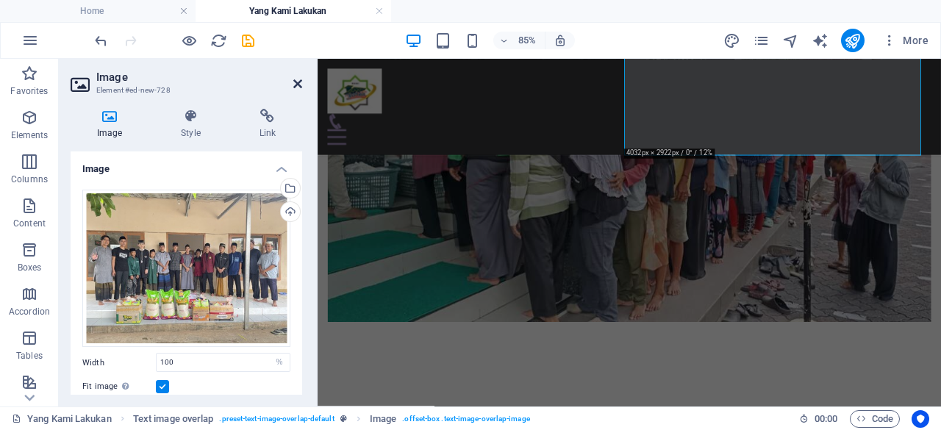
click at [298, 85] on icon at bounding box center [297, 84] width 9 height 12
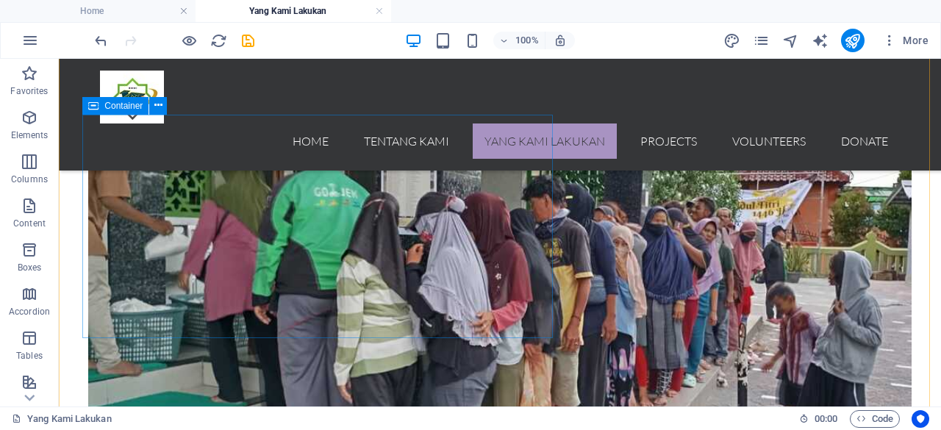
scroll to position [2280, 0]
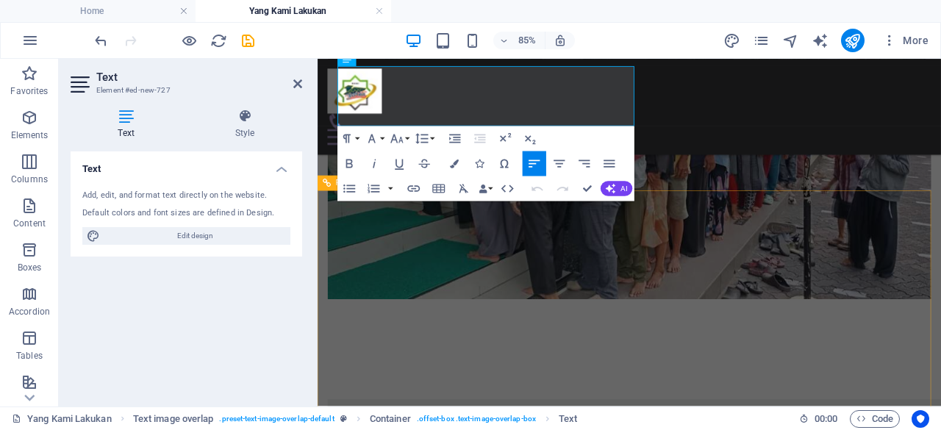
scroll to position [2271, 0]
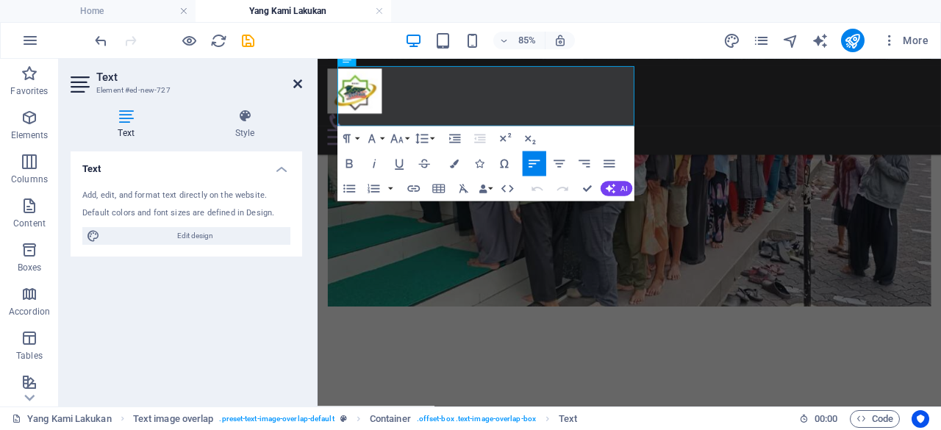
click at [300, 85] on icon at bounding box center [297, 84] width 9 height 12
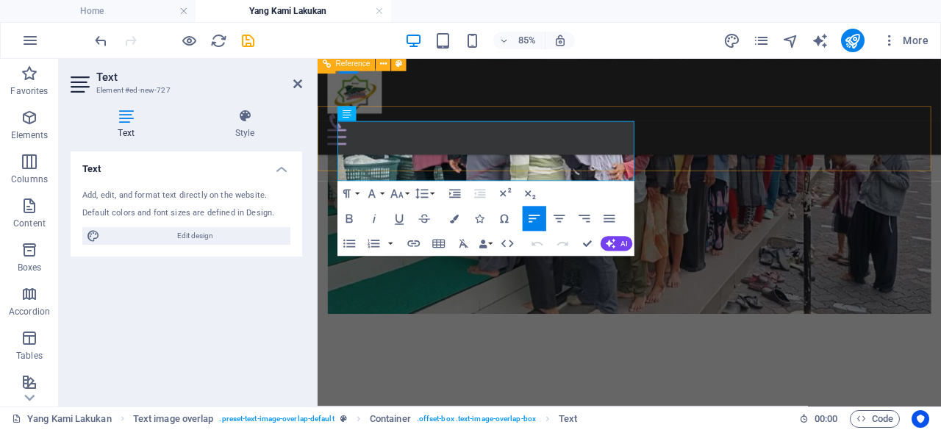
scroll to position [2207, 0]
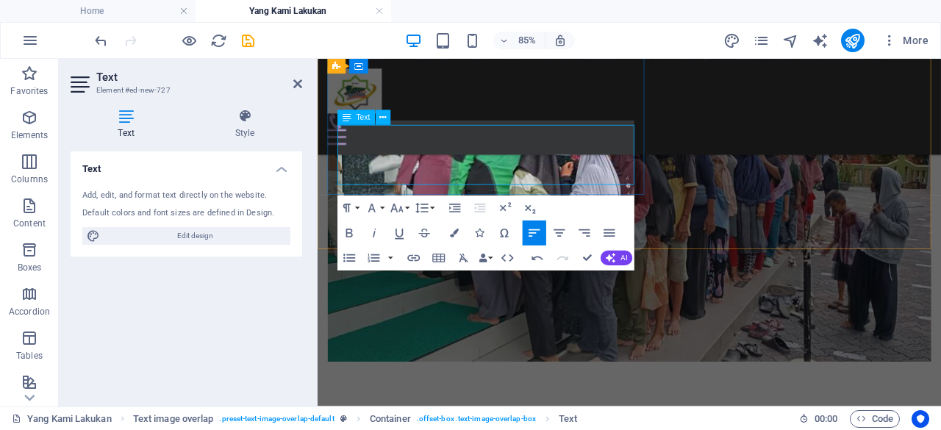
scroll to position [2202, 0]
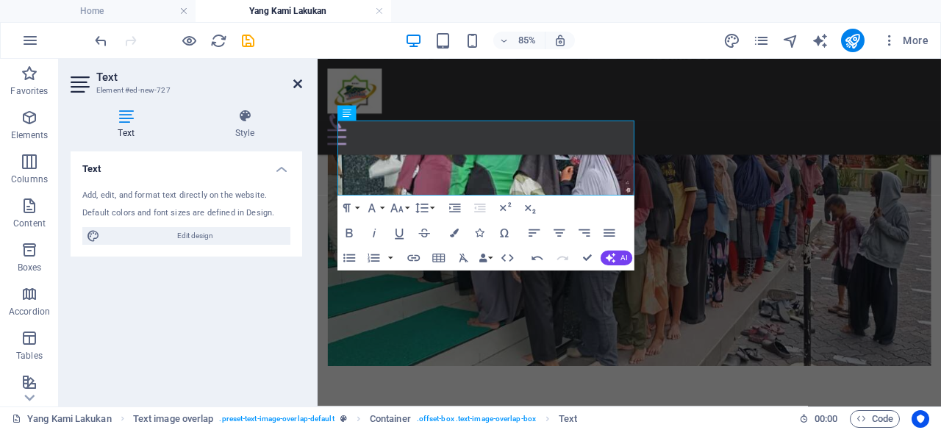
click at [294, 84] on icon at bounding box center [297, 84] width 9 height 12
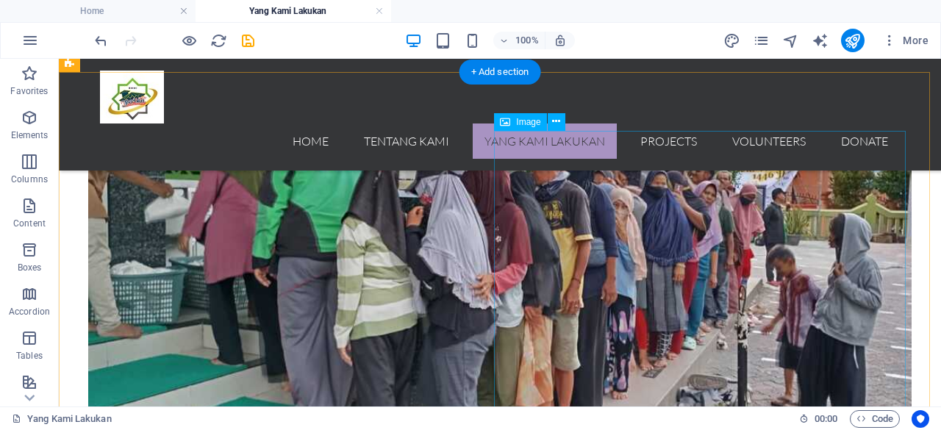
scroll to position [2324, 0]
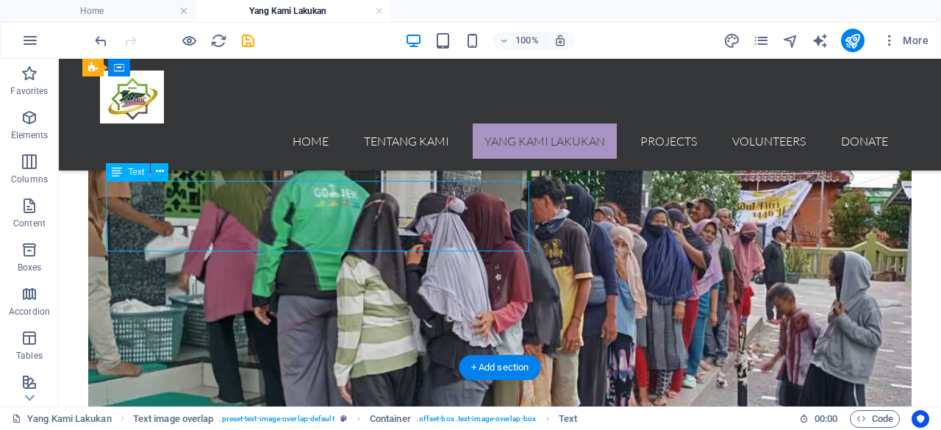
scroll to position [2071, 0]
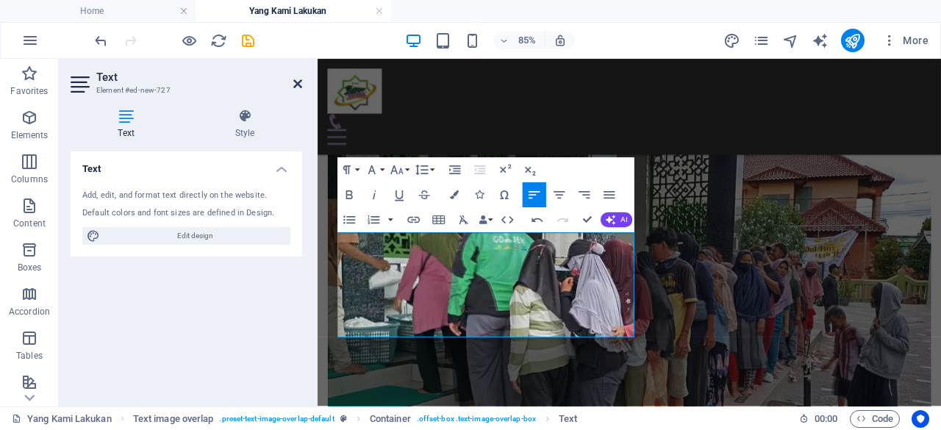
click at [299, 86] on icon at bounding box center [297, 84] width 9 height 12
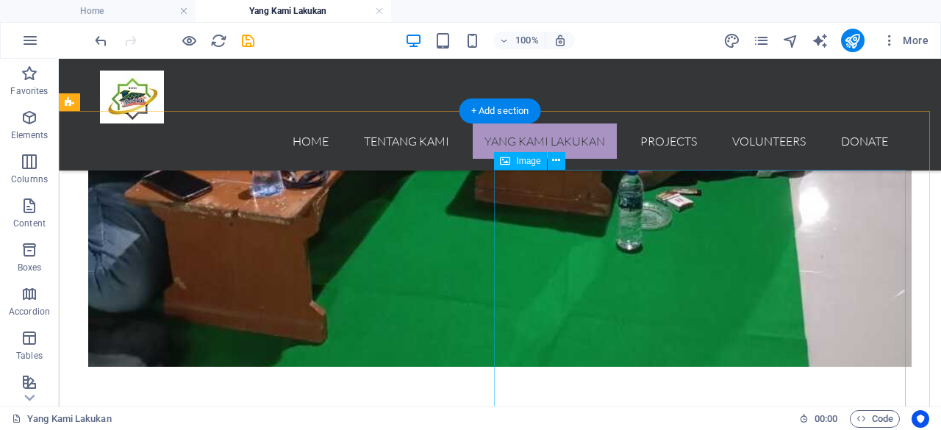
scroll to position [1743, 0]
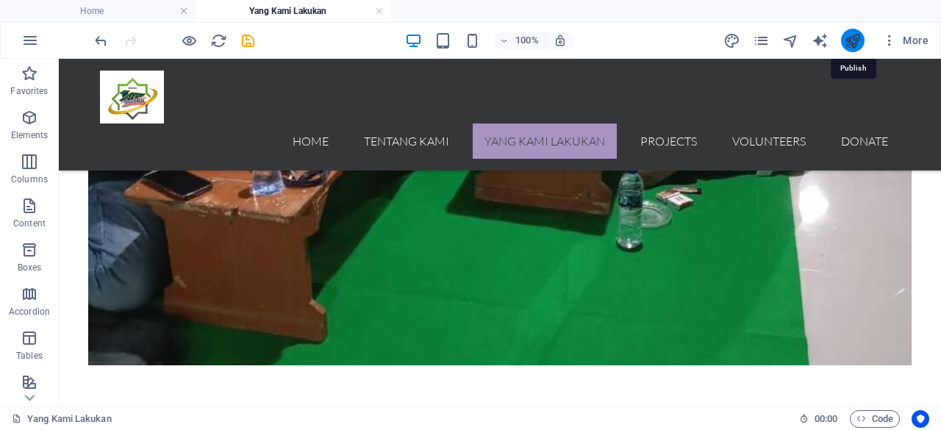
click at [854, 41] on icon "publish" at bounding box center [852, 40] width 17 height 17
